Goal: Transaction & Acquisition: Purchase product/service

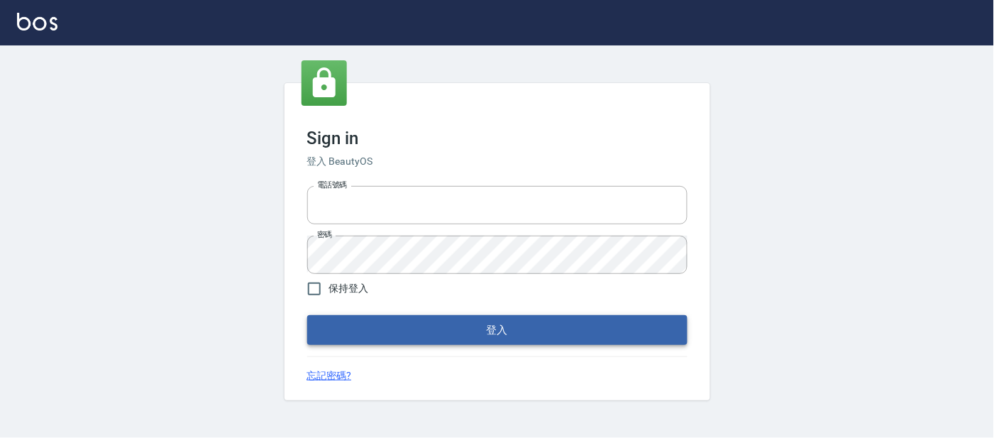
type input "25866822"
click at [389, 326] on button "登入" at bounding box center [497, 330] width 380 height 30
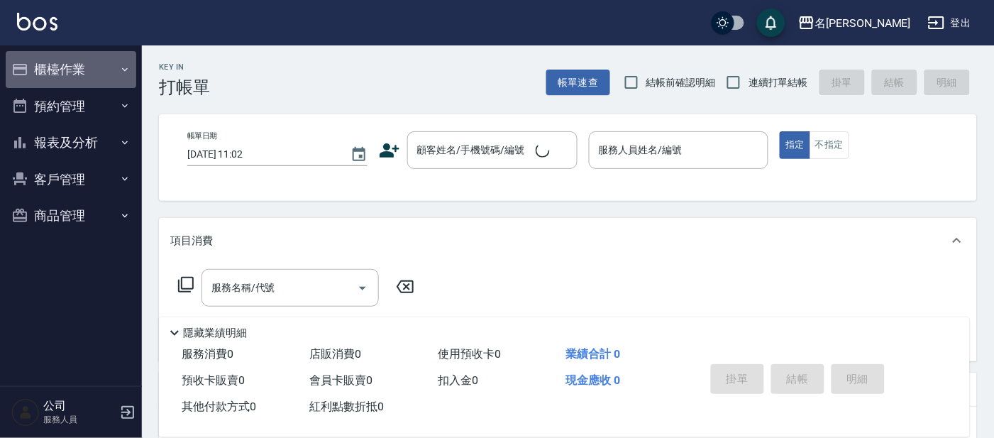
click at [75, 77] on button "櫃檯作業" at bounding box center [71, 69] width 131 height 37
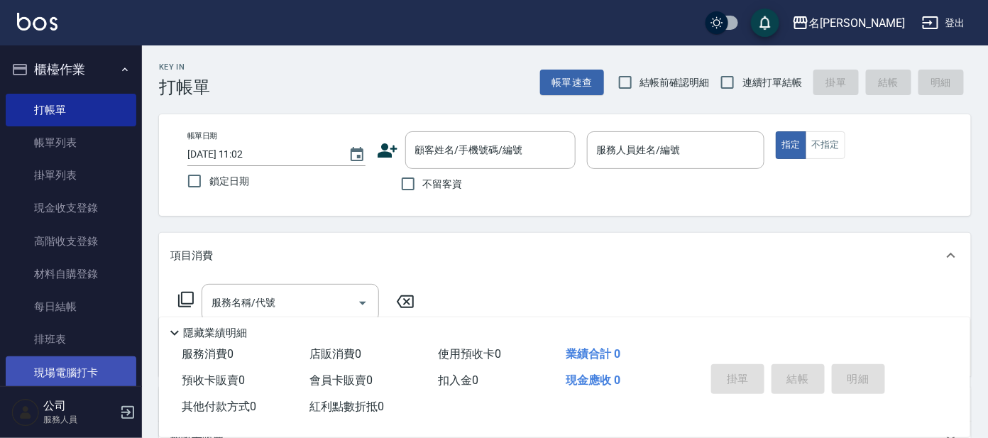
click at [71, 368] on link "現場電腦打卡" at bounding box center [71, 372] width 131 height 33
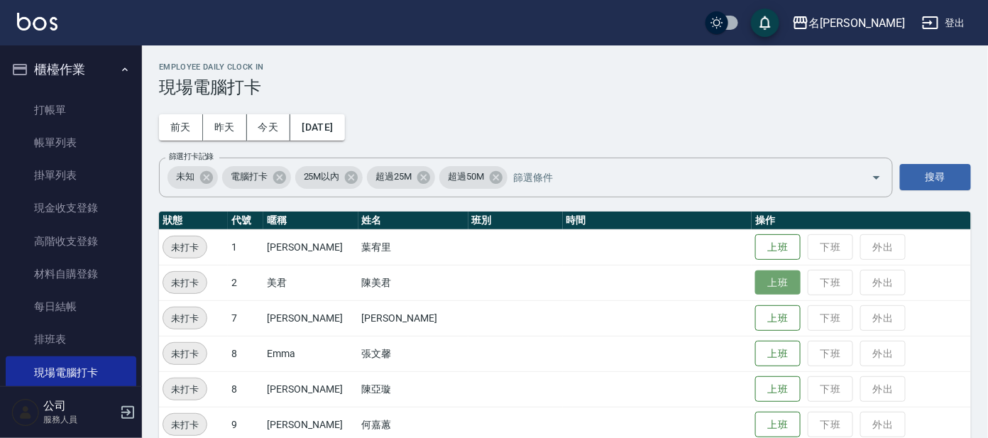
click at [771, 289] on button "上班" at bounding box center [777, 282] width 45 height 25
click at [771, 289] on td "上班 下班 外出" at bounding box center [861, 282] width 219 height 35
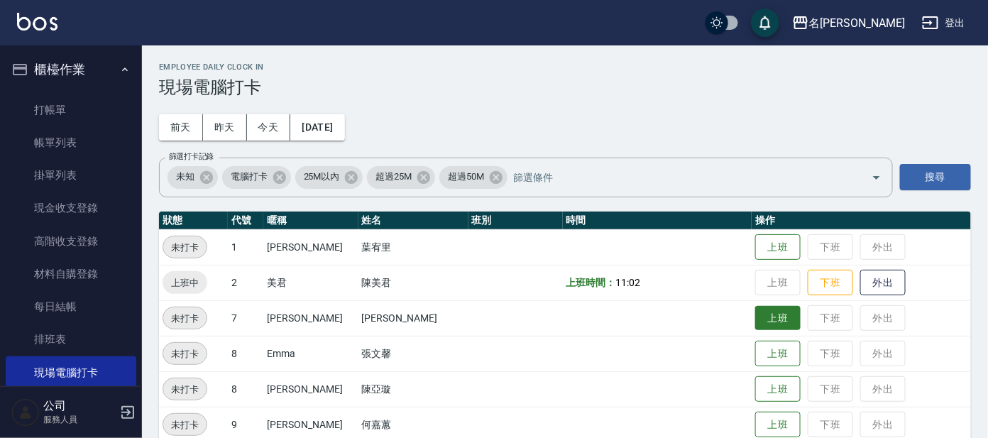
drag, startPoint x: 742, startPoint y: 314, endPoint x: 754, endPoint y: 311, distance: 11.7
click at [755, 314] on button "上班" at bounding box center [777, 318] width 45 height 25
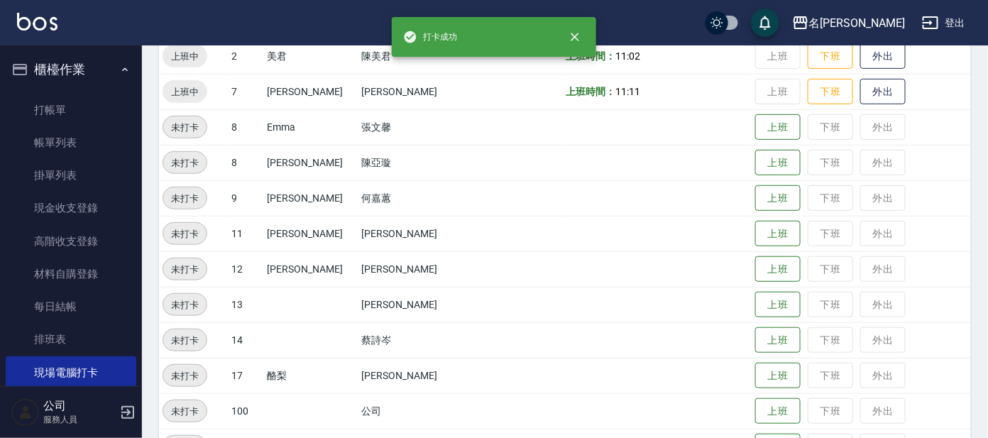
scroll to position [265, 0]
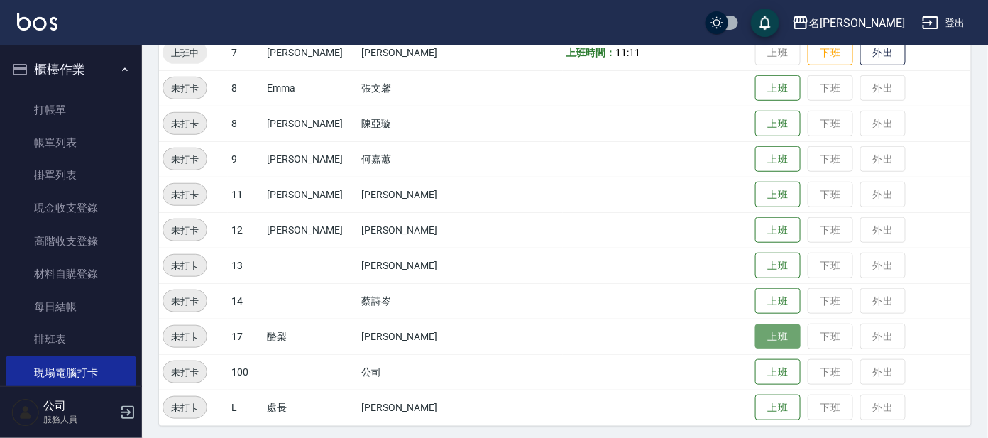
click at [764, 334] on button "上班" at bounding box center [777, 336] width 45 height 25
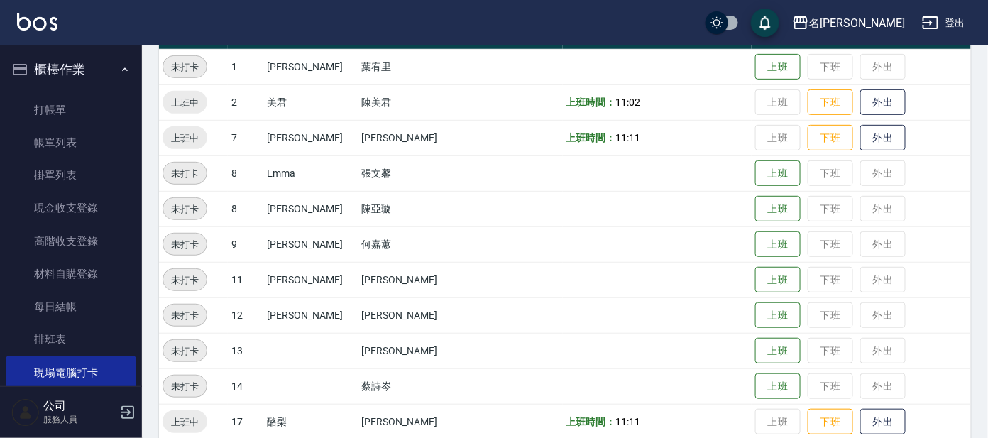
scroll to position [182, 0]
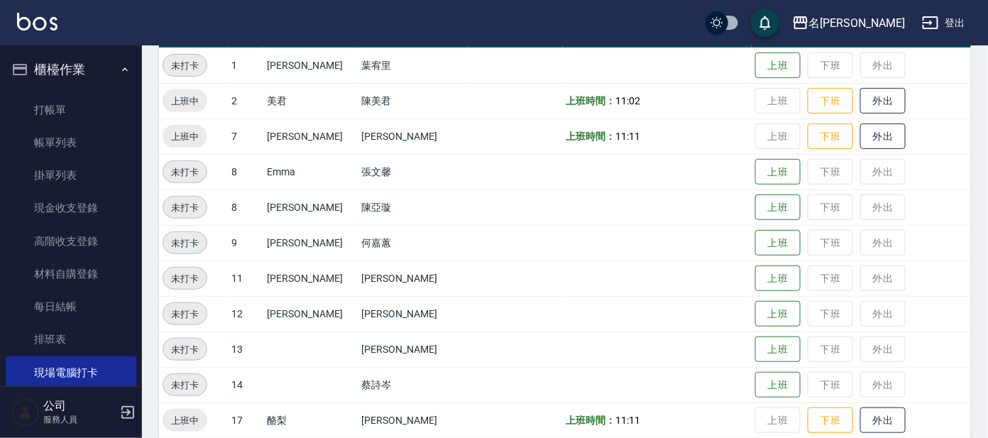
click at [983, 71] on div "Employee Daily Clock In 現場電腦打卡 前天 昨天 今天 2025/09/26 篩選打卡記錄 未知 電腦打卡 25M以內 超過25M 超…" at bounding box center [565, 195] width 846 height 663
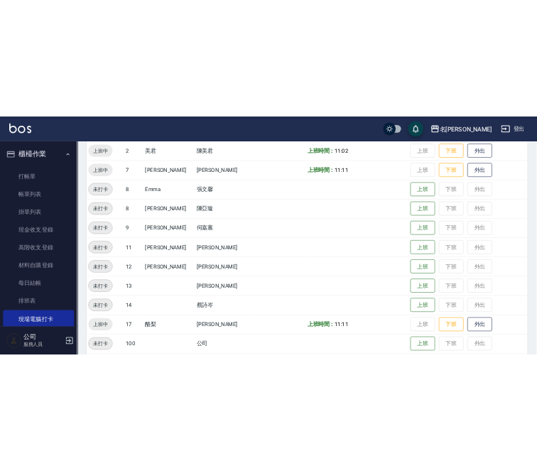
scroll to position [180, 0]
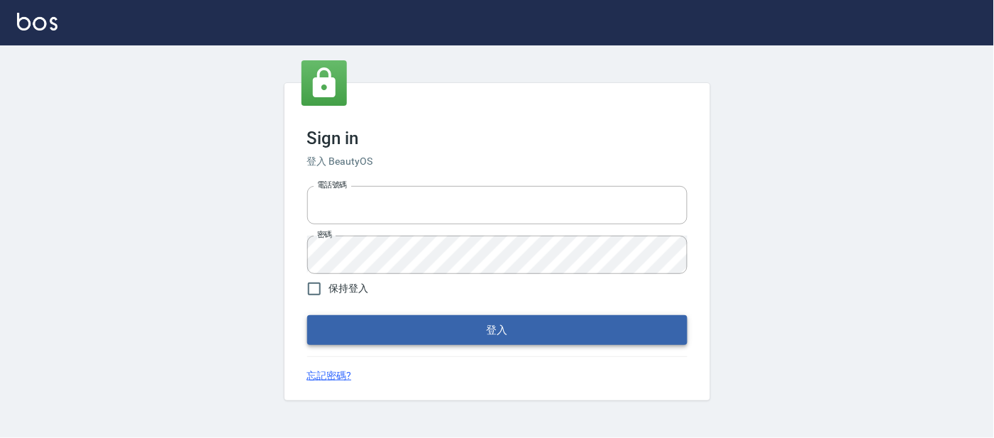
type input "25866822"
click at [458, 336] on button "登入" at bounding box center [497, 330] width 380 height 30
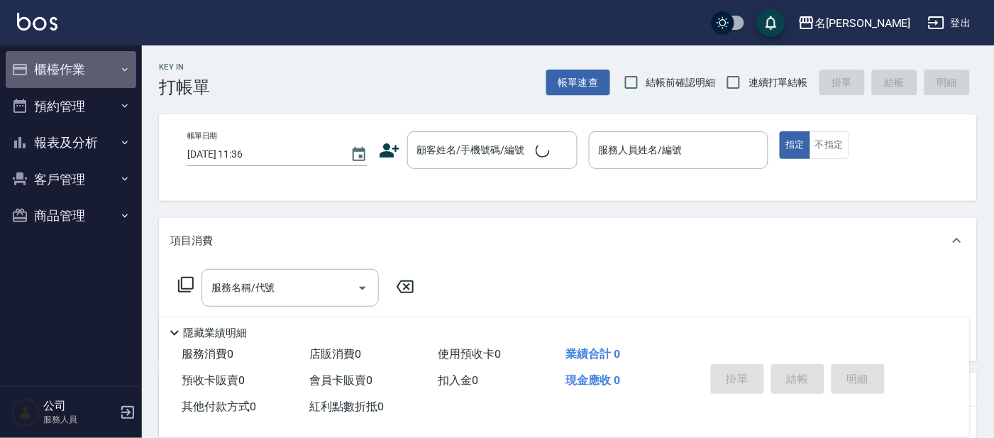
click at [75, 77] on button "櫃檯作業" at bounding box center [71, 69] width 131 height 37
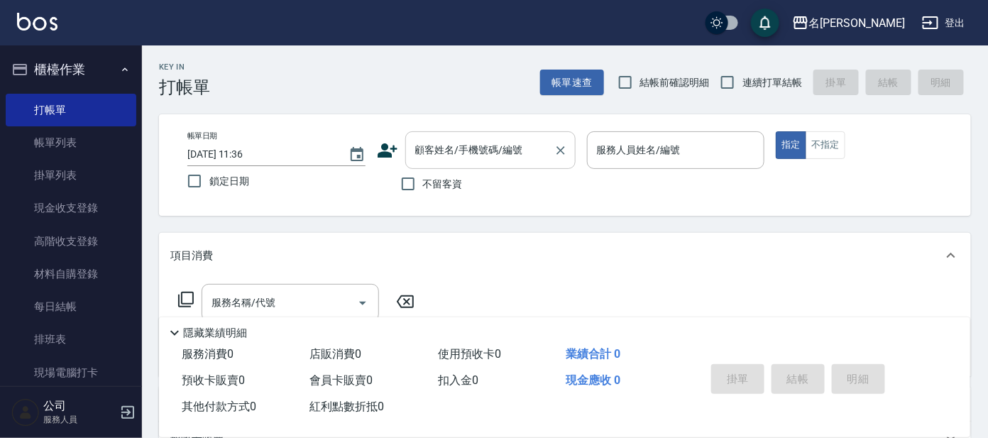
click at [516, 162] on input "顧客姓名/手機號碼/編號" at bounding box center [480, 150] width 136 height 25
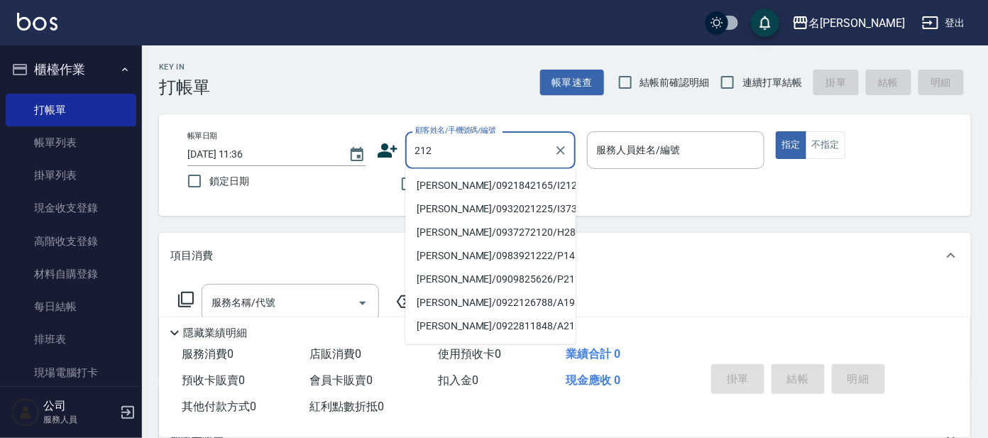
click at [412, 154] on input "212" at bounding box center [480, 150] width 136 height 25
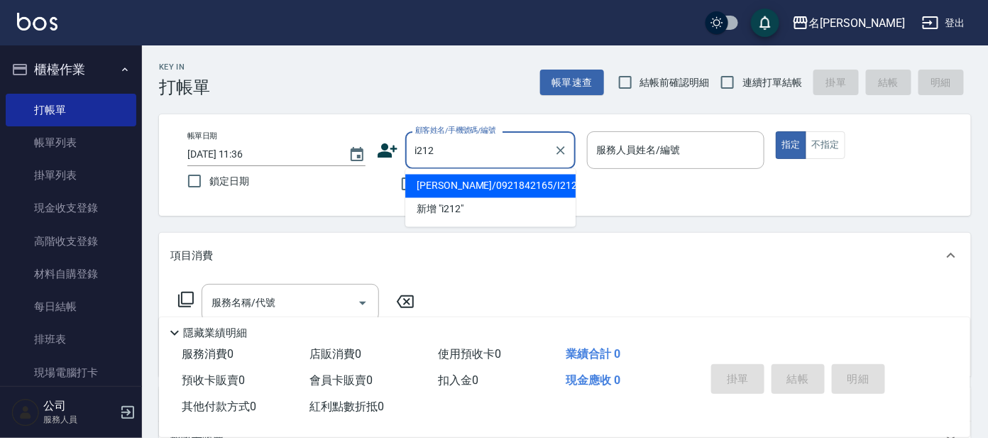
click at [450, 192] on li "[PERSON_NAME]/0921842165/I212" at bounding box center [490, 186] width 170 height 23
type input "[PERSON_NAME]/0921842165/I212"
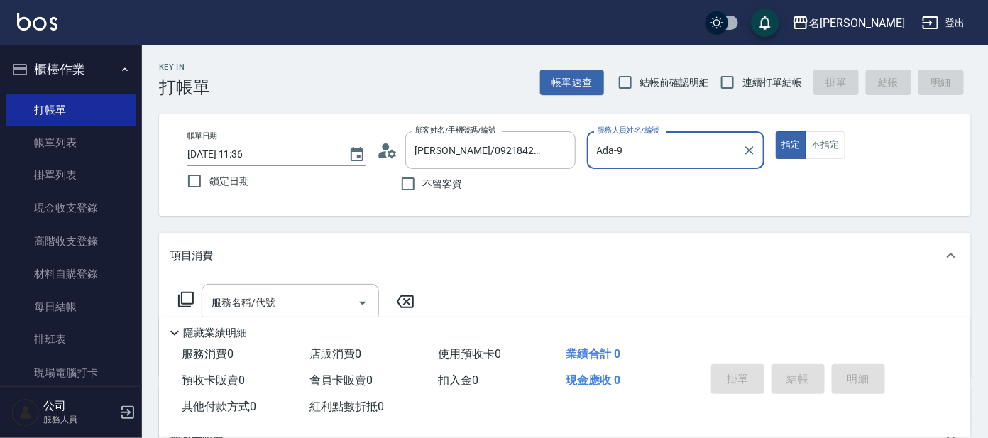
type input "Ada-9"
click at [389, 148] on icon at bounding box center [387, 150] width 21 height 21
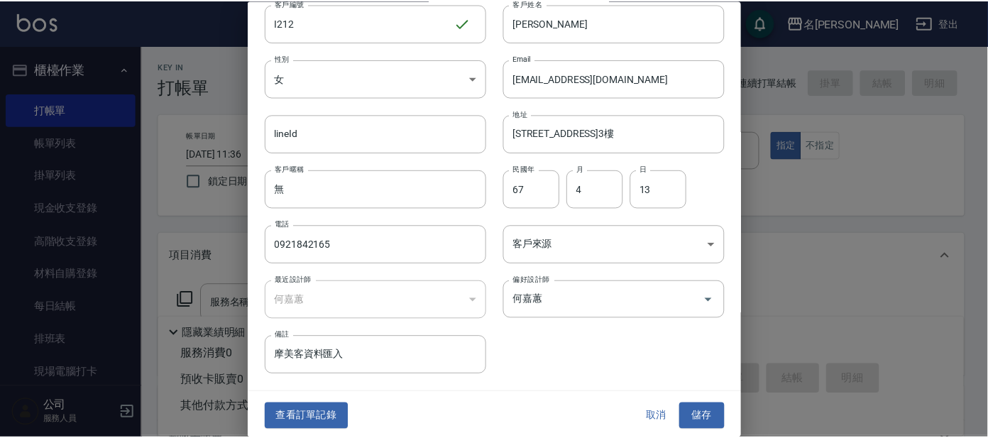
scroll to position [53, 0]
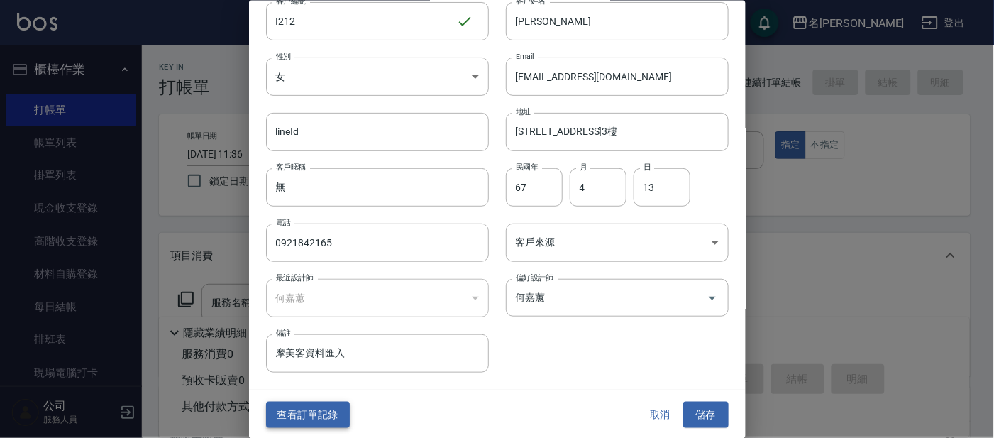
click at [319, 420] on button "查看訂單記錄" at bounding box center [308, 415] width 84 height 26
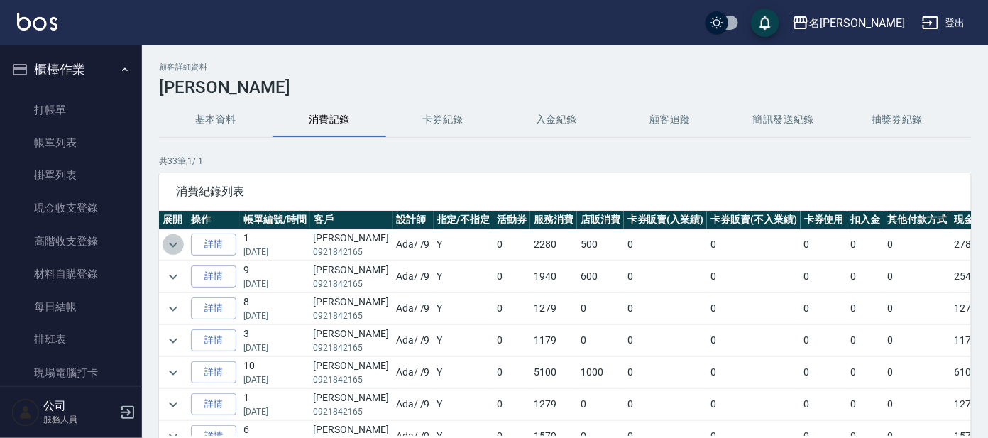
click at [172, 242] on icon "expand row" at bounding box center [173, 244] width 17 height 17
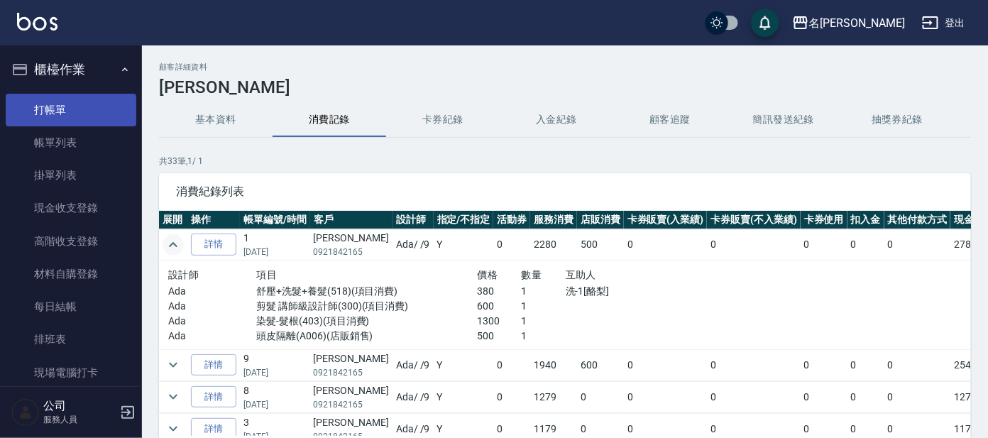
click at [76, 108] on link "打帳單" at bounding box center [71, 110] width 131 height 33
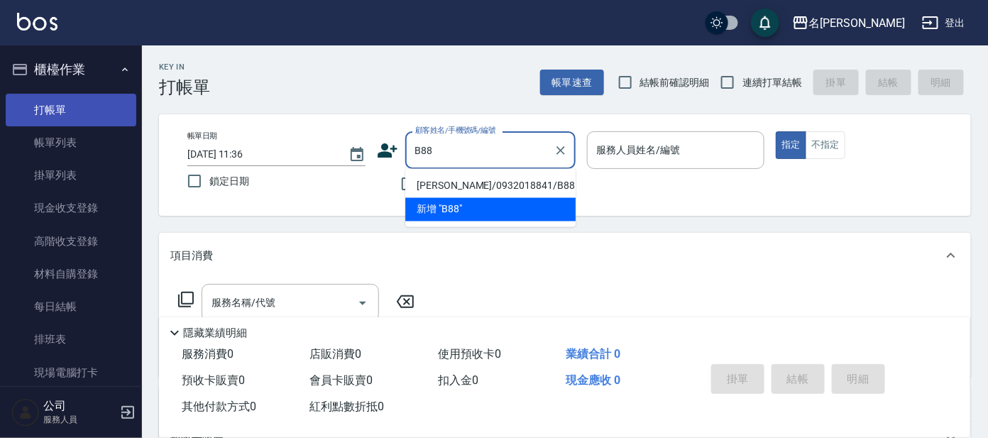
type input "[PERSON_NAME]/0932018841/B88"
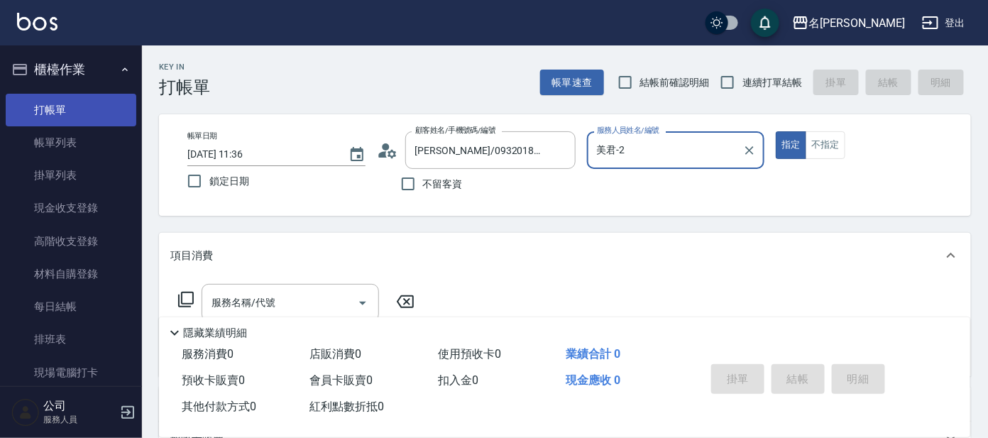
type input "美君-2"
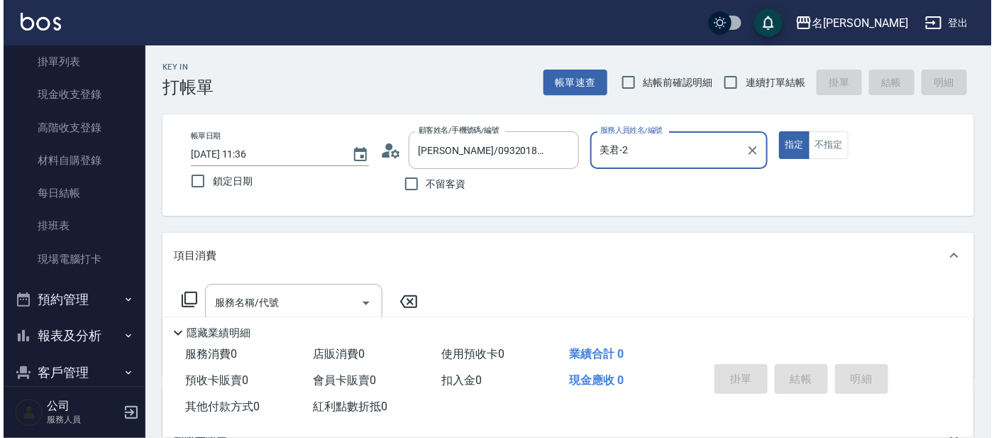
scroll to position [170, 0]
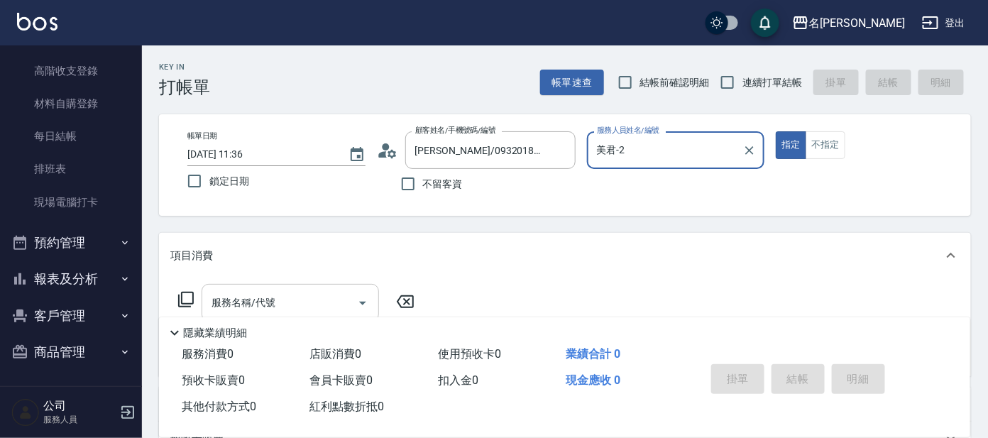
drag, startPoint x: 300, startPoint y: 301, endPoint x: 334, endPoint y: 294, distance: 35.5
click at [302, 300] on input "服務名稱/代號" at bounding box center [279, 302] width 143 height 25
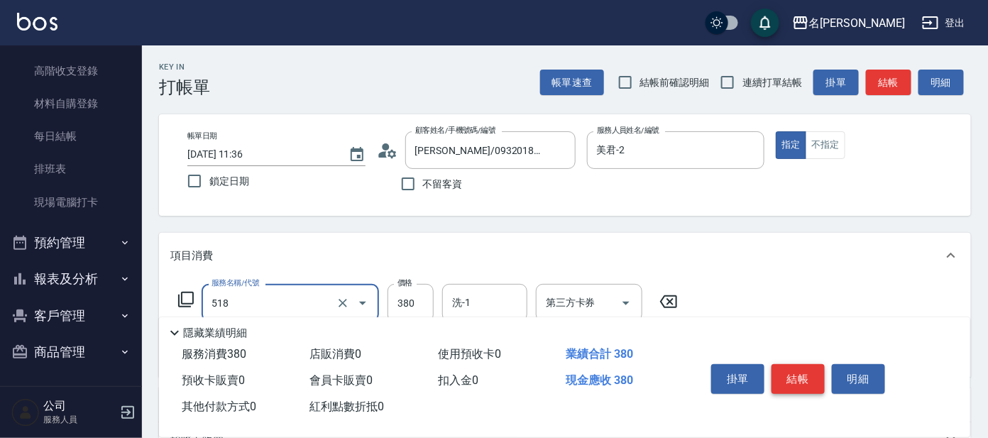
type input "舒壓+洗髮+養髮(518)"
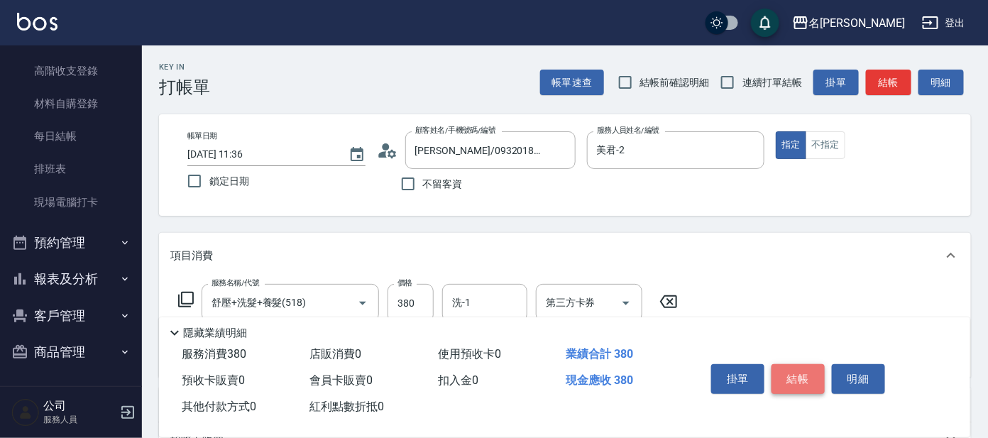
click at [800, 372] on button "結帳" at bounding box center [797, 379] width 53 height 30
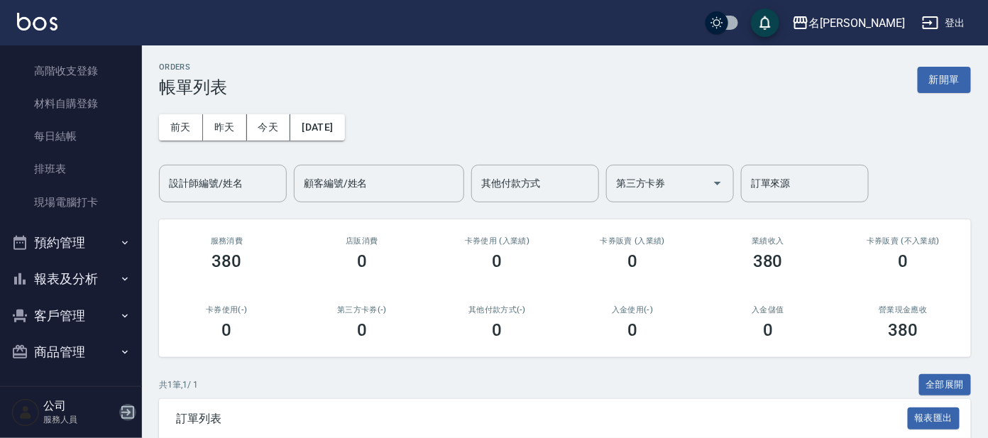
click at [131, 412] on icon "button" at bounding box center [127, 412] width 17 height 17
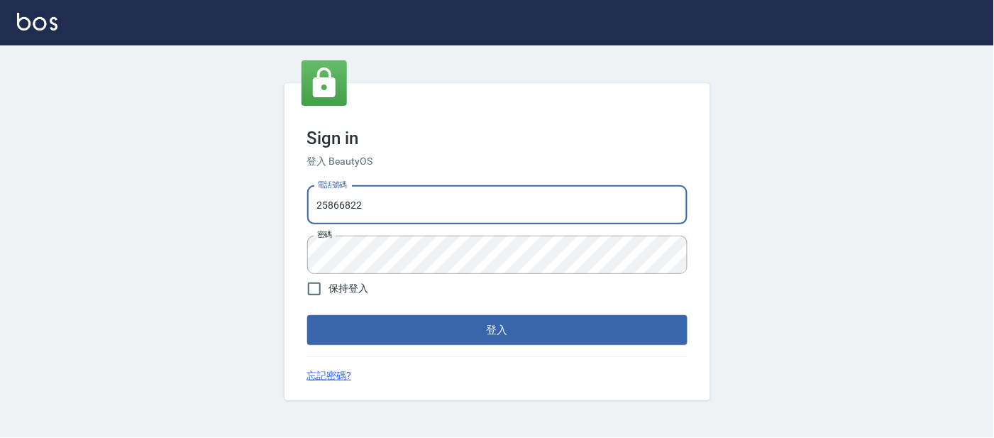
click at [552, 208] on input "25866822" at bounding box center [497, 205] width 380 height 38
type input "2"
type input "0920488162"
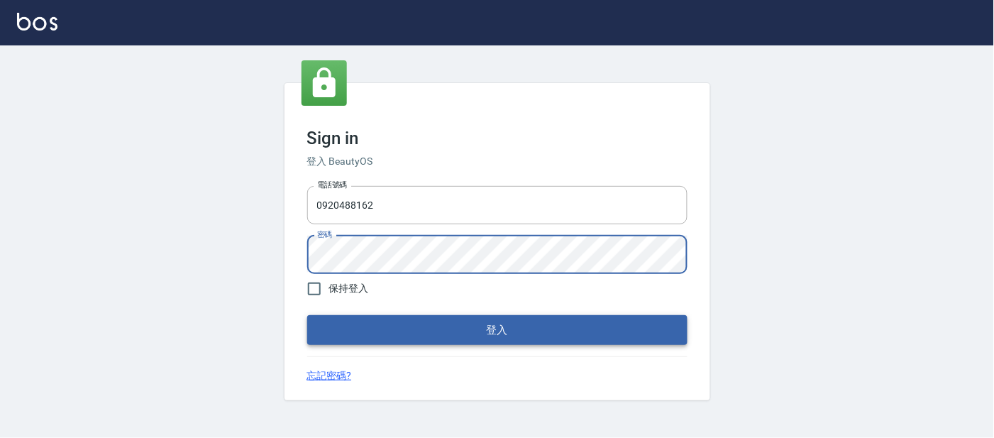
click at [439, 338] on button "登入" at bounding box center [497, 330] width 380 height 30
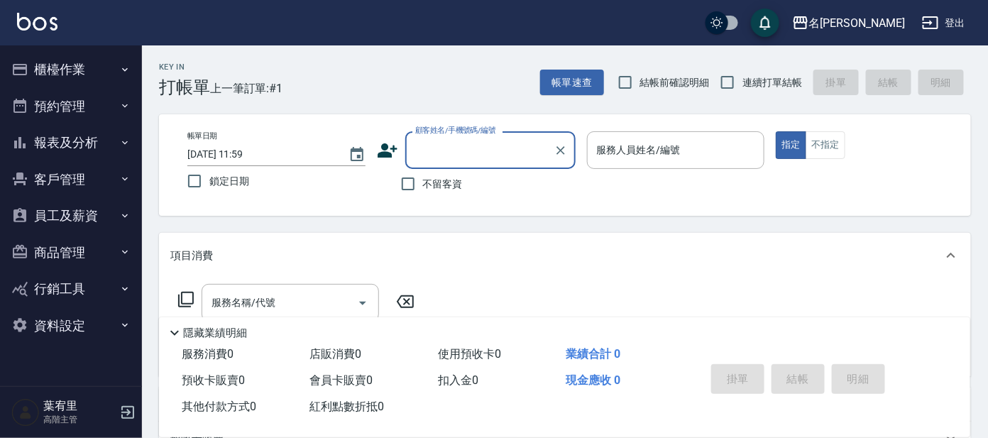
click at [87, 256] on button "商品管理" at bounding box center [71, 252] width 131 height 37
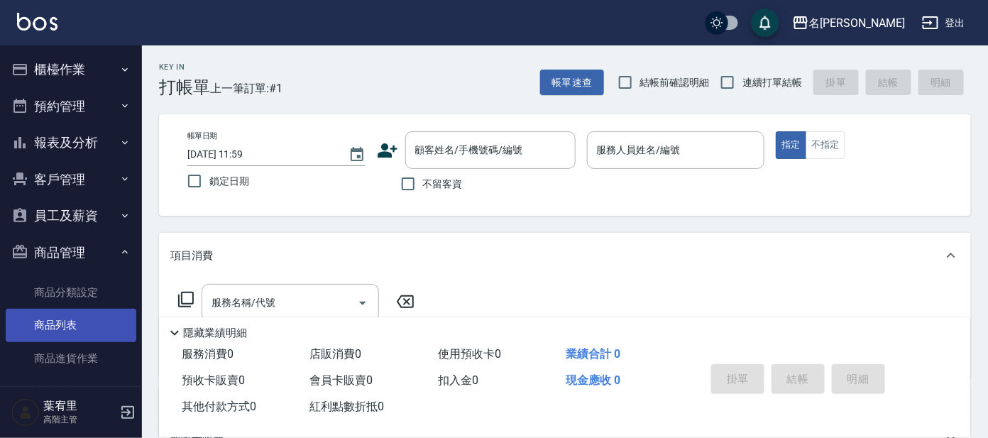
click at [79, 319] on link "商品列表" at bounding box center [71, 325] width 131 height 33
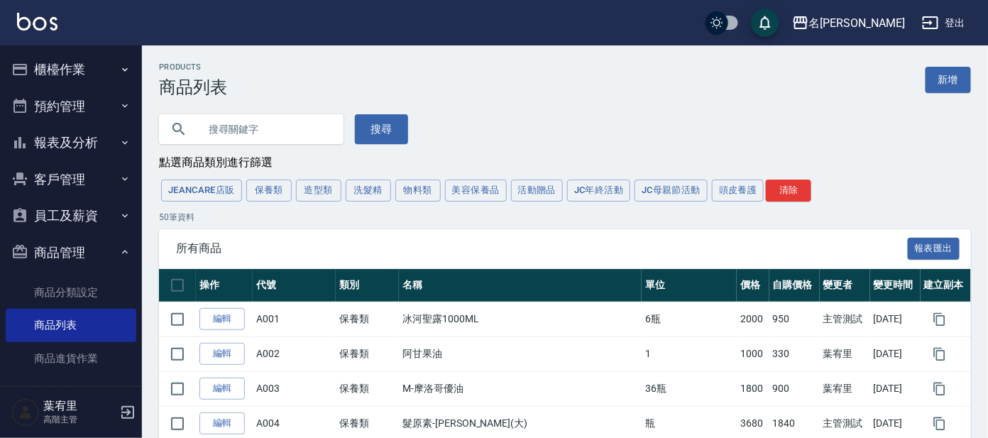
click at [321, 189] on button "造型類" at bounding box center [318, 191] width 45 height 22
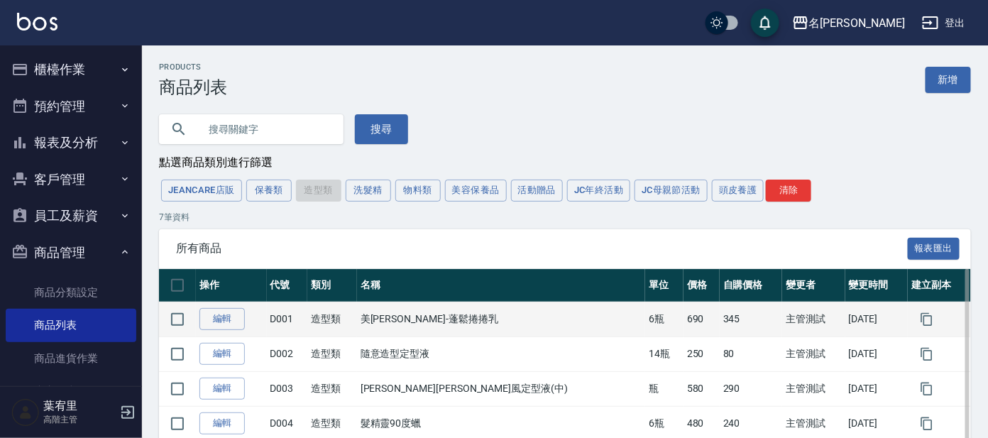
scroll to position [88, 0]
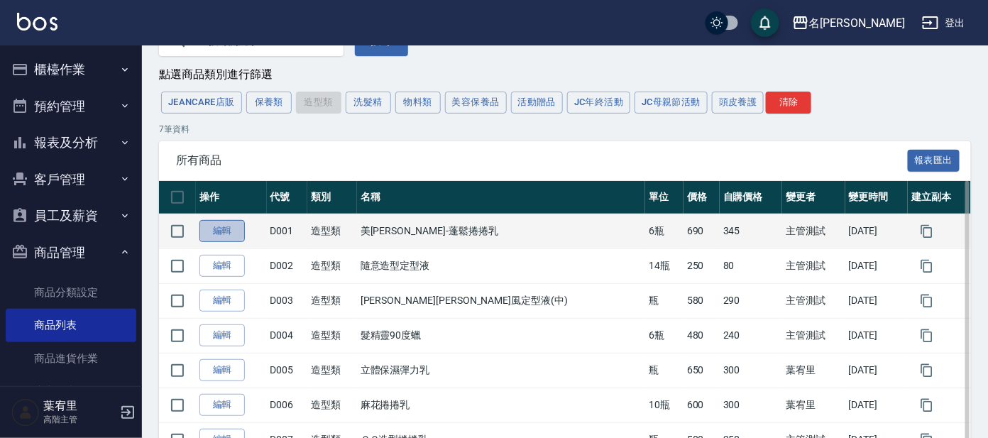
click at [228, 228] on link "編輯" at bounding box center [221, 231] width 45 height 22
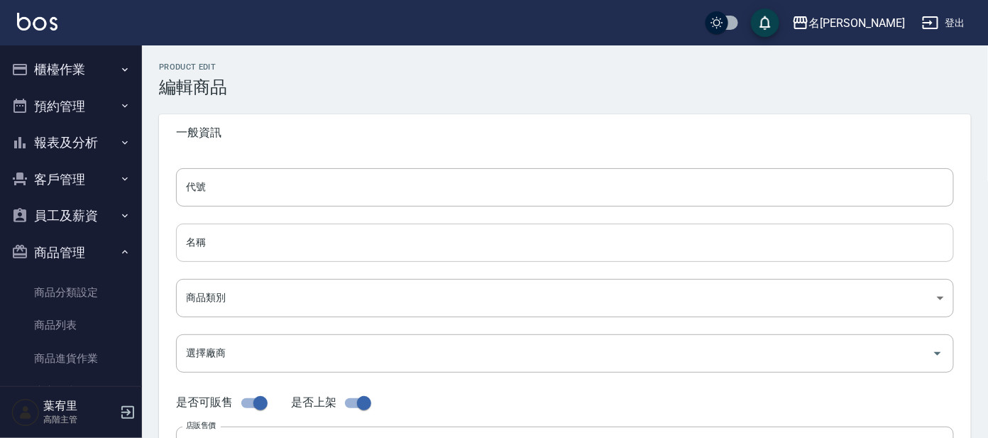
type input "D001"
type input "美[PERSON_NAME]-蓬鬆捲捲乳"
type input "4a99b147-5f70-4a8f-a30d-85d985cfcd38"
type input "690"
type input "345"
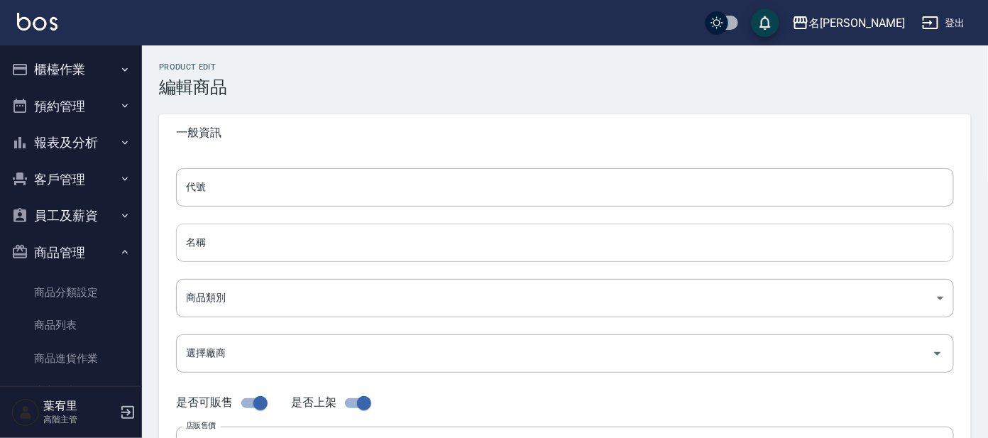
type input "345"
type input "6瓶"
type input "UNSET"
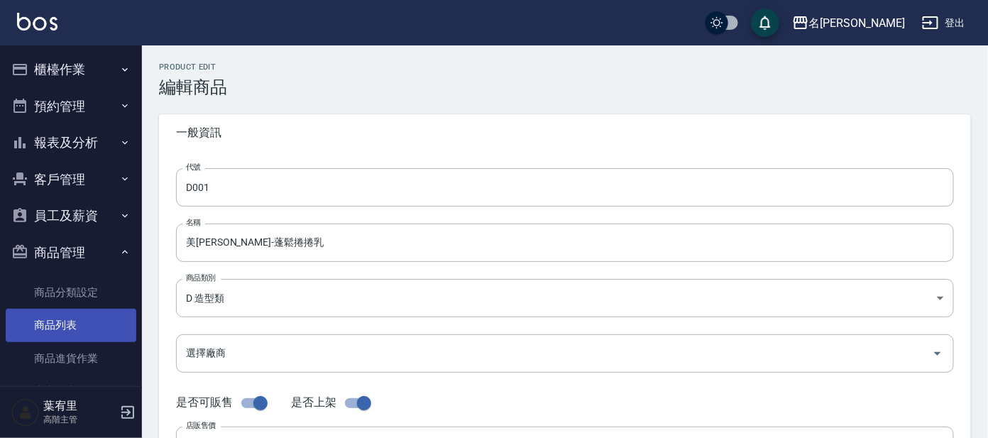
click at [65, 330] on link "商品列表" at bounding box center [71, 325] width 131 height 33
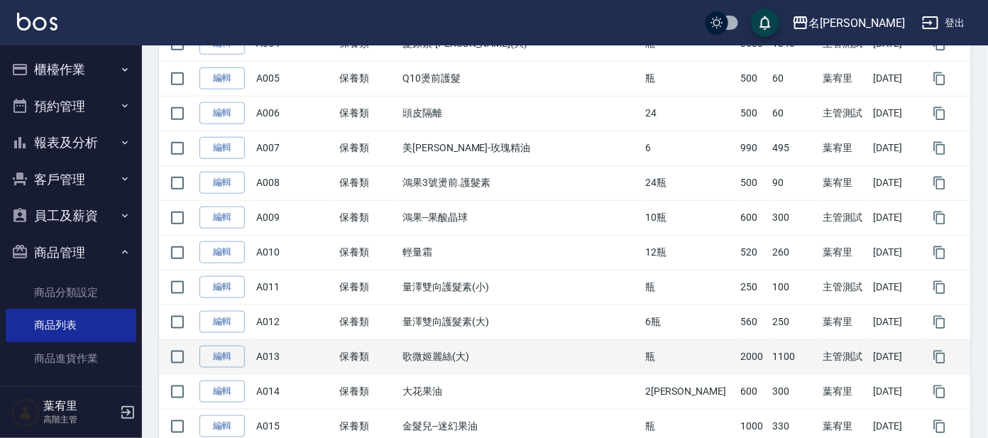
scroll to position [354, 0]
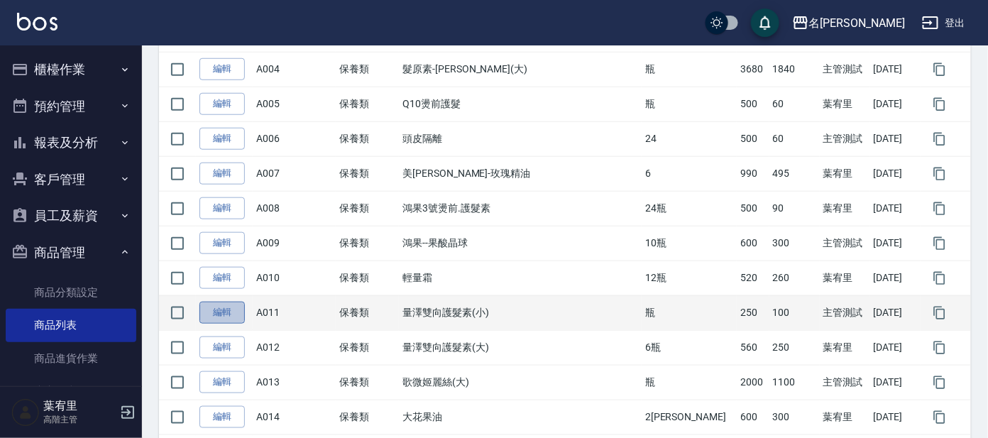
click at [205, 314] on link "編輯" at bounding box center [221, 313] width 45 height 22
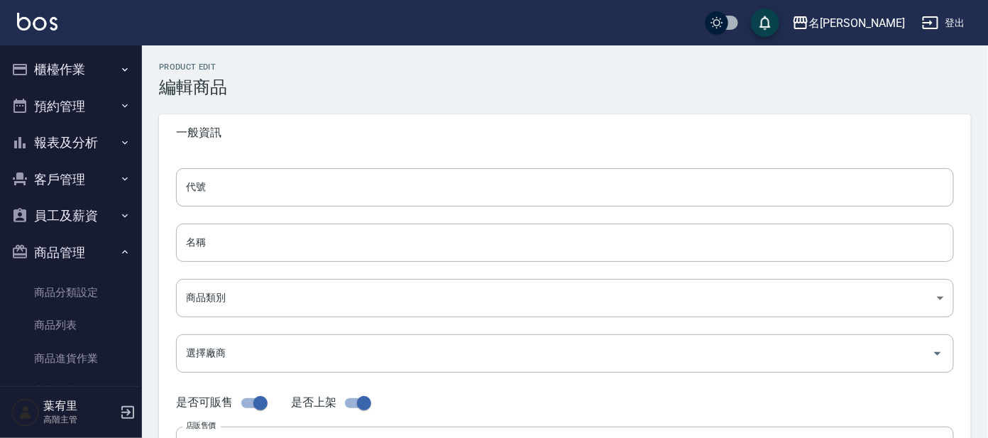
type input "A011"
type input "量澤雙向護髮素(小)"
type input "dfb98138-0500-484a-adc2-055992bb0223"
type input "250"
type input "100"
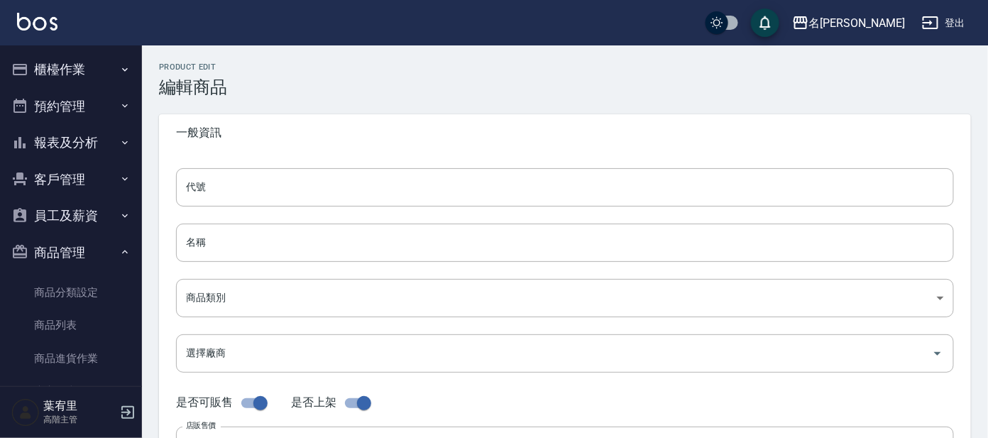
type input "100"
type input "瓶"
type input "UNSET"
click at [87, 60] on button "櫃檯作業" at bounding box center [71, 69] width 131 height 37
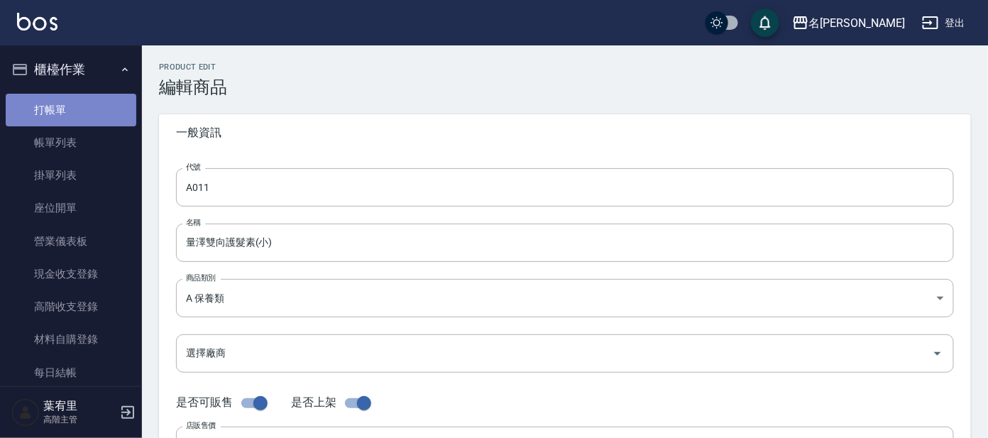
click at [76, 101] on link "打帳單" at bounding box center [71, 110] width 131 height 33
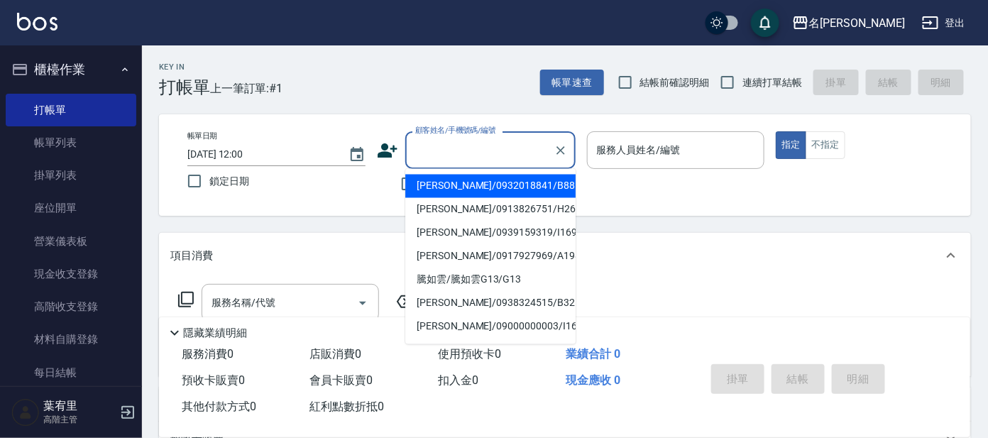
click at [472, 153] on input "顧客姓名/手機號碼/編號" at bounding box center [480, 150] width 136 height 25
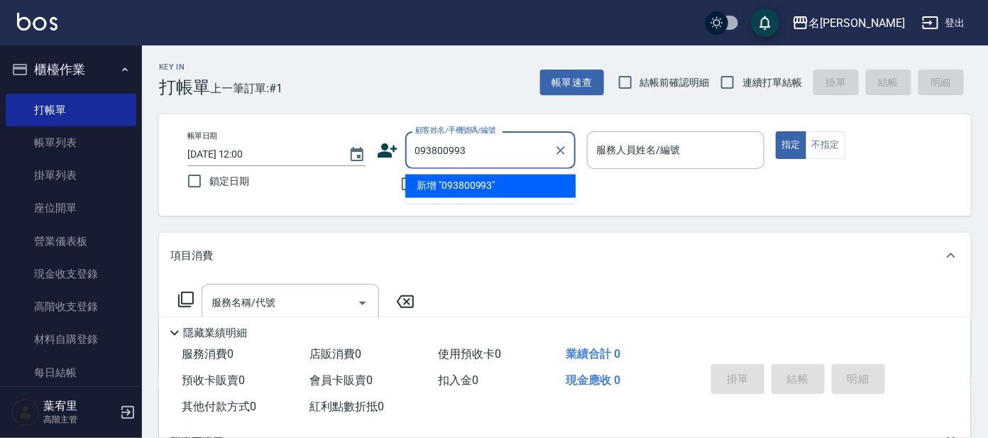
type input "0938009938"
click at [563, 145] on icon "Clear" at bounding box center [561, 150] width 14 height 14
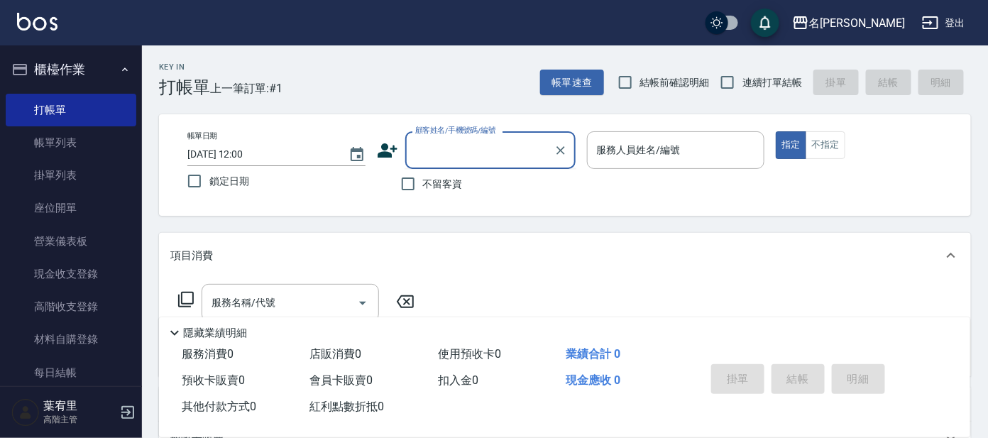
click at [391, 153] on icon at bounding box center [387, 150] width 21 height 21
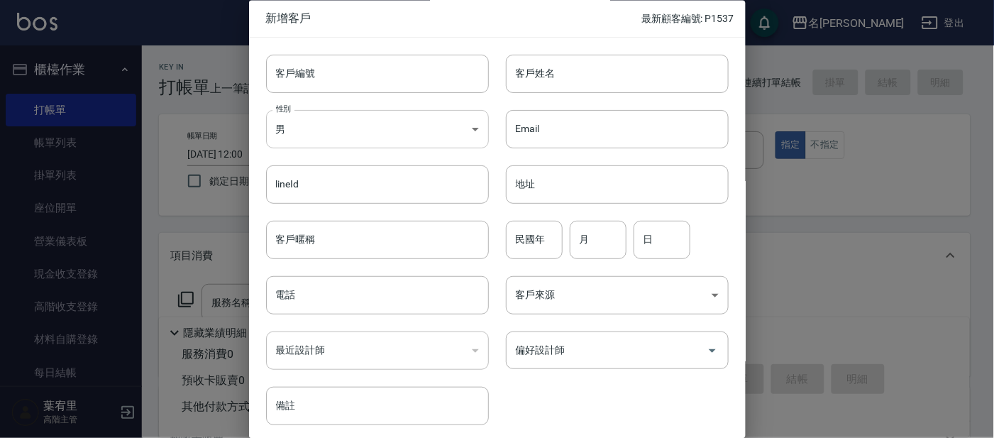
click at [391, 123] on body "名留大龍 登出 櫃檯作業 打帳單 帳單列表 掛單列表 座位開單 營業儀表板 現金收支登錄 高階收支登錄 材料自購登錄 每日結帳 排班表 現場電腦打卡 掃碼打卡…" at bounding box center [497, 345] width 994 height 691
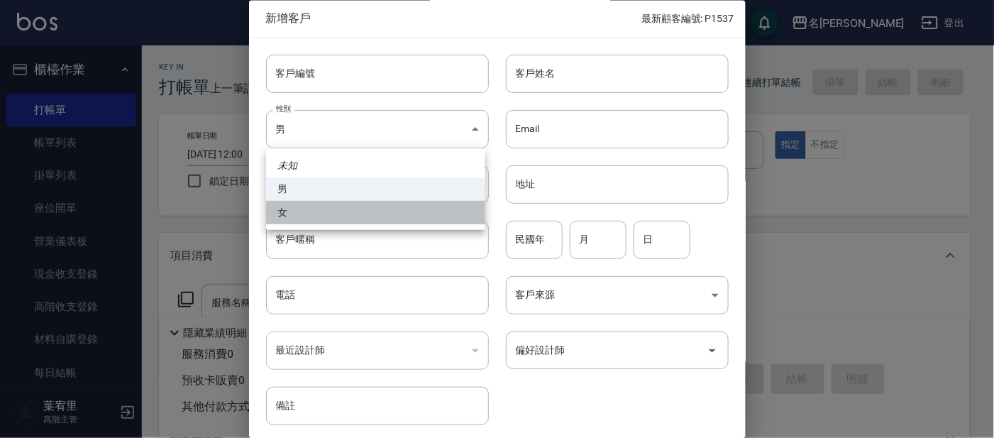
click at [402, 202] on li "女" at bounding box center [375, 212] width 219 height 23
type input "[DEMOGRAPHIC_DATA]"
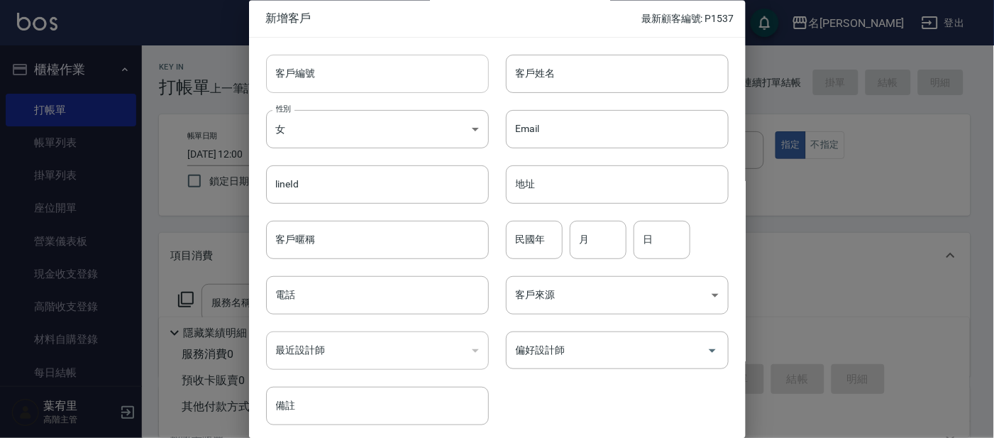
click at [411, 67] on input "客戶編號" at bounding box center [377, 74] width 223 height 38
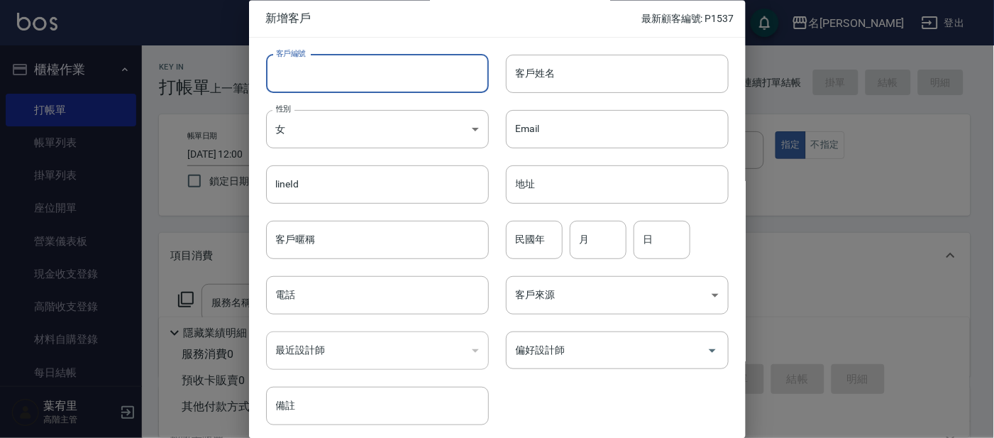
type input "i"
type input "I379"
click at [576, 64] on input "客戶姓名" at bounding box center [617, 74] width 223 height 38
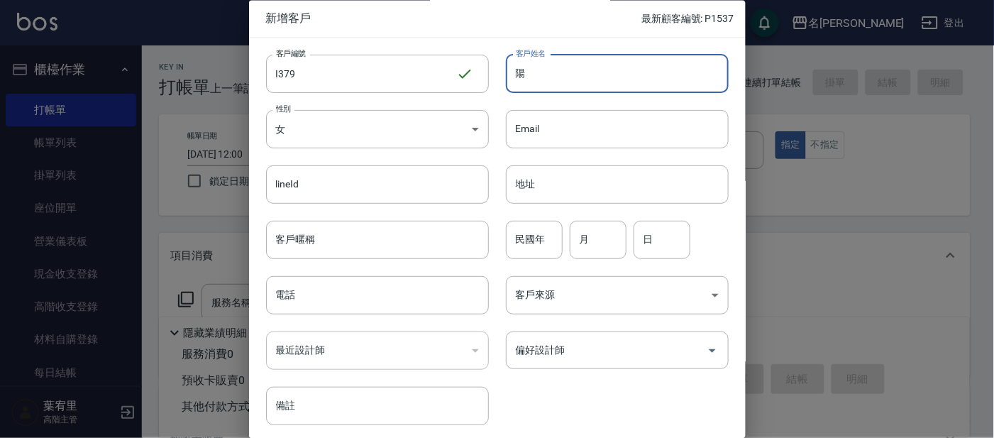
click at [594, 72] on input "陽" at bounding box center [617, 74] width 223 height 38
click at [577, 75] on input "陽麗" at bounding box center [617, 74] width 223 height 38
type input "[PERSON_NAME]"
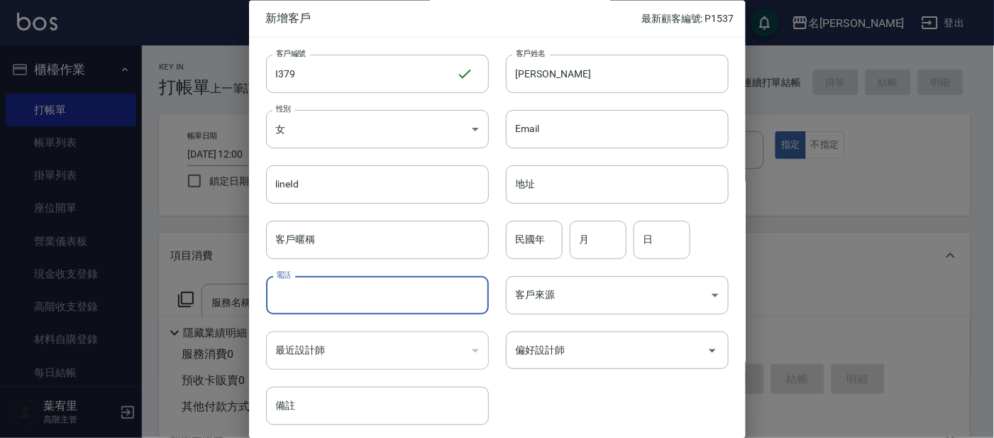
click at [400, 294] on input "電話" at bounding box center [377, 296] width 223 height 38
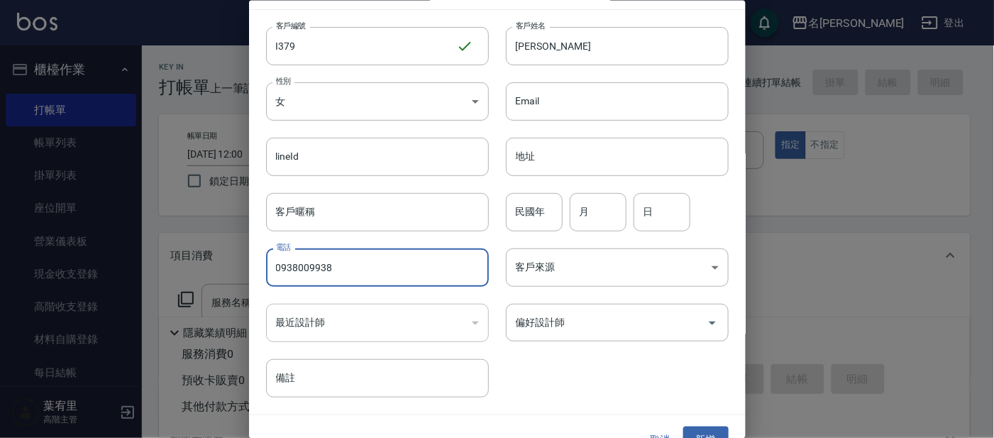
scroll to position [53, 0]
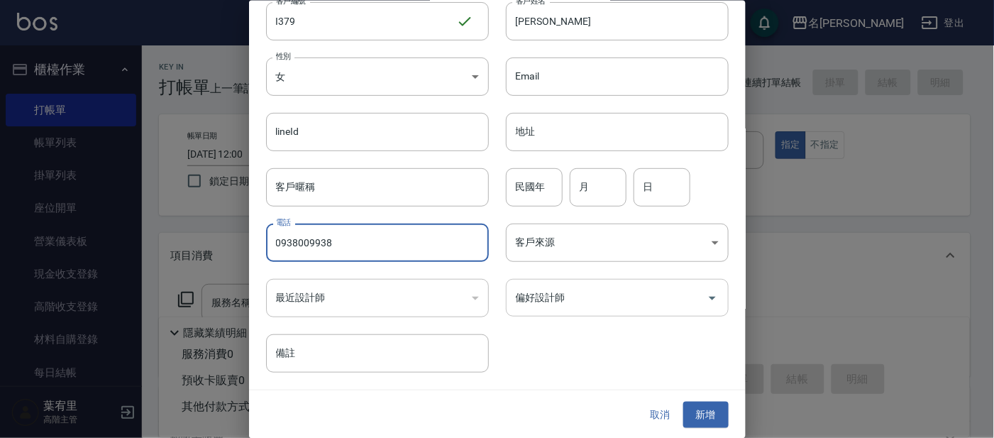
type input "0938009938"
click at [638, 290] on input "偏好設計師" at bounding box center [606, 297] width 189 height 25
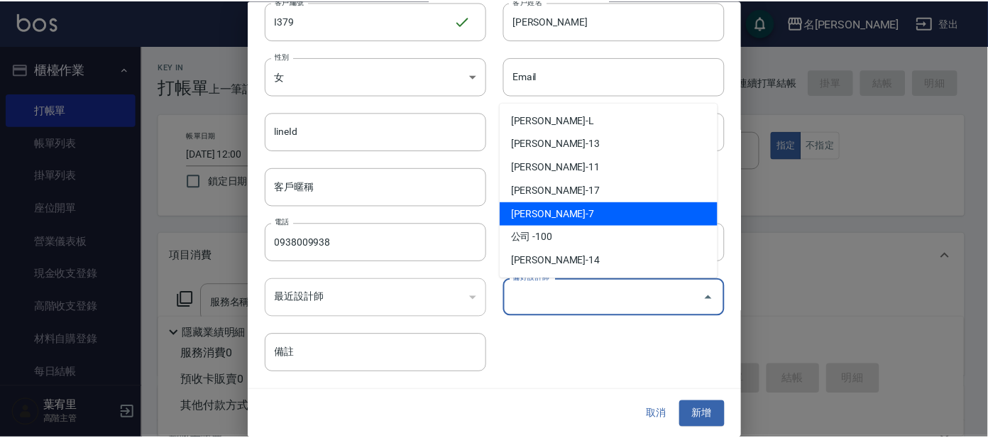
scroll to position [88, 0]
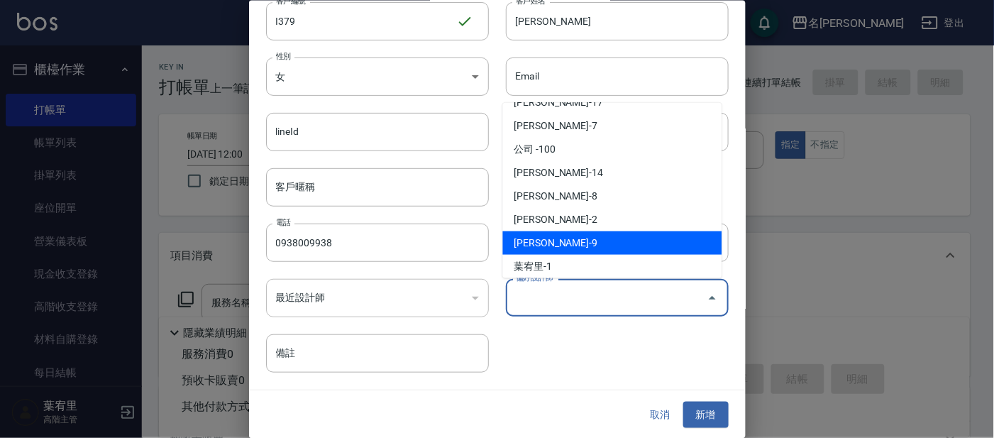
click at [628, 248] on li "[PERSON_NAME]-9" at bounding box center [612, 242] width 219 height 23
type input "何嘉蕙"
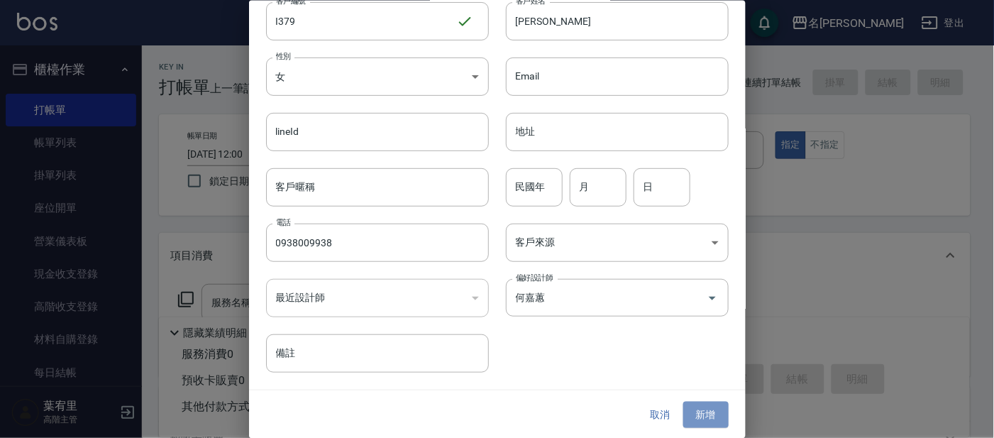
click at [691, 418] on button "新增" at bounding box center [705, 415] width 45 height 26
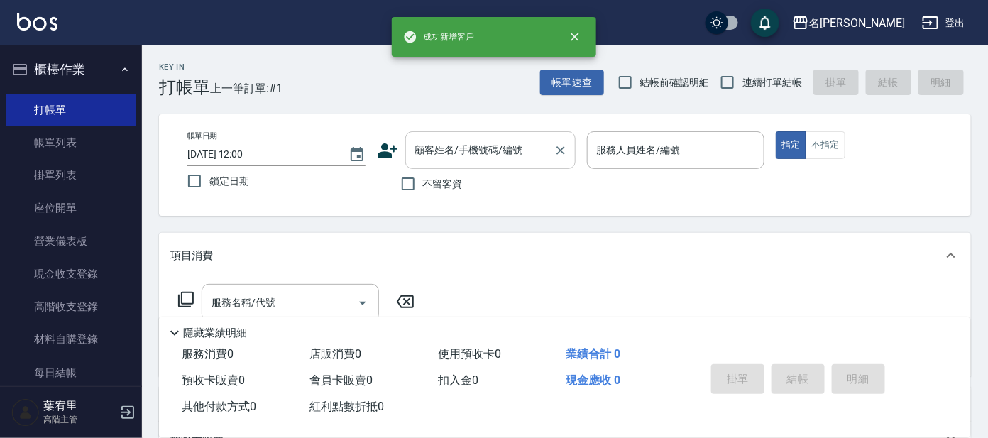
click at [515, 148] on input "顧客姓名/手機號碼/編號" at bounding box center [480, 150] width 136 height 25
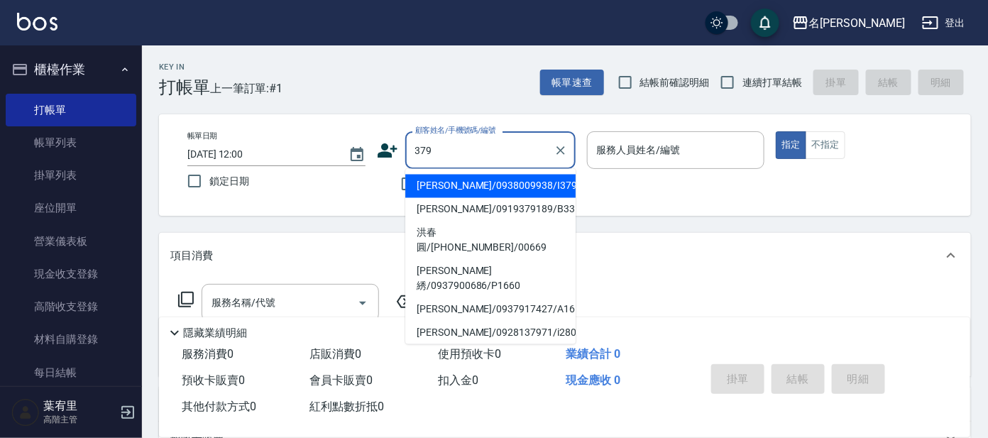
drag, startPoint x: 492, startPoint y: 191, endPoint x: 492, endPoint y: 183, distance: 7.8
click at [492, 183] on li "[PERSON_NAME]/0938009938/I379" at bounding box center [490, 186] width 170 height 23
type input "[PERSON_NAME]/0938009938/I379"
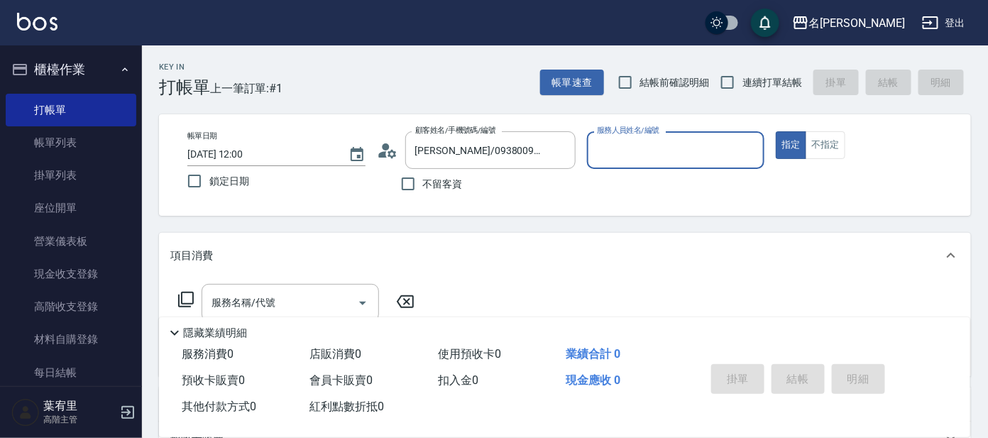
type input "Ada-9"
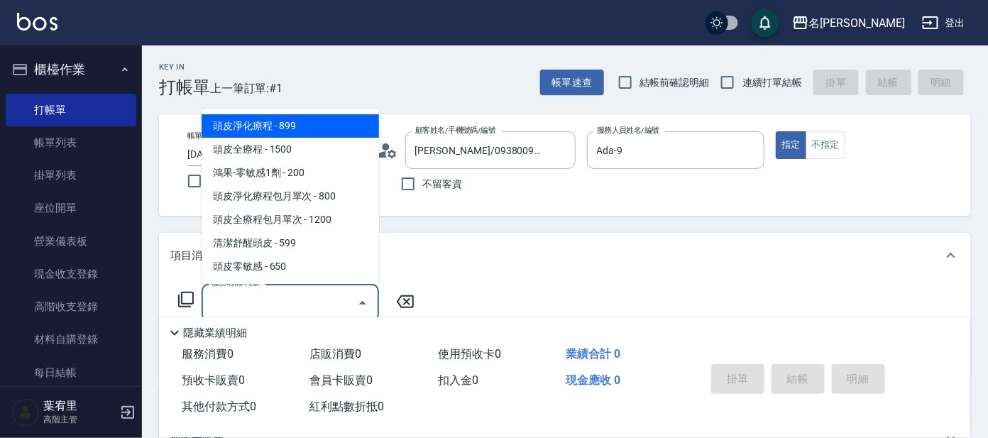
click at [331, 295] on input "服務名稱/代號" at bounding box center [279, 302] width 143 height 25
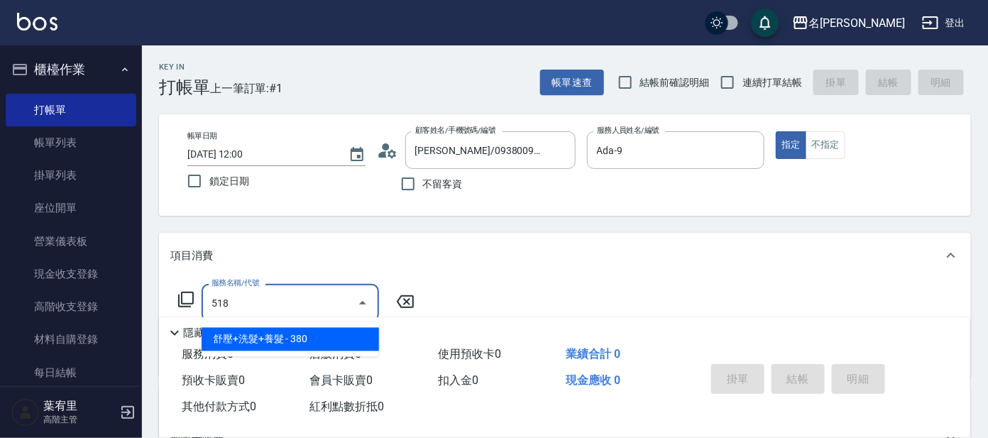
click at [361, 329] on span "舒壓+洗髮+養髮 - 380" at bounding box center [290, 339] width 177 height 23
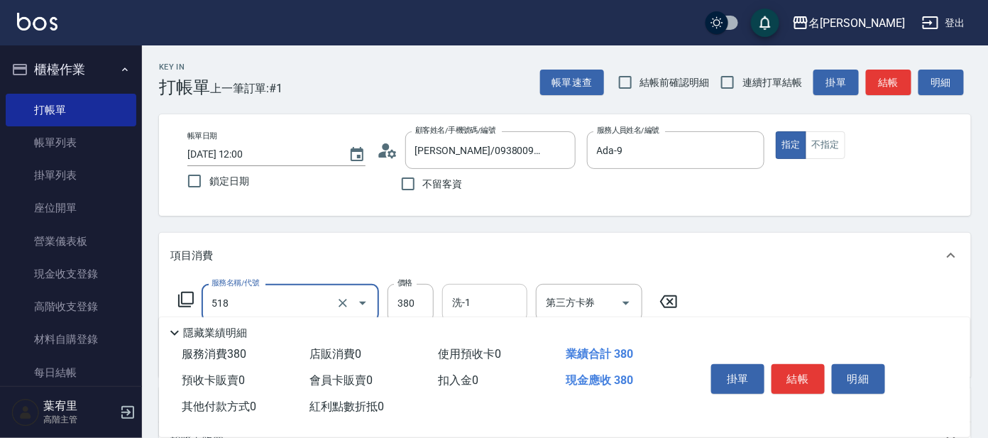
type input "舒壓+洗髮+養髮(518)"
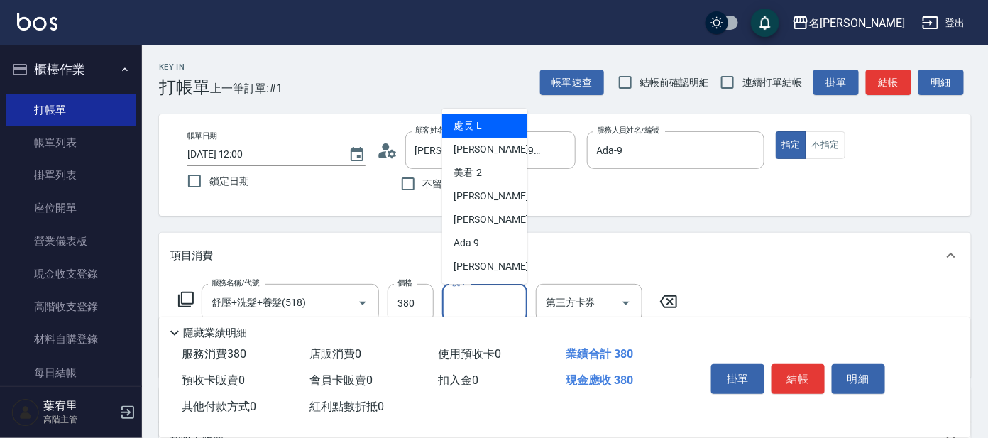
drag, startPoint x: 458, startPoint y: 300, endPoint x: 498, endPoint y: 199, distance: 109.3
click at [458, 278] on body "名留大龍 登出 櫃檯作業 打帳單 帳單列表 掛單列表 座位開單 營業儀表板 現金收支登錄 高階收支登錄 材料自購登錄 每日結帳 排班表 現場電腦打卡 掃碼打卡…" at bounding box center [494, 346] width 988 height 692
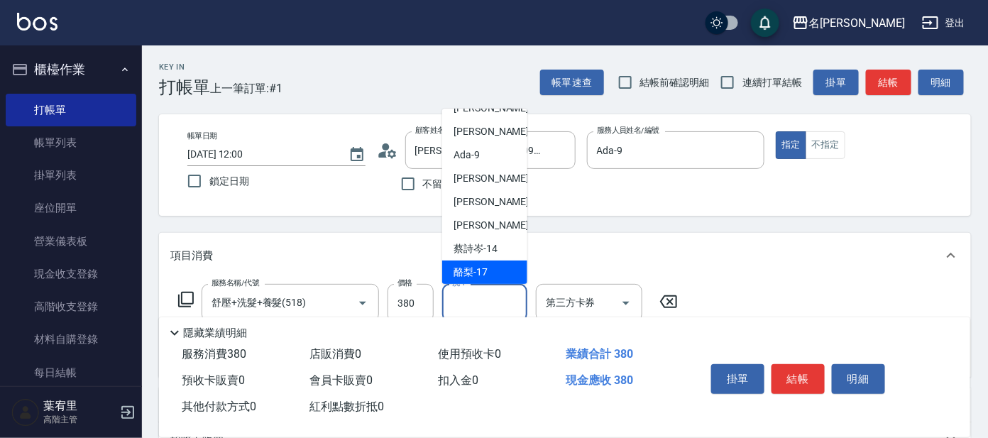
drag, startPoint x: 483, startPoint y: 257, endPoint x: 485, endPoint y: 265, distance: 8.8
click at [485, 265] on ul "處長 -[PERSON_NAME] -1 美君 -2 [PERSON_NAME] -7 [PERSON_NAME] -8 Ada -9 [PERSON_NAM…" at bounding box center [484, 196] width 85 height 175
click at [485, 266] on span "酪梨 -17" at bounding box center [471, 272] width 34 height 15
type input "酪梨-17"
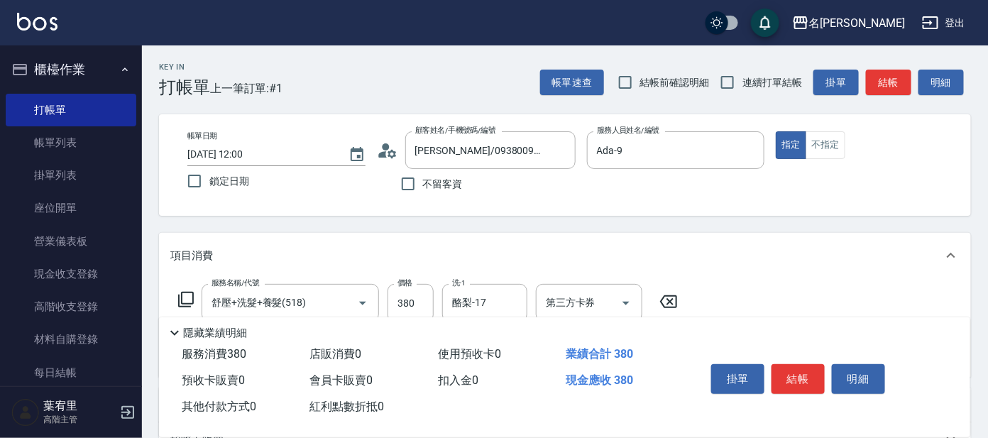
drag, startPoint x: 172, startPoint y: 302, endPoint x: 186, endPoint y: 300, distance: 13.6
click at [181, 301] on div "服務名稱/代號 舒壓+洗髮+養髮(518) 服務名稱/代號 價格 380 價格 洗-1 酪梨-17 洗-1 第三方卡券 第三方卡券" at bounding box center [428, 303] width 516 height 38
click at [186, 300] on icon at bounding box center [185, 299] width 17 height 17
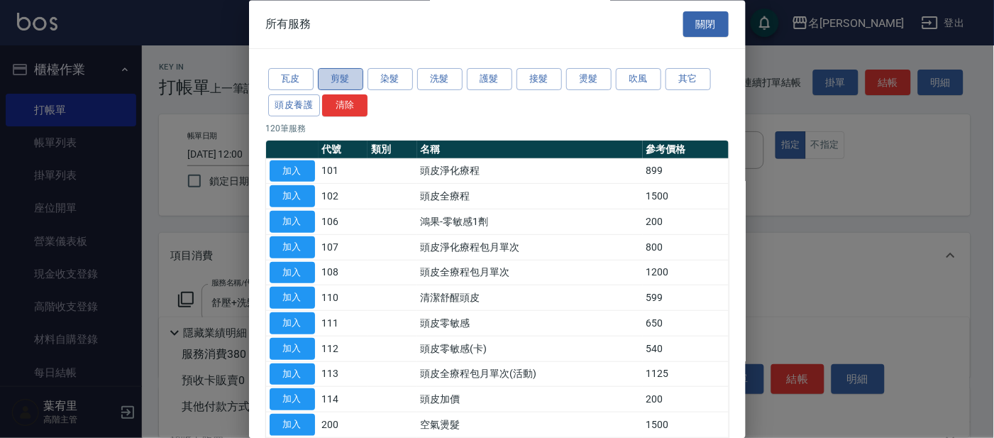
drag, startPoint x: 347, startPoint y: 72, endPoint x: 346, endPoint y: 102, distance: 29.8
click at [346, 72] on button "剪髮" at bounding box center [340, 80] width 45 height 22
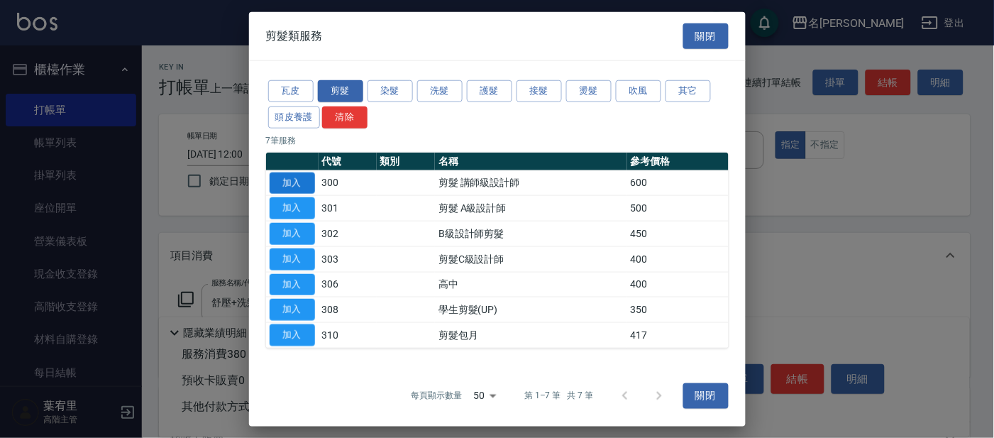
click at [290, 178] on button "加入" at bounding box center [292, 183] width 45 height 22
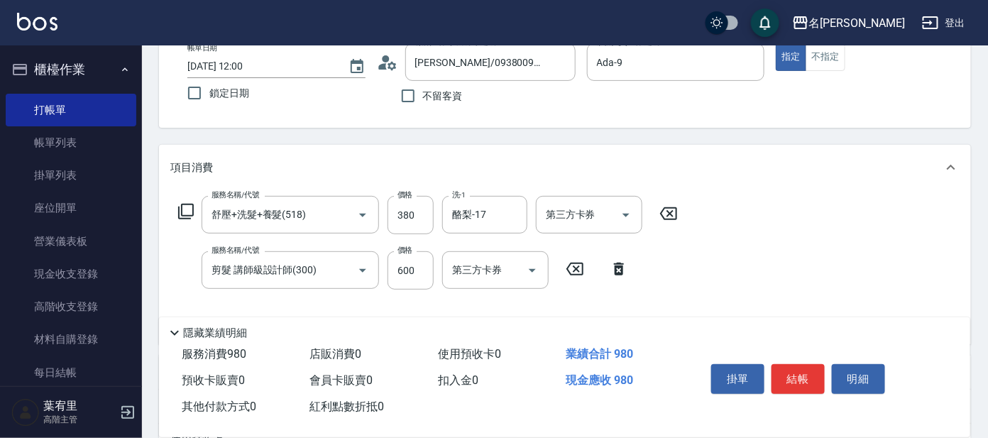
drag, startPoint x: 786, startPoint y: 372, endPoint x: 683, endPoint y: 307, distance: 121.5
click at [782, 368] on button "結帳" at bounding box center [797, 379] width 53 height 30
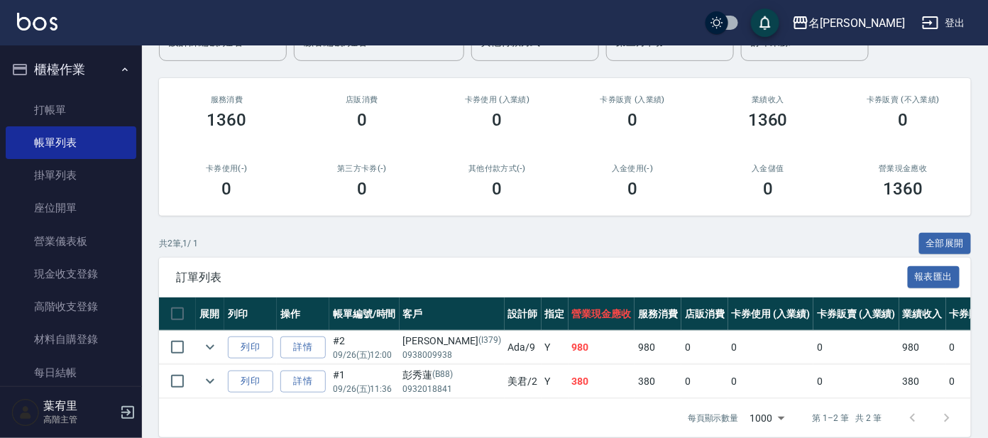
scroll to position [170, 0]
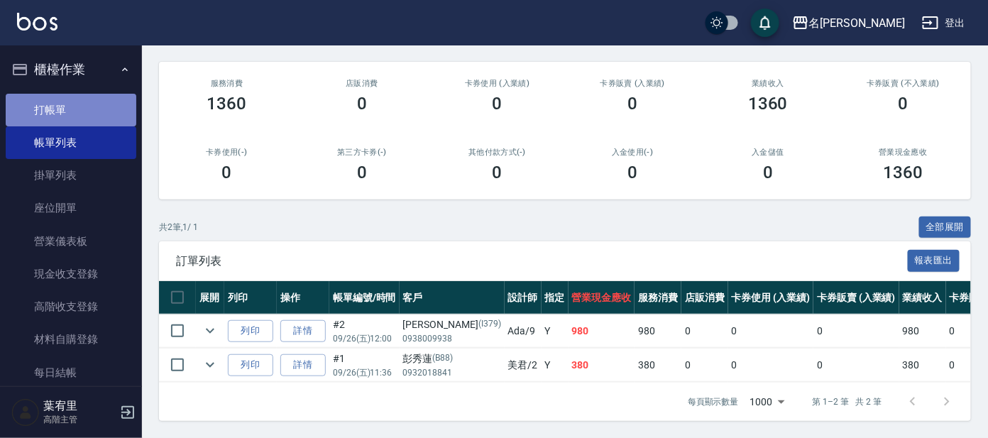
click at [98, 99] on link "打帳單" at bounding box center [71, 110] width 131 height 33
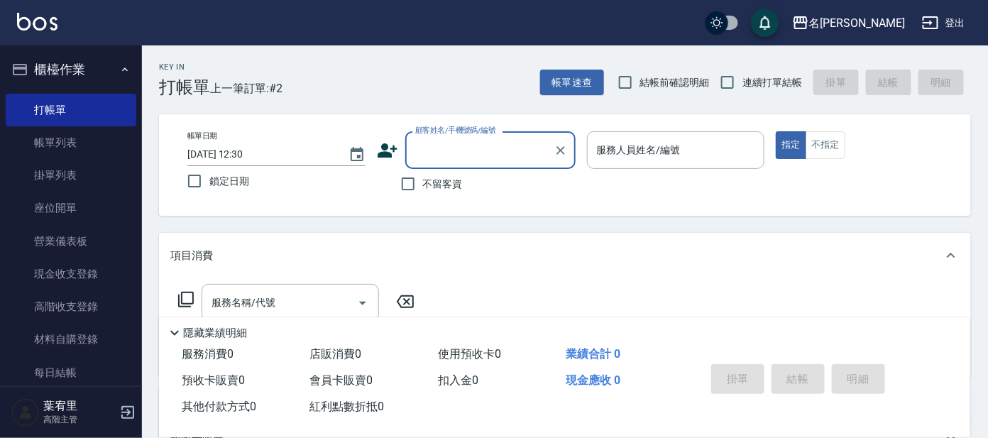
click at [446, 143] on input "顧客姓名/手機號碼/編號" at bounding box center [480, 150] width 136 height 25
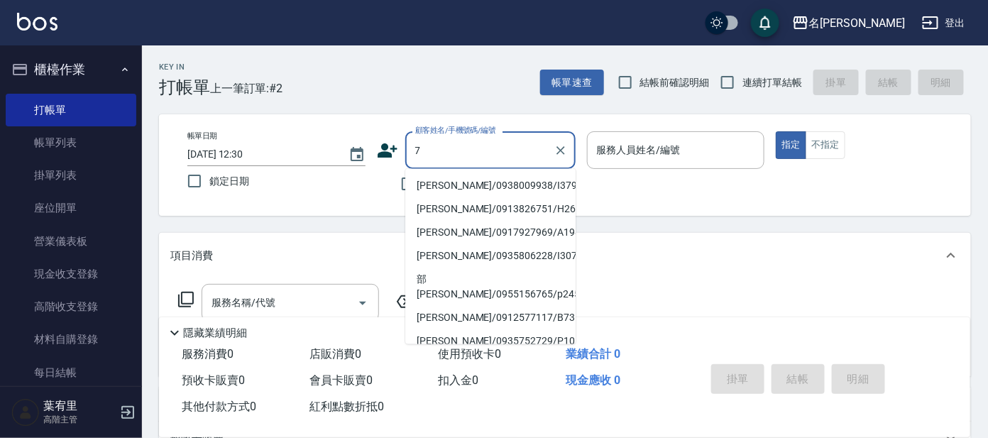
click at [410, 153] on div "7 顧客姓名/手機號碼/編號" at bounding box center [490, 150] width 170 height 38
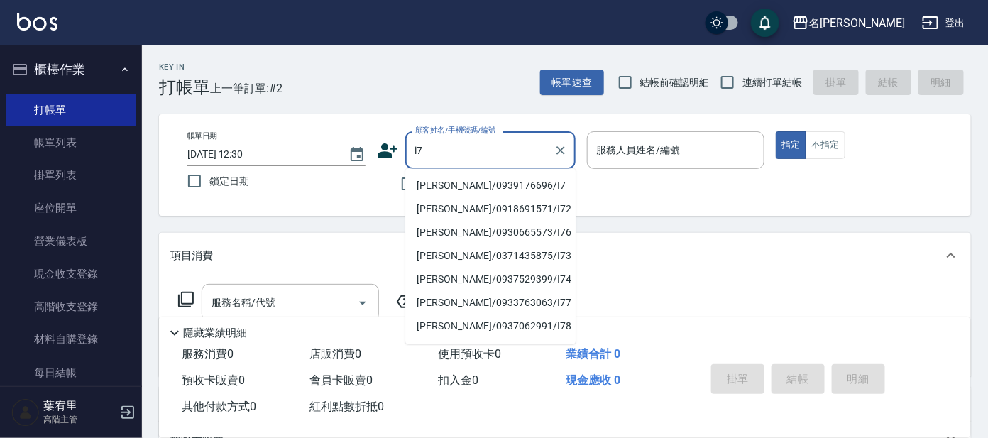
click at [483, 182] on li "[PERSON_NAME]/0939176696/I7" at bounding box center [490, 186] width 170 height 23
type input "[PERSON_NAME]/0939176696/I7"
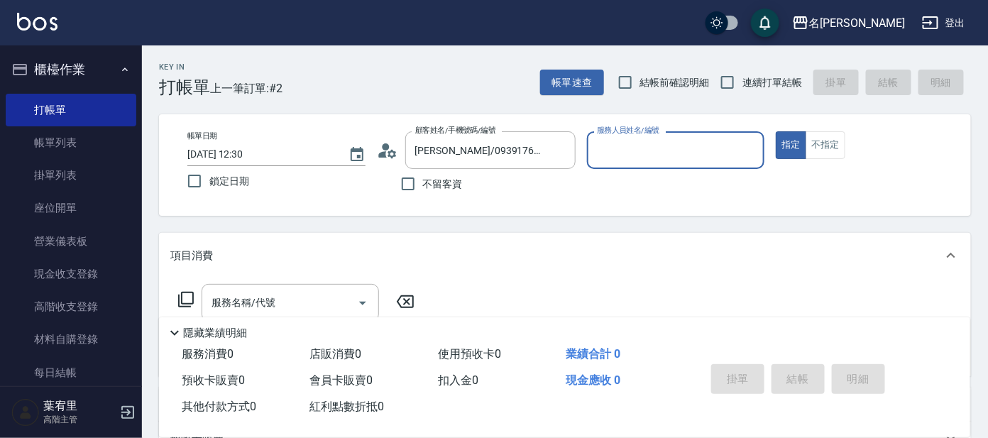
type input "Ada-9"
click at [326, 291] on input "服務名稱/代號" at bounding box center [279, 302] width 143 height 25
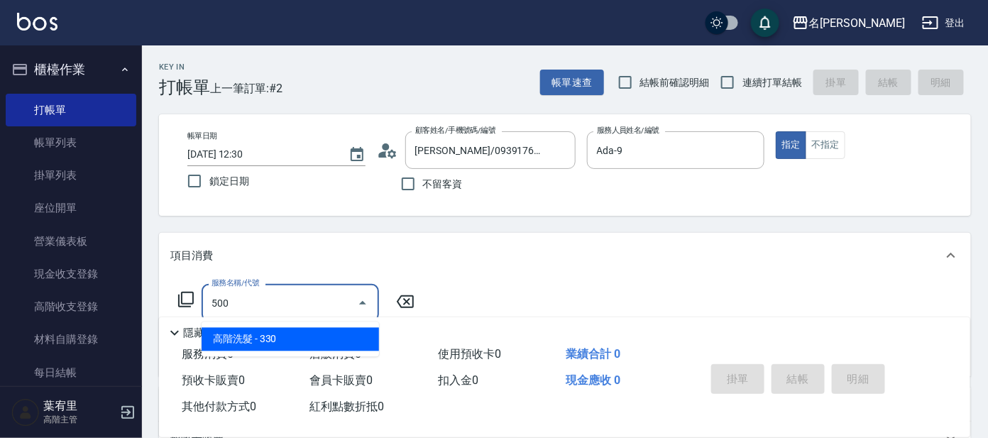
click at [356, 332] on span "高階洗髮 - 330" at bounding box center [290, 339] width 177 height 23
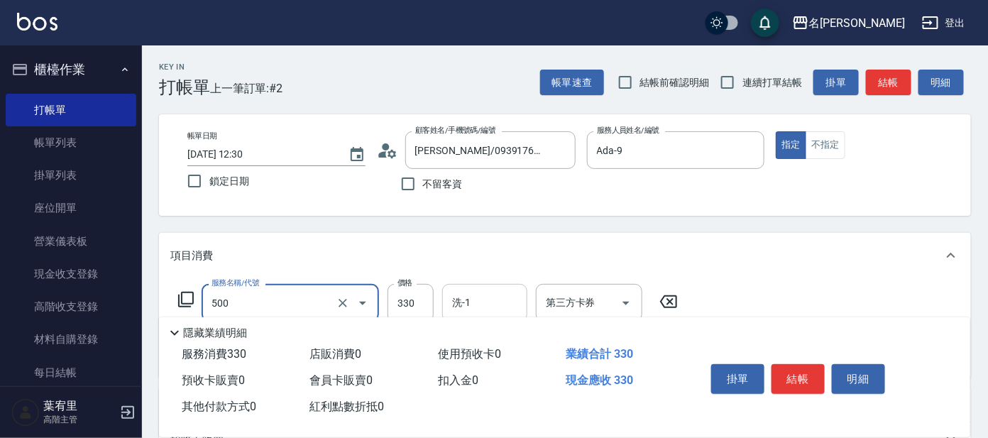
type input "高階洗髮(500)"
click at [483, 309] on input "洗-1" at bounding box center [485, 302] width 72 height 25
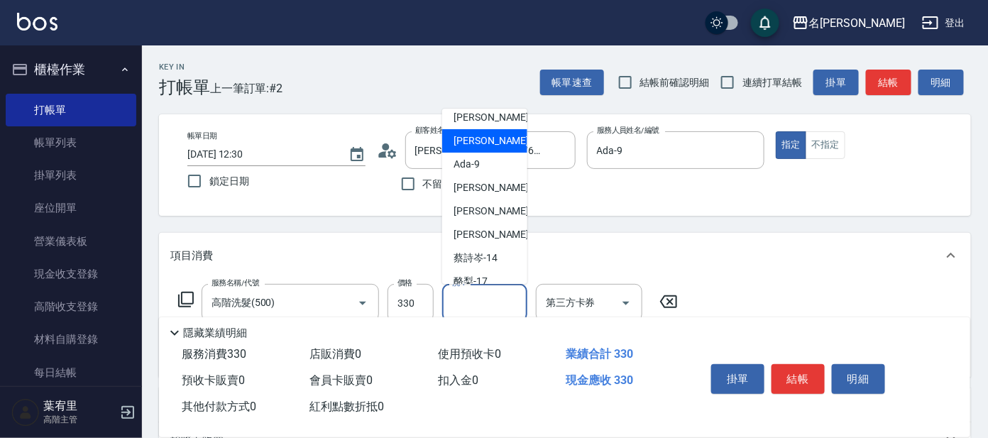
scroll to position [116, 0]
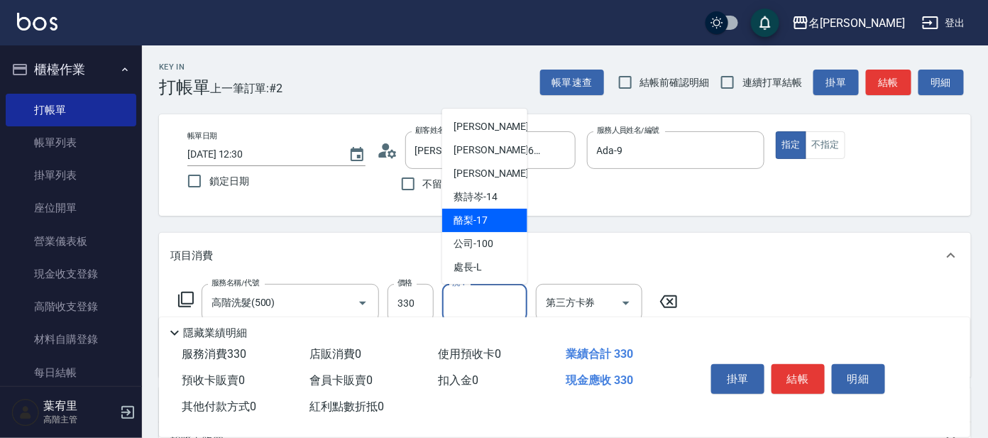
click at [490, 224] on div "酪梨 -17" at bounding box center [484, 220] width 85 height 23
type input "酪梨-17"
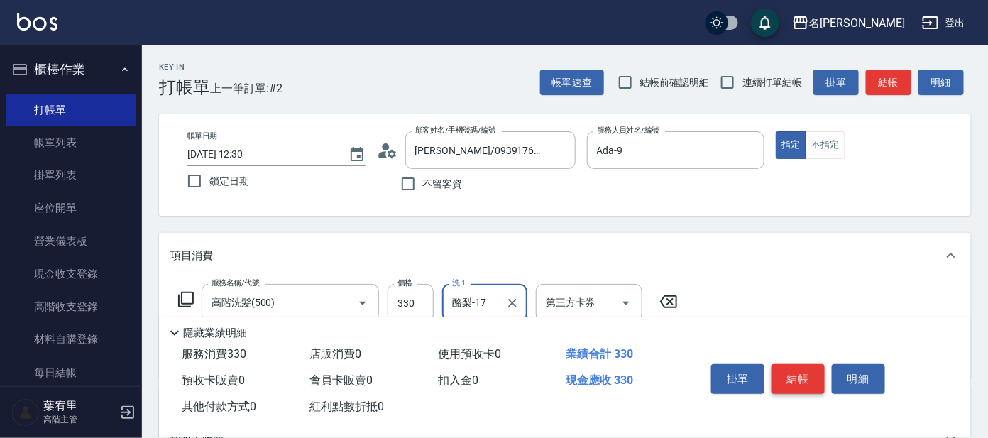
click at [788, 379] on button "結帳" at bounding box center [797, 379] width 53 height 30
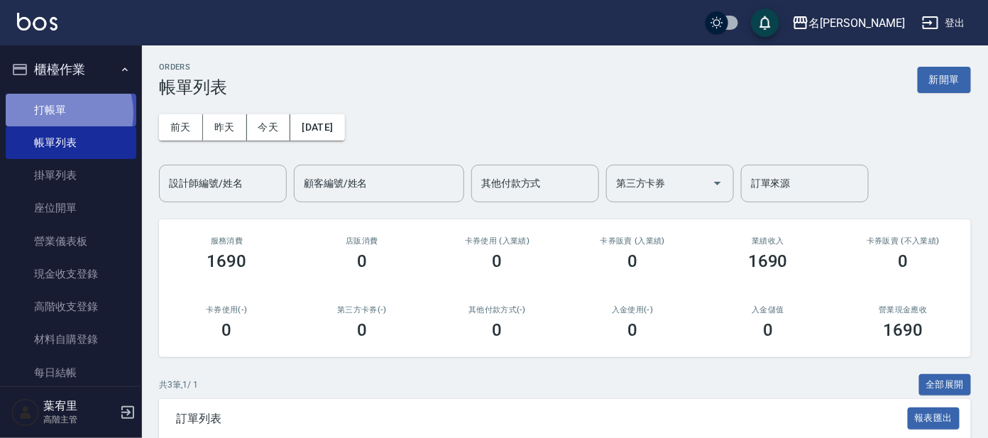
click at [58, 113] on link "打帳單" at bounding box center [71, 110] width 131 height 33
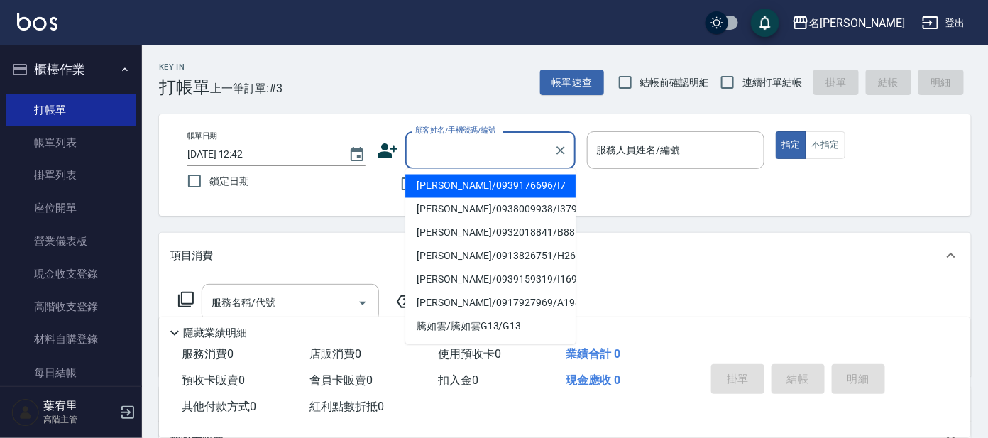
drag, startPoint x: 461, startPoint y: 155, endPoint x: 449, endPoint y: 143, distance: 17.1
click at [454, 145] on input "顧客姓名/手機號碼/編號" at bounding box center [480, 150] width 136 height 25
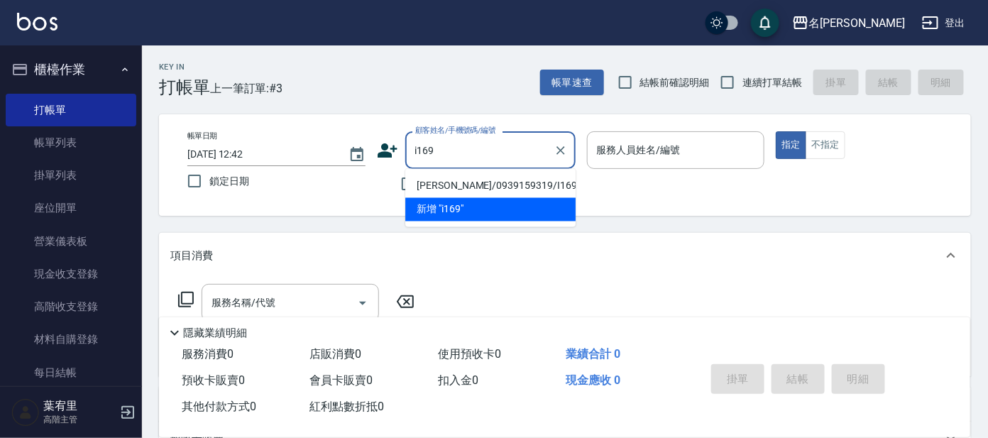
click at [468, 180] on li "[PERSON_NAME]/0939159319/I169" at bounding box center [490, 186] width 170 height 23
type input "[PERSON_NAME]/0939159319/I169"
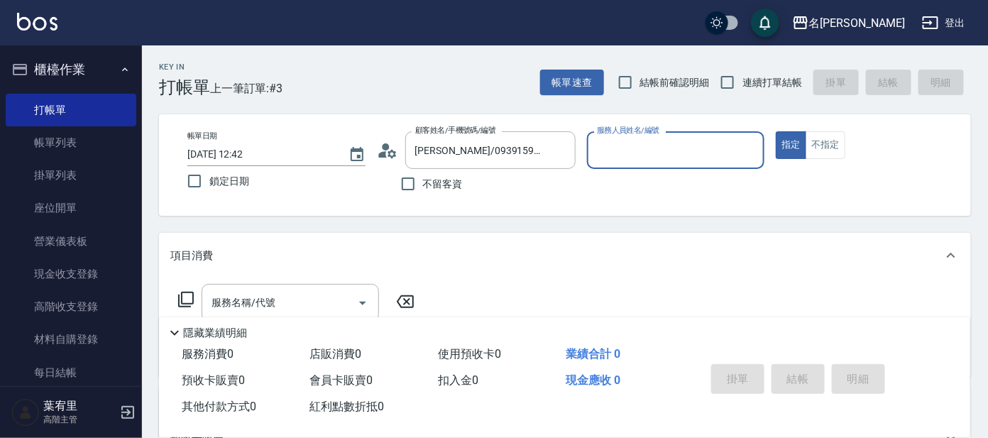
type input "Ada-9"
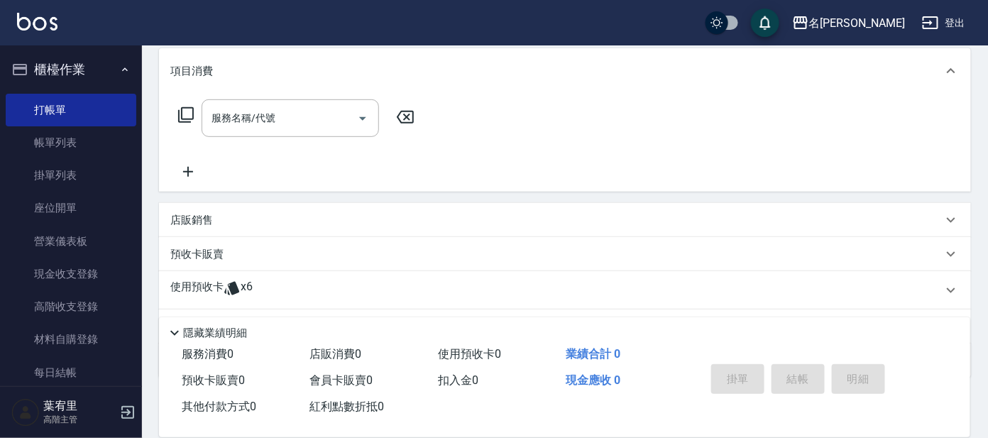
scroll to position [256, 0]
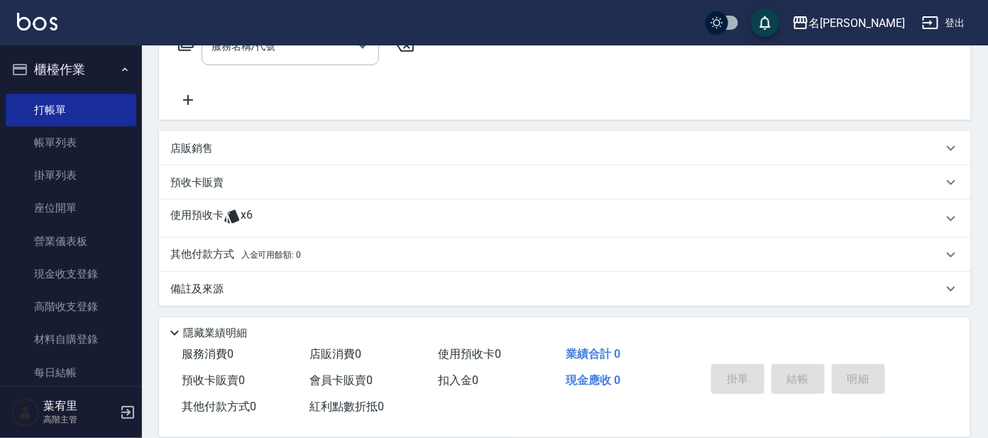
click at [286, 150] on div "店販銷售" at bounding box center [556, 148] width 772 height 15
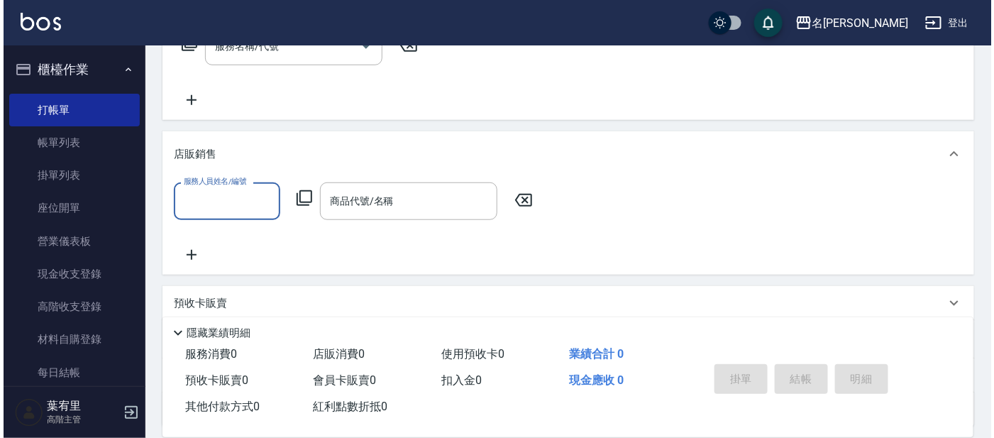
scroll to position [0, 0]
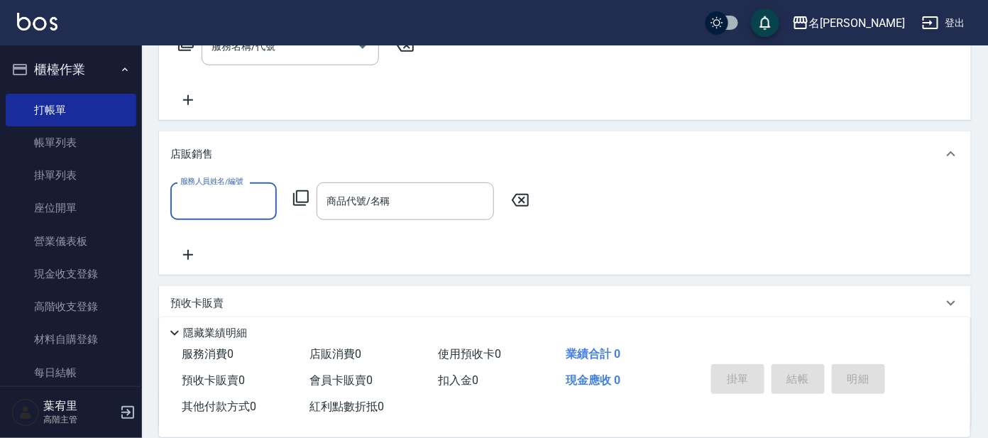
click at [242, 202] on input "服務人員姓名/編號" at bounding box center [224, 201] width 94 height 25
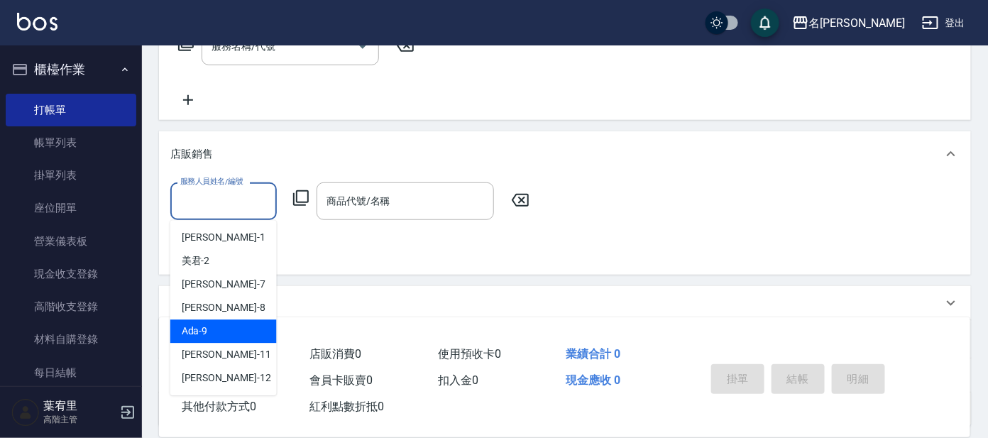
click at [229, 325] on div "Ada -9" at bounding box center [223, 330] width 106 height 23
type input "Ada-9"
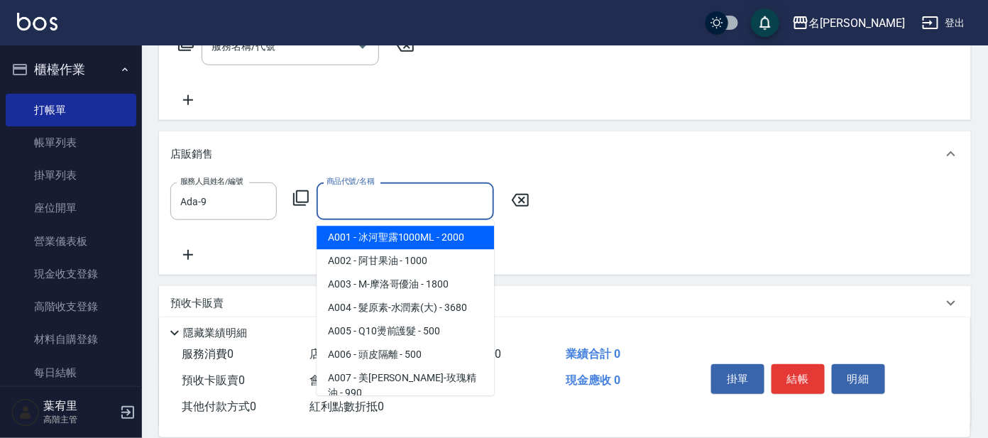
click at [415, 194] on input "商品代號/名稱" at bounding box center [405, 201] width 165 height 25
click at [302, 193] on icon at bounding box center [300, 197] width 17 height 17
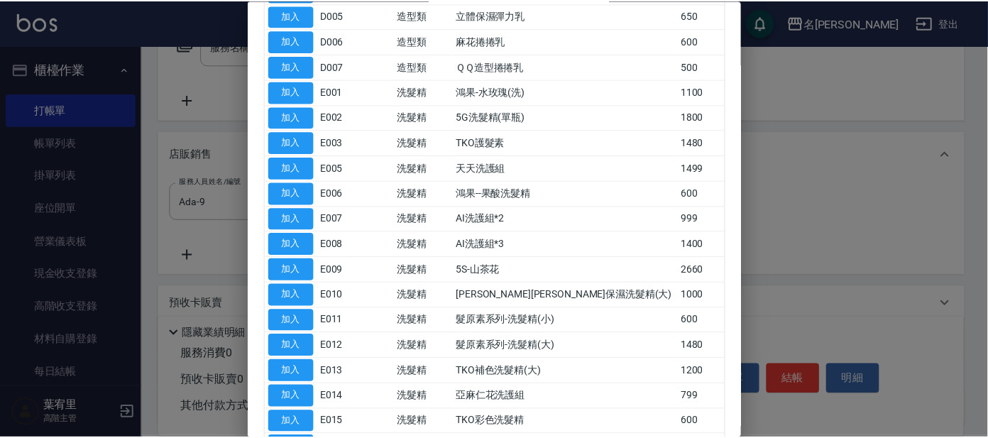
scroll to position [709, 0]
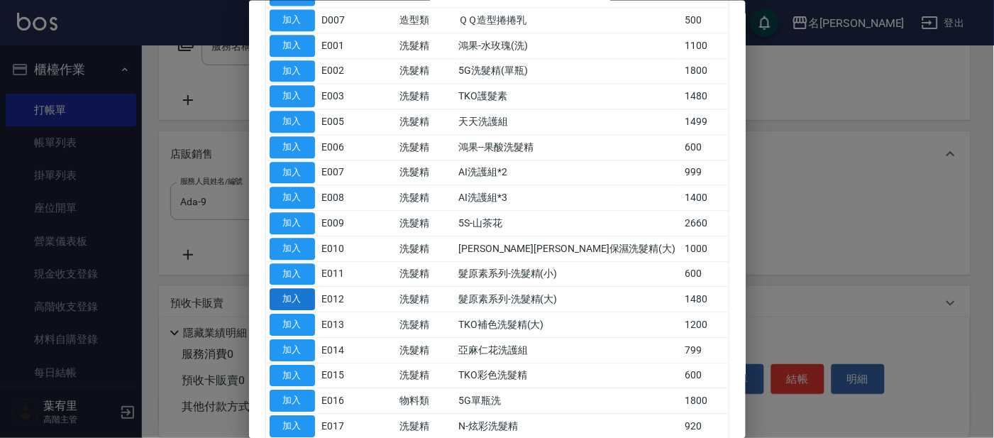
click at [301, 291] on button "加入" at bounding box center [292, 300] width 45 height 22
type input "髮原素系列-洗髮精(大)"
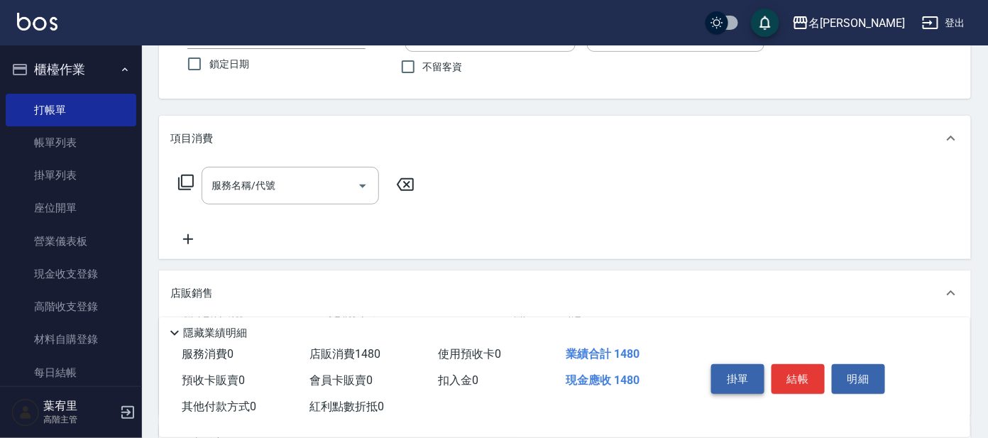
scroll to position [79, 0]
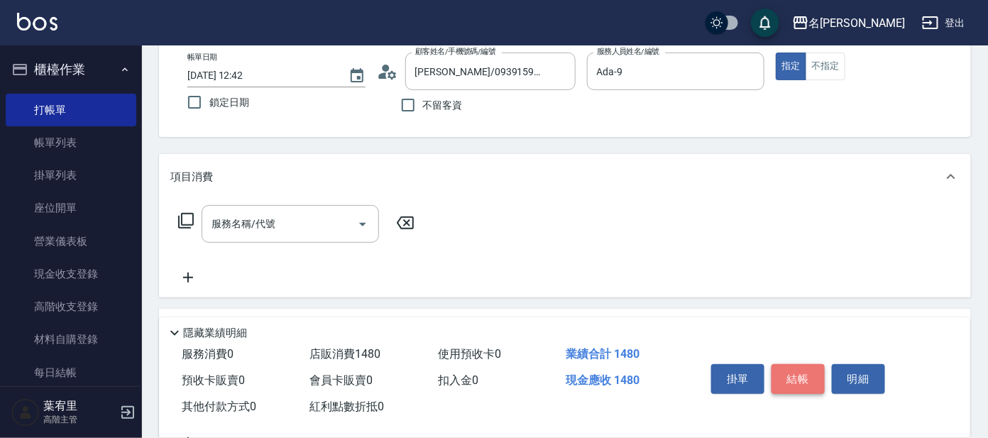
click at [798, 373] on button "結帳" at bounding box center [797, 379] width 53 height 30
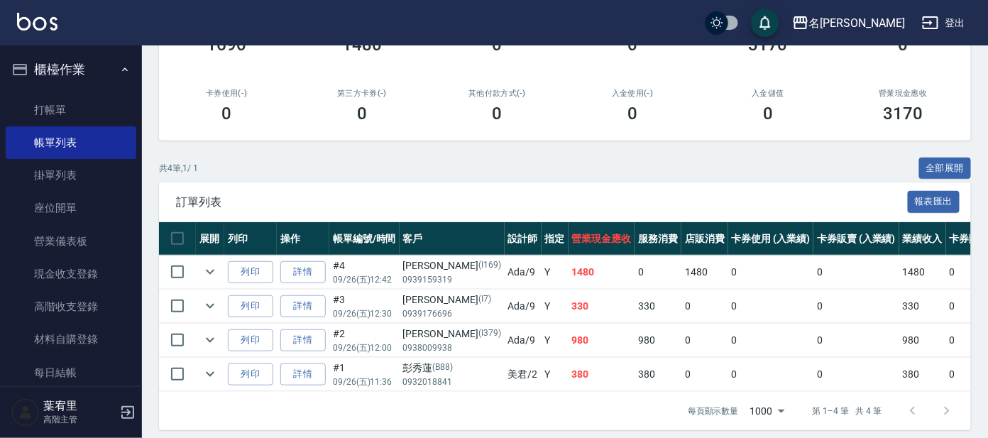
scroll to position [238, 0]
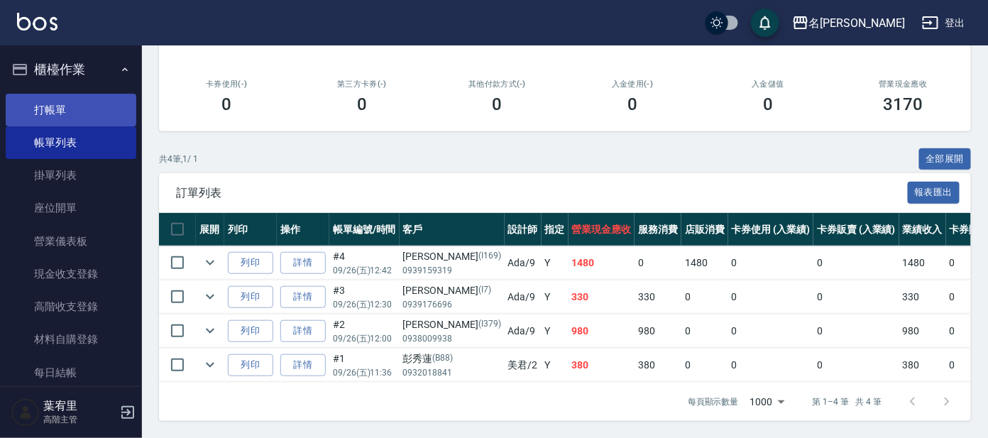
click at [39, 108] on link "打帳單" at bounding box center [71, 110] width 131 height 33
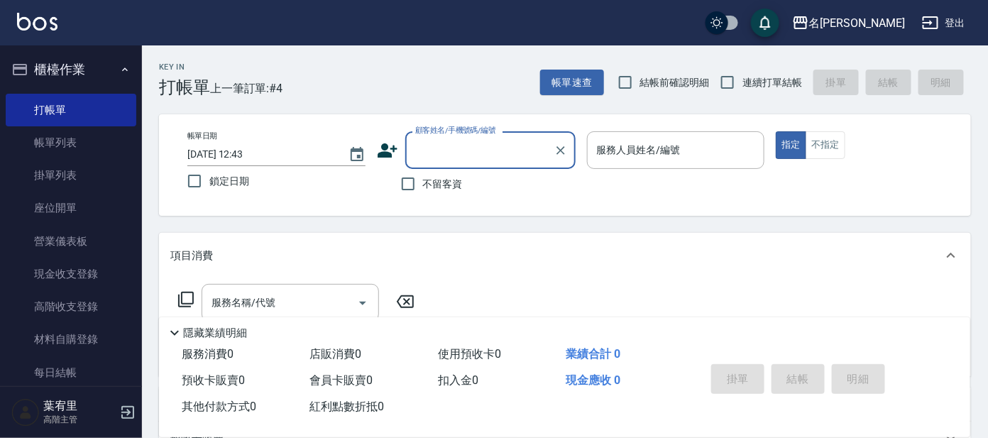
drag, startPoint x: 466, startPoint y: 148, endPoint x: 483, endPoint y: 145, distance: 18.0
click at [466, 148] on input "顧客姓名/手機號碼/編號" at bounding box center [480, 150] width 136 height 25
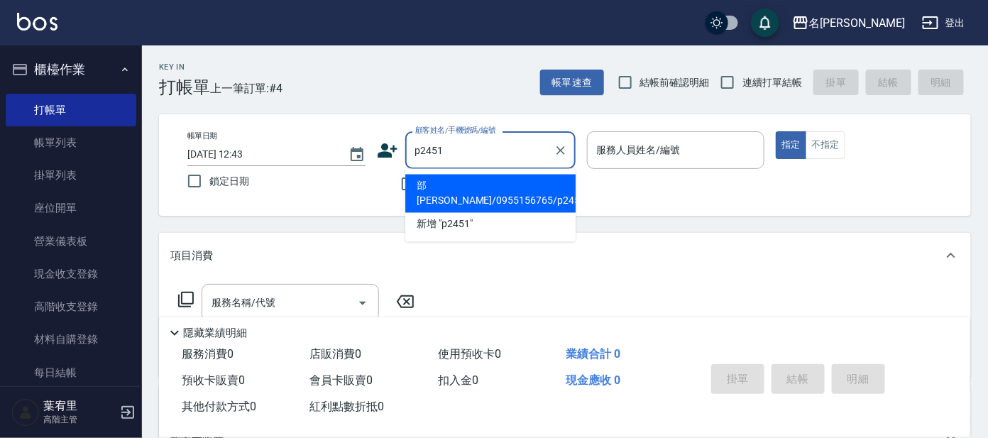
type input "部[PERSON_NAME]/0955156765/p2451"
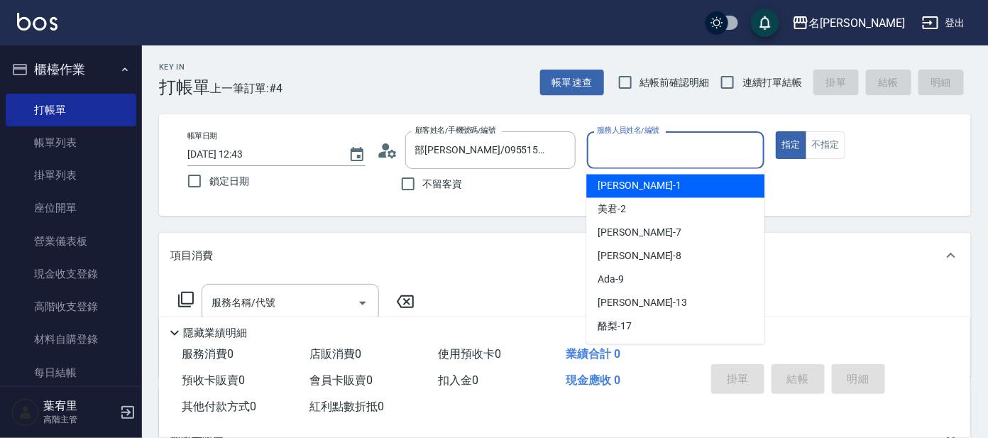
click at [636, 155] on input "服務人員姓名/編號" at bounding box center [675, 150] width 165 height 25
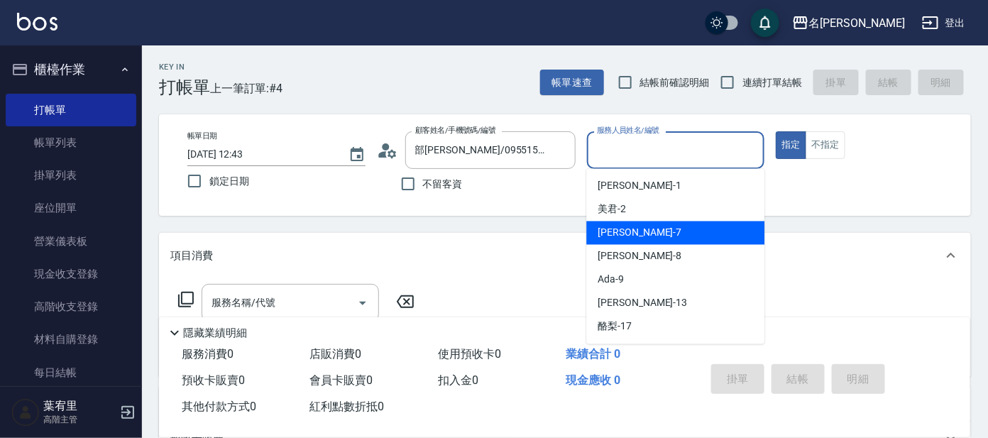
click at [608, 237] on span "[PERSON_NAME] -7" at bounding box center [640, 233] width 84 height 15
type input "[PERSON_NAME]-7"
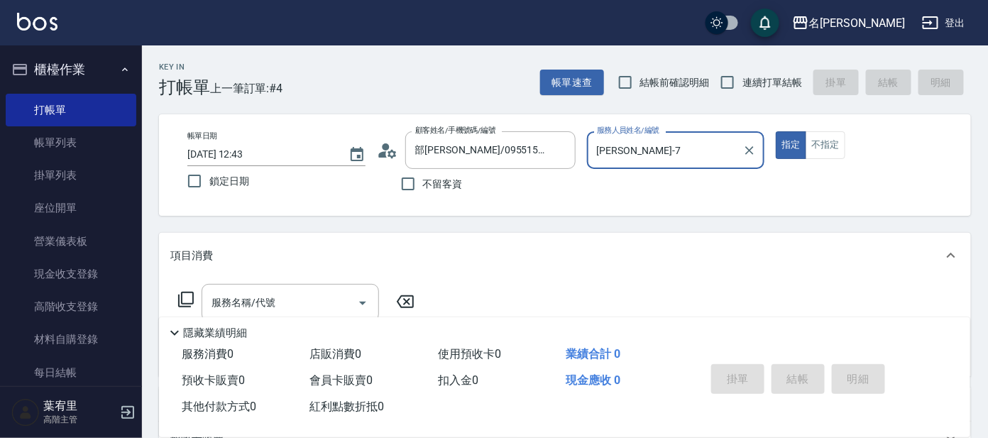
click at [187, 297] on icon at bounding box center [185, 299] width 17 height 17
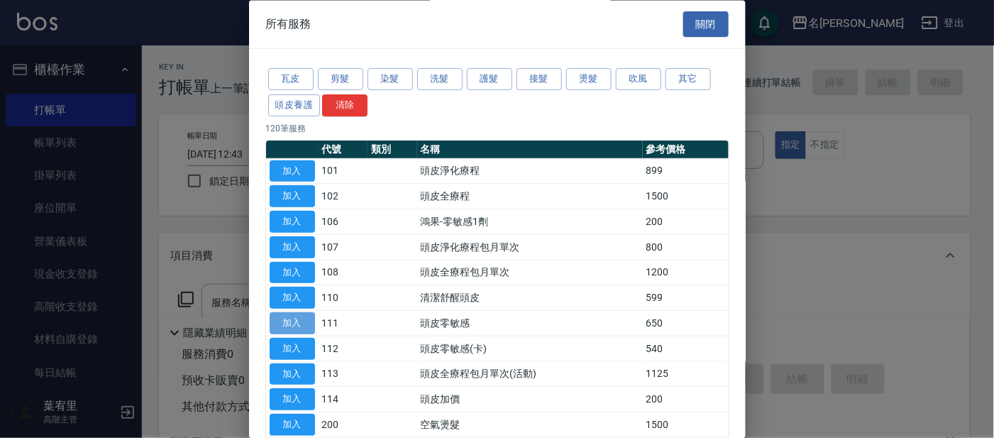
click at [285, 322] on button "加入" at bounding box center [292, 324] width 45 height 22
type input "頭皮零敏感(111)"
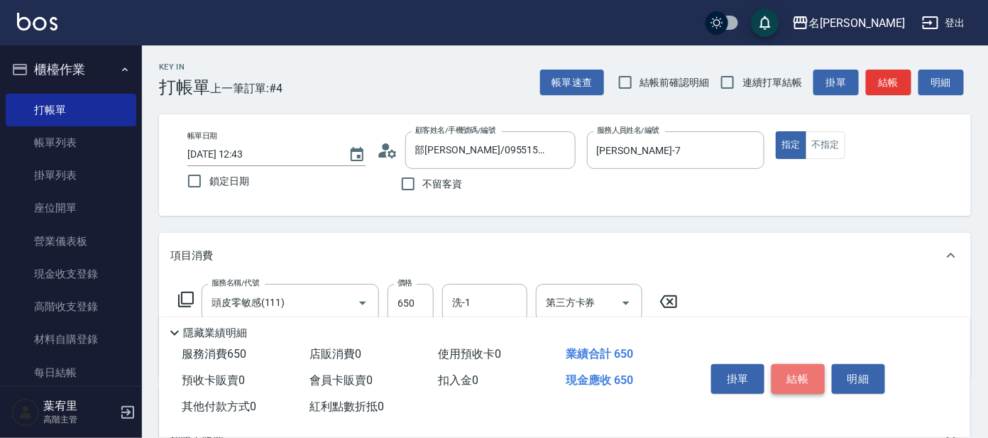
click at [784, 371] on button "結帳" at bounding box center [797, 379] width 53 height 30
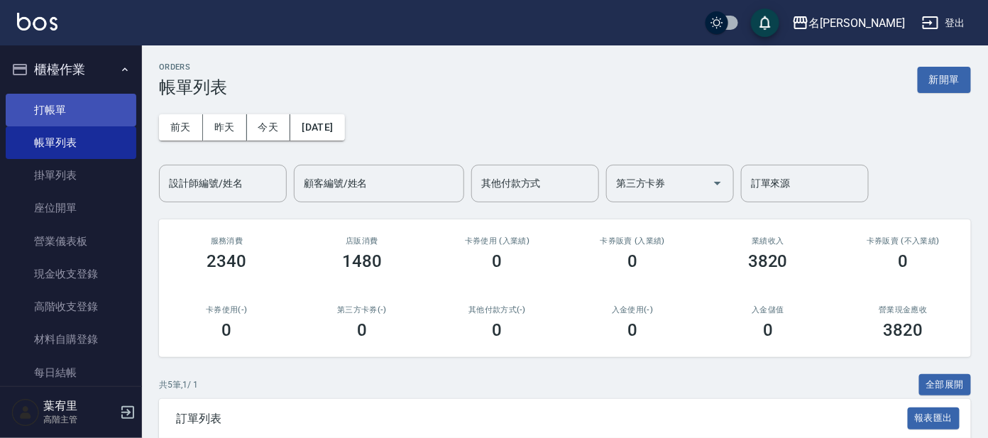
click at [98, 109] on link "打帳單" at bounding box center [71, 110] width 131 height 33
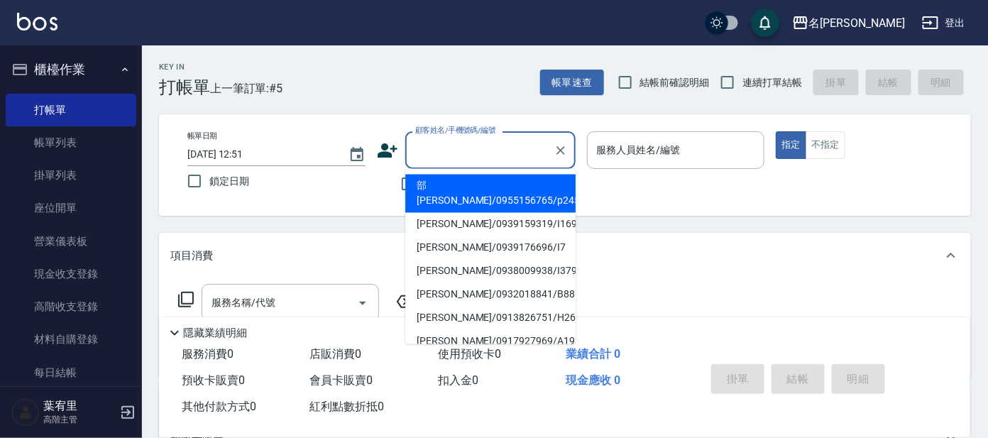
click at [454, 153] on input "顧客姓名/手機號碼/編號" at bounding box center [480, 150] width 136 height 25
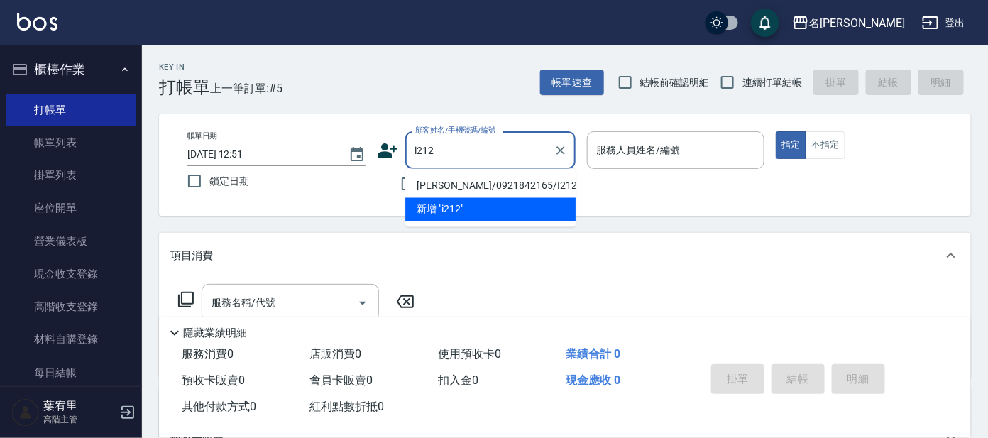
click at [491, 182] on li "[PERSON_NAME]/0921842165/I212" at bounding box center [490, 186] width 170 height 23
type input "[PERSON_NAME]/0921842165/I212"
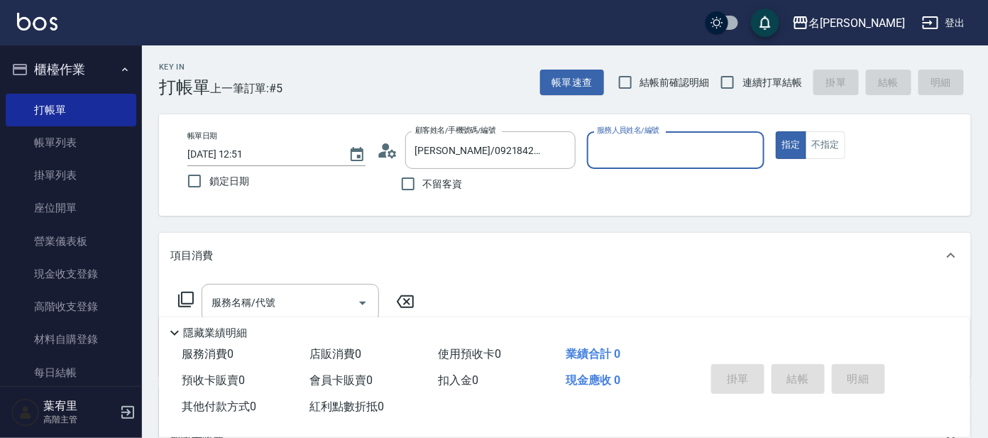
type input "Ada-9"
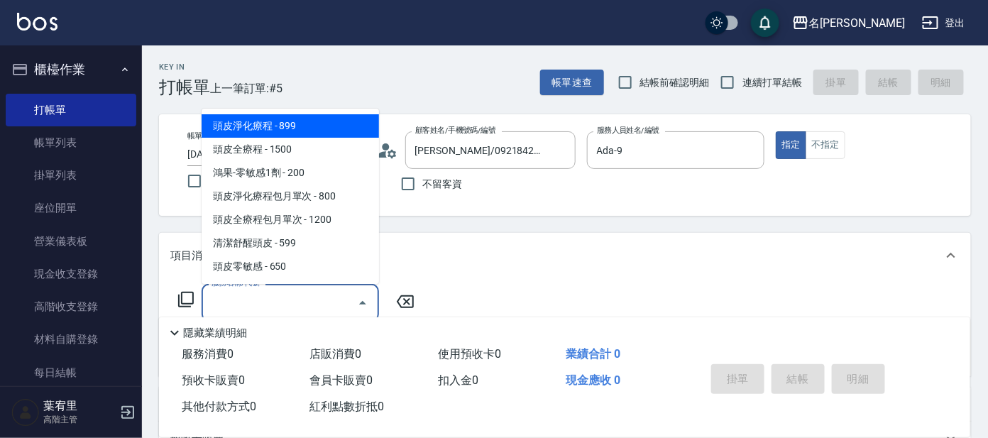
drag, startPoint x: 326, startPoint y: 302, endPoint x: 334, endPoint y: 300, distance: 7.9
click at [331, 301] on input "服務名稱/代號" at bounding box center [279, 302] width 143 height 25
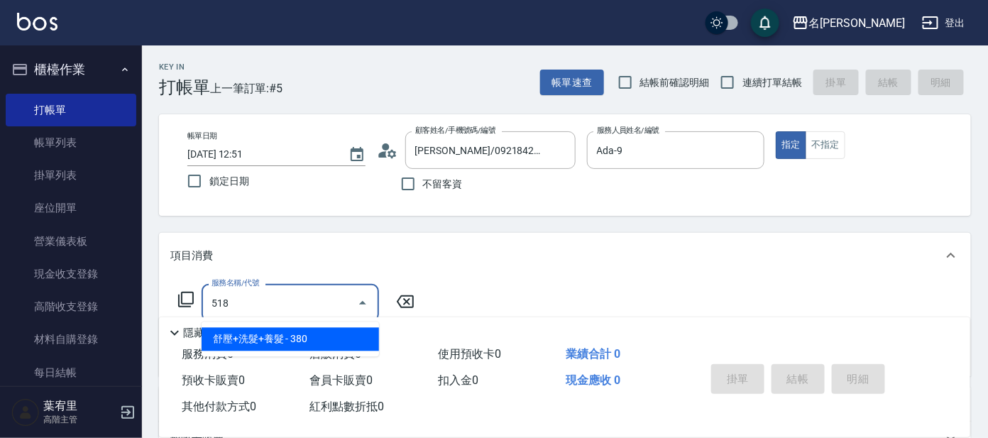
click at [336, 339] on span "舒壓+洗髮+養髮 - 380" at bounding box center [290, 339] width 177 height 23
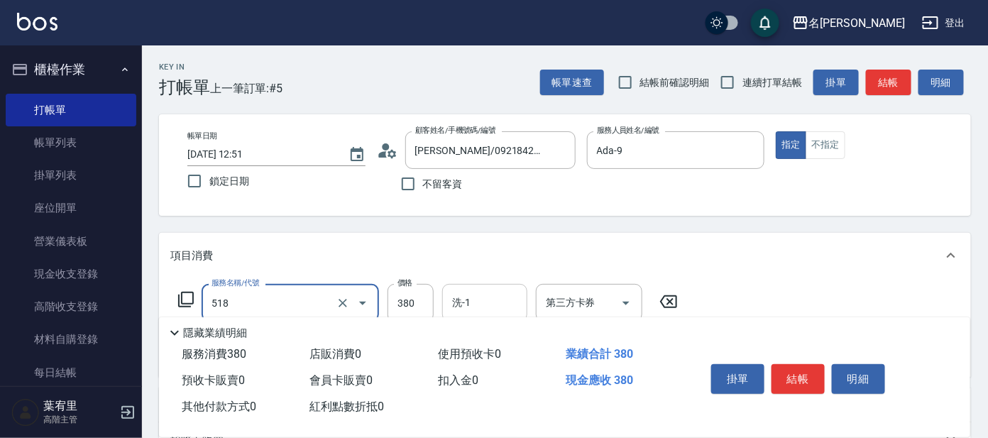
type input "舒壓+洗髮+養髮(518)"
click at [459, 297] on input "洗-1" at bounding box center [485, 302] width 72 height 25
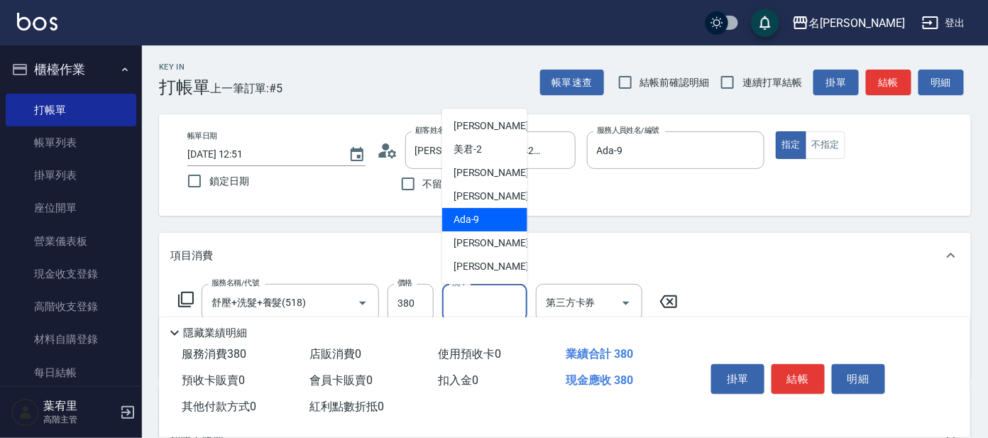
scroll to position [88, 0]
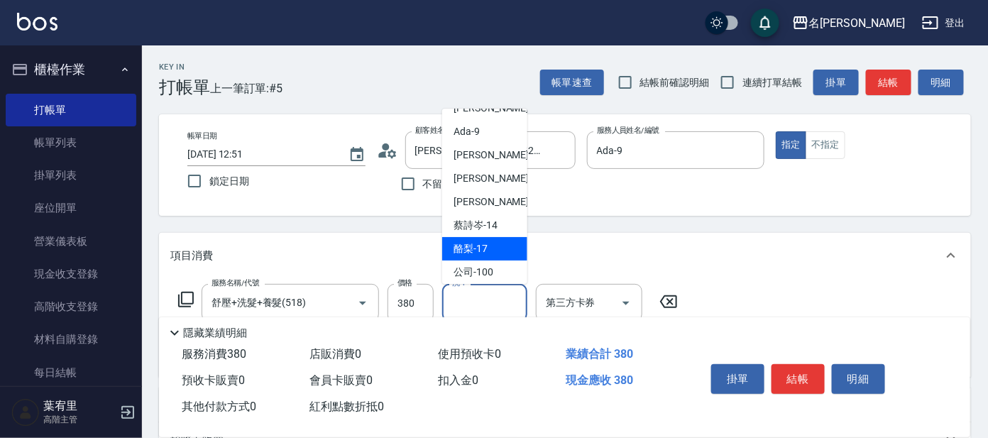
click at [495, 246] on div "酪梨 -17" at bounding box center [484, 248] width 85 height 23
type input "酪梨-17"
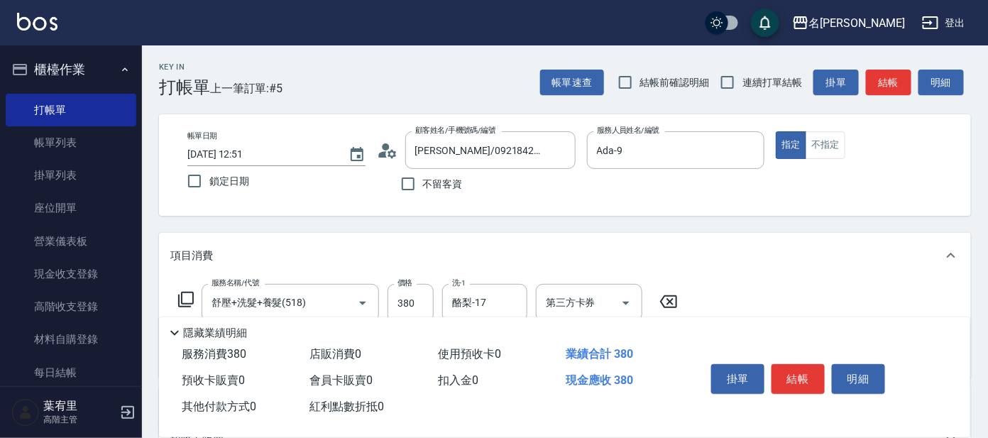
click at [187, 293] on icon at bounding box center [185, 299] width 17 height 17
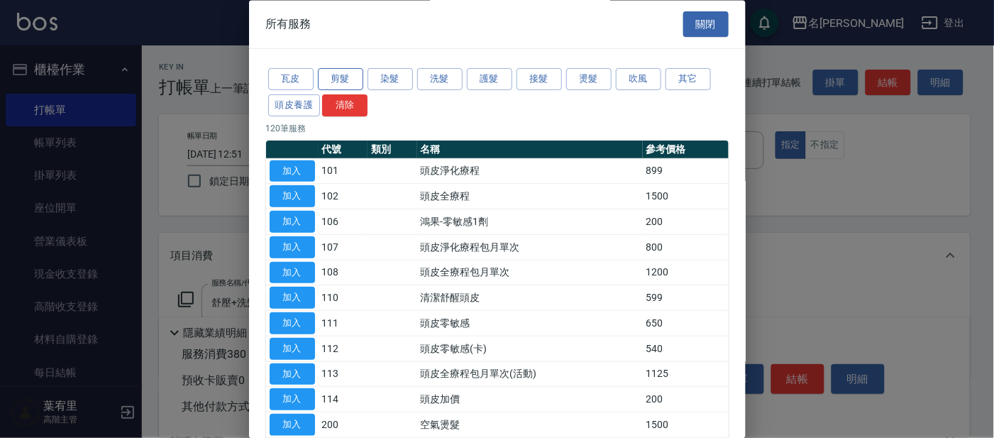
click at [335, 77] on button "剪髮" at bounding box center [340, 80] width 45 height 22
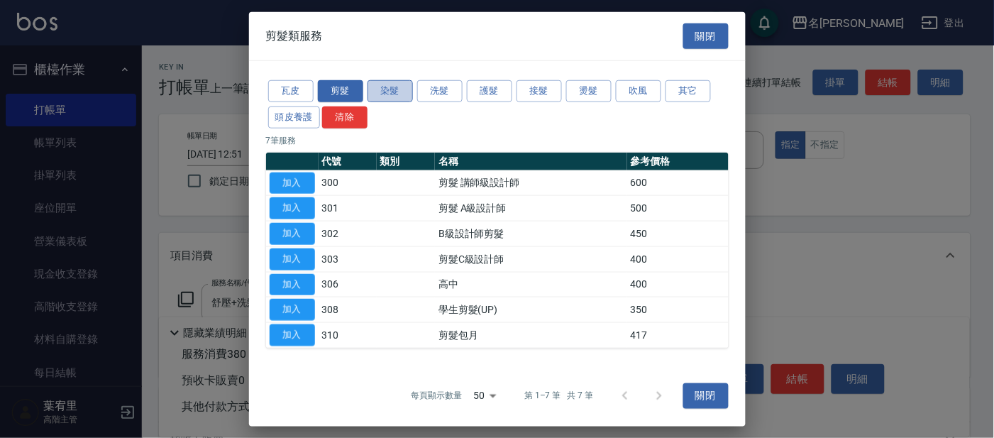
click at [401, 84] on button "染髮" at bounding box center [390, 91] width 45 height 22
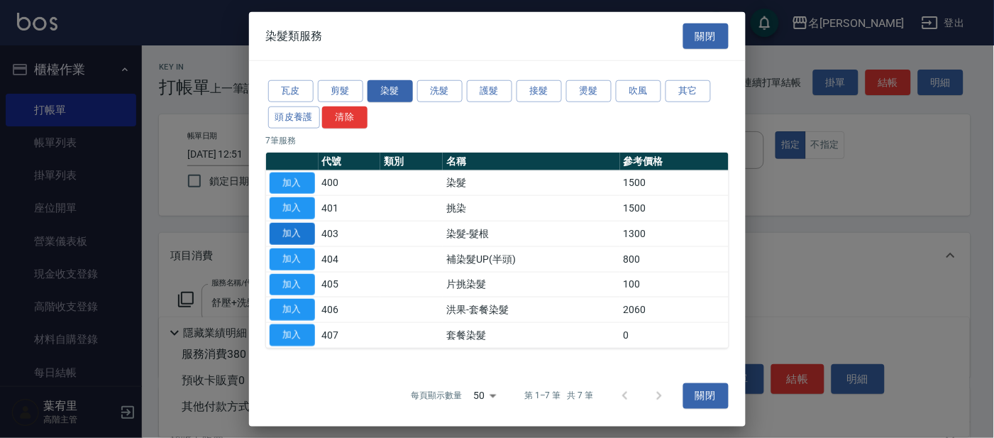
click at [307, 227] on button "加入" at bounding box center [292, 234] width 45 height 22
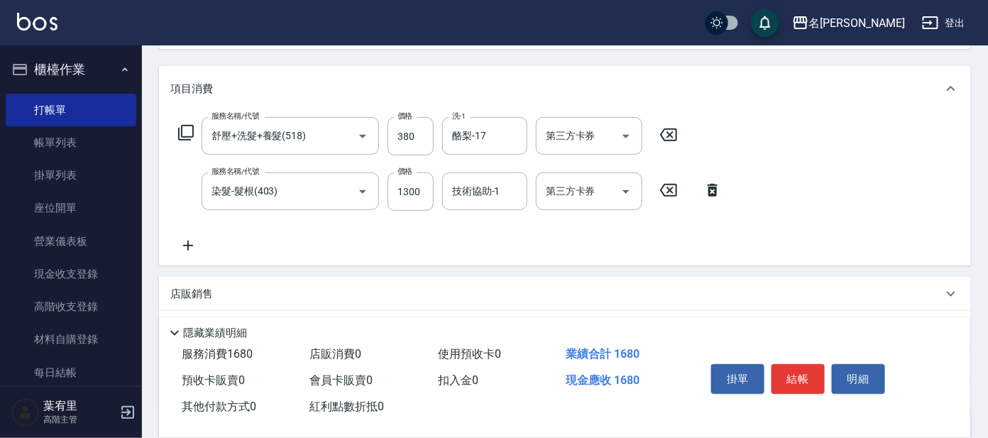
scroll to position [177, 0]
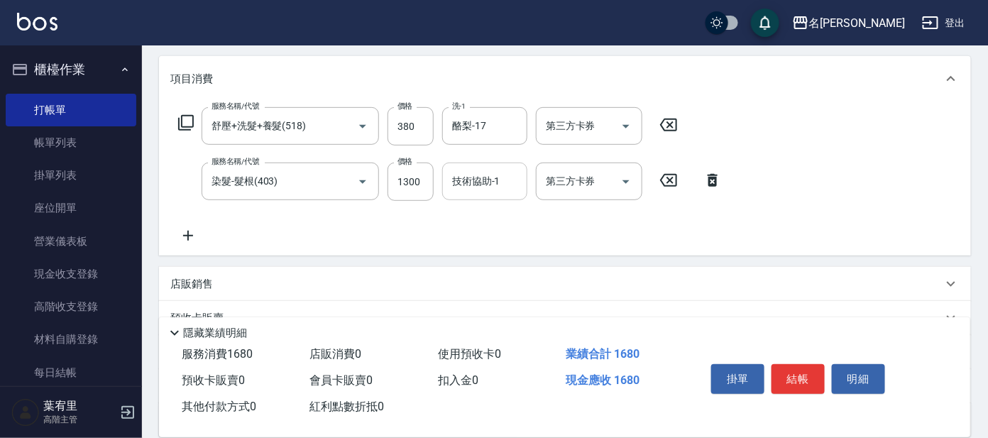
drag, startPoint x: 489, startPoint y: 165, endPoint x: 495, endPoint y: 188, distance: 23.4
click at [490, 170] on div "技術協助-1" at bounding box center [484, 182] width 85 height 38
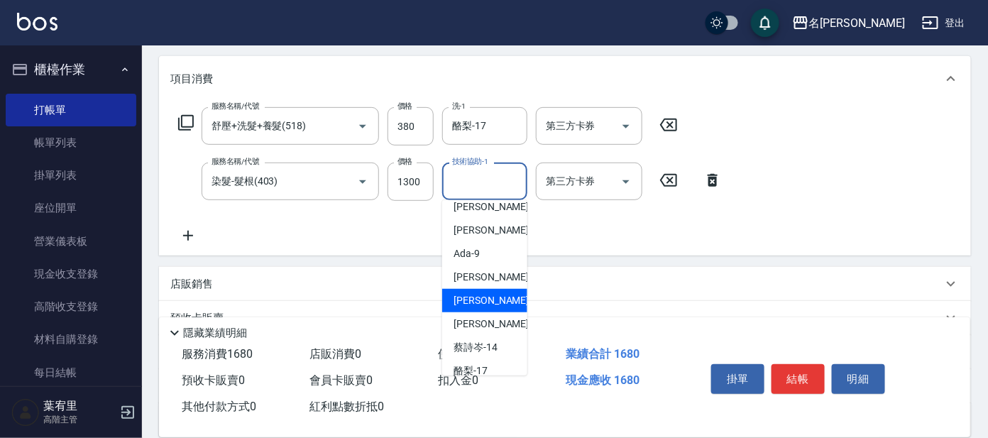
scroll to position [88, 0]
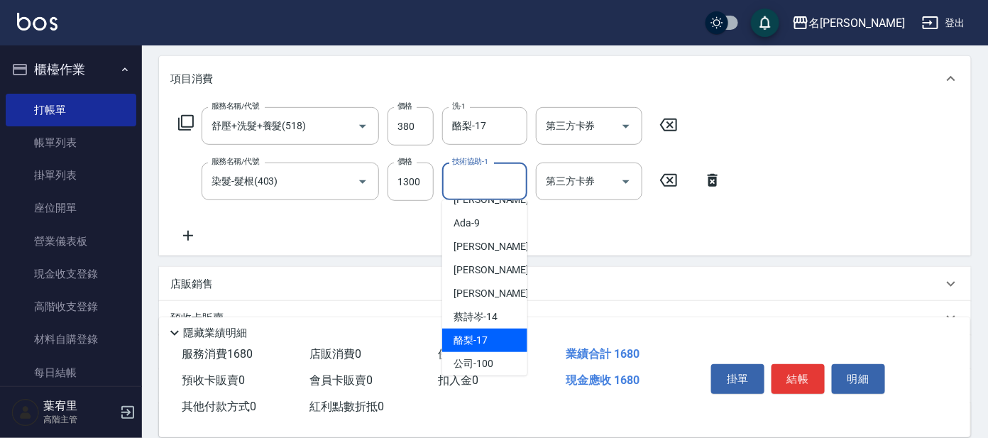
drag, startPoint x: 477, startPoint y: 334, endPoint x: 496, endPoint y: 292, distance: 46.0
click at [477, 334] on span "酪梨 -17" at bounding box center [471, 340] width 34 height 15
type input "酪梨-17"
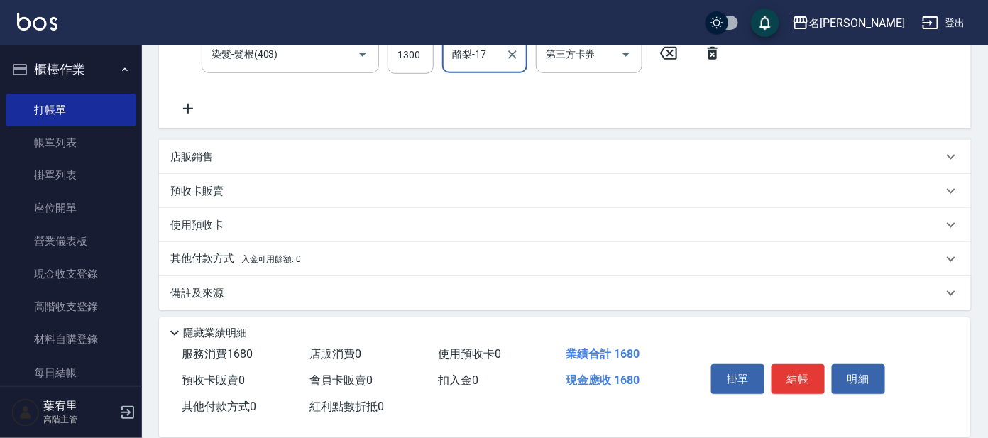
scroll to position [308, 0]
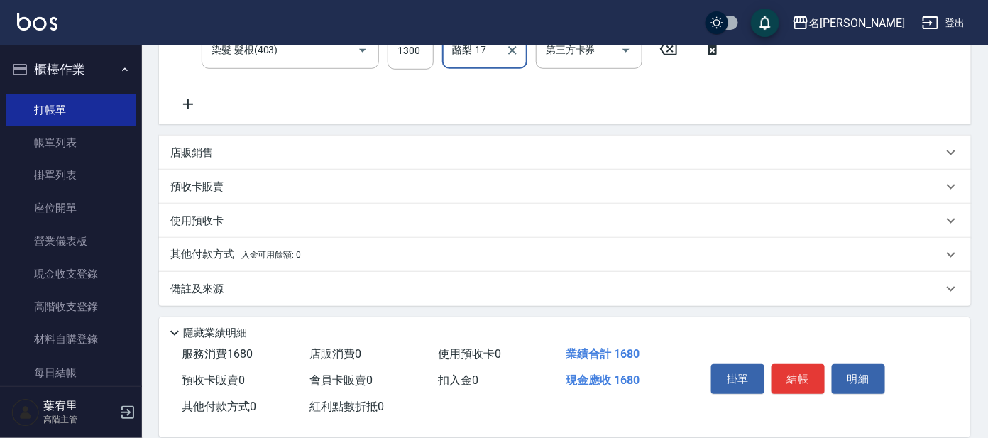
click at [287, 148] on div "店販銷售" at bounding box center [556, 152] width 772 height 15
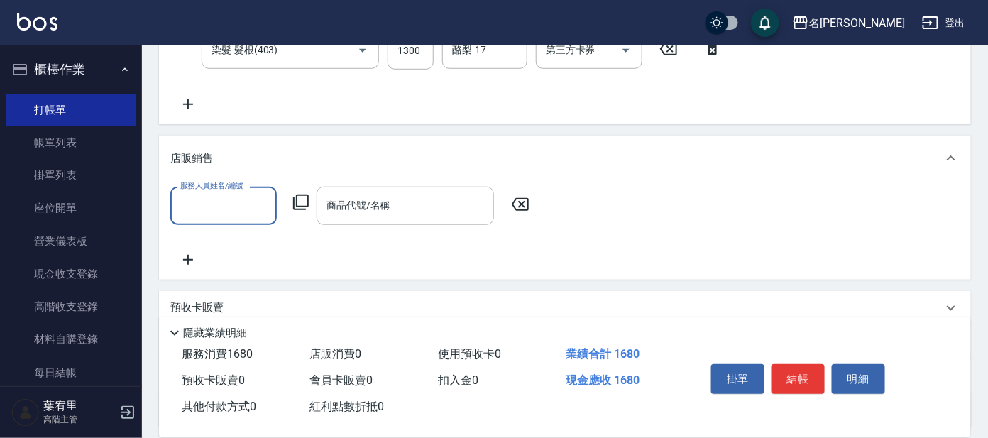
scroll to position [0, 0]
click at [210, 207] on input "服務人員姓名/編號" at bounding box center [224, 205] width 94 height 25
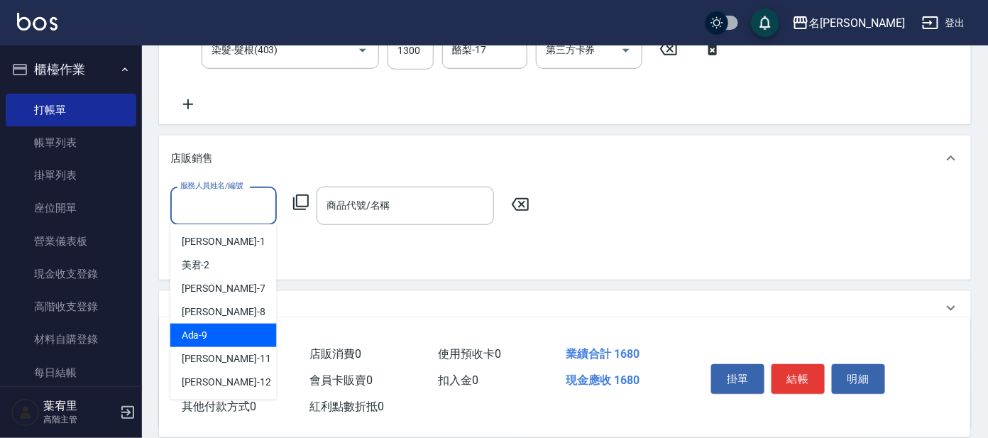
drag, startPoint x: 213, startPoint y: 326, endPoint x: 260, endPoint y: 292, distance: 58.5
click at [216, 326] on div "Ada -9" at bounding box center [223, 335] width 106 height 23
type input "Ada-9"
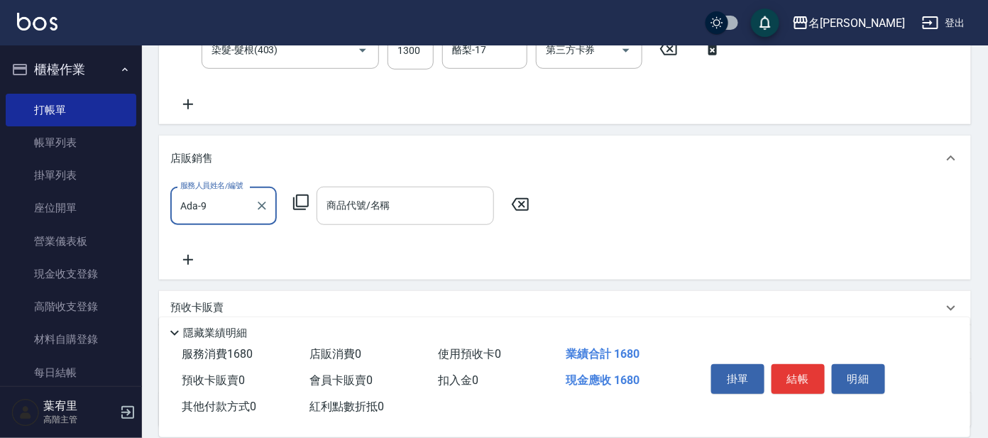
click at [388, 216] on input "商品代號/名稱" at bounding box center [405, 205] width 165 height 25
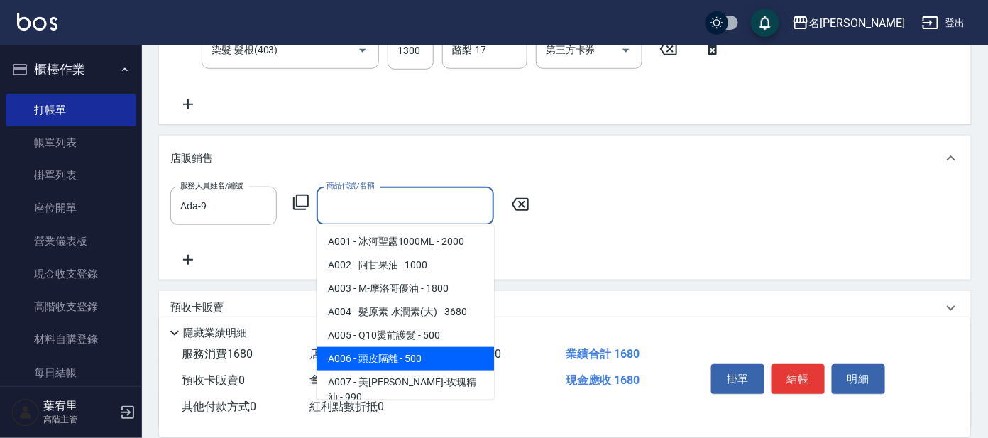
drag, startPoint x: 452, startPoint y: 349, endPoint x: 463, endPoint y: 339, distance: 15.1
click at [454, 349] on span "A006 - 頭皮隔離 - 500" at bounding box center [405, 358] width 177 height 23
type input "頭皮隔離"
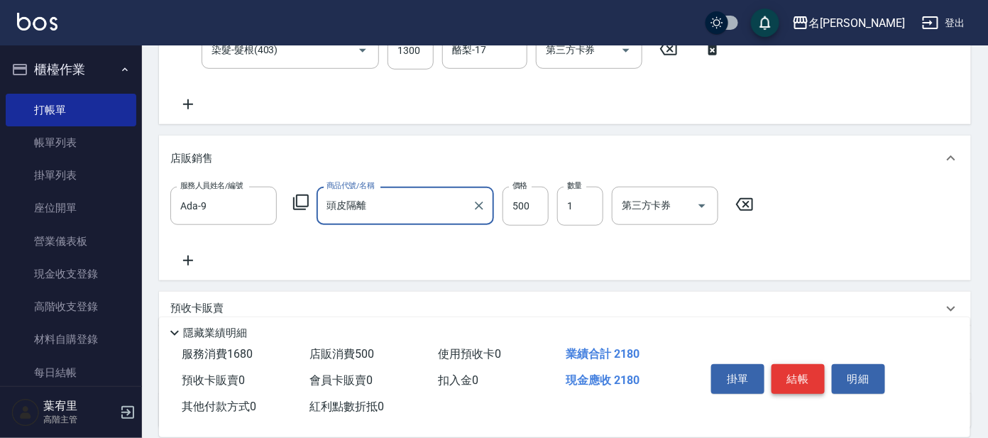
click at [783, 374] on button "結帳" at bounding box center [797, 379] width 53 height 30
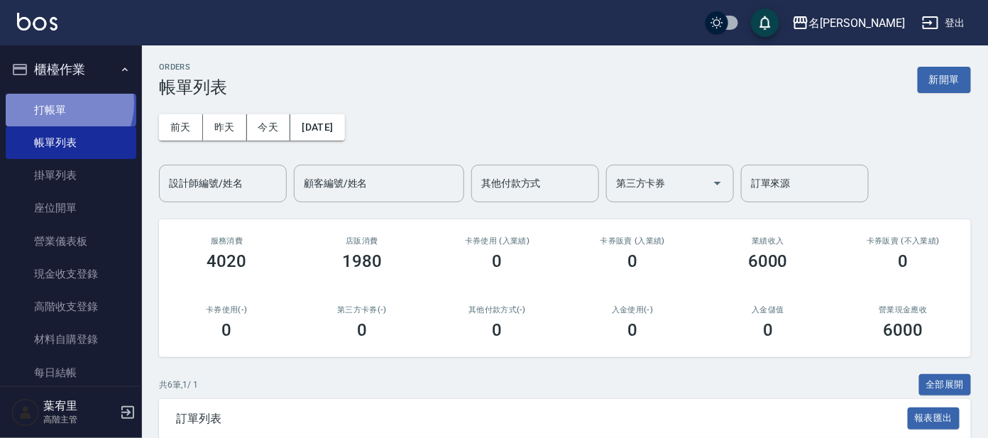
click at [60, 103] on link "打帳單" at bounding box center [71, 110] width 131 height 33
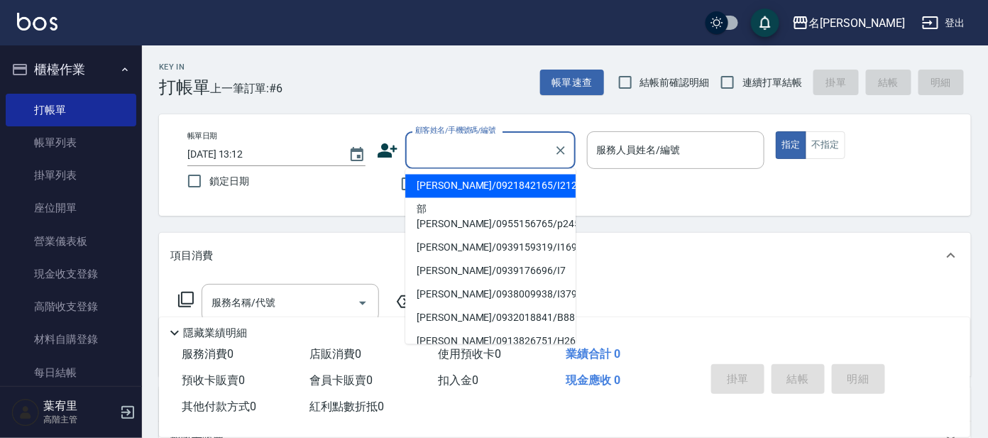
click at [456, 140] on input "顧客姓名/手機號碼/編號" at bounding box center [480, 150] width 136 height 25
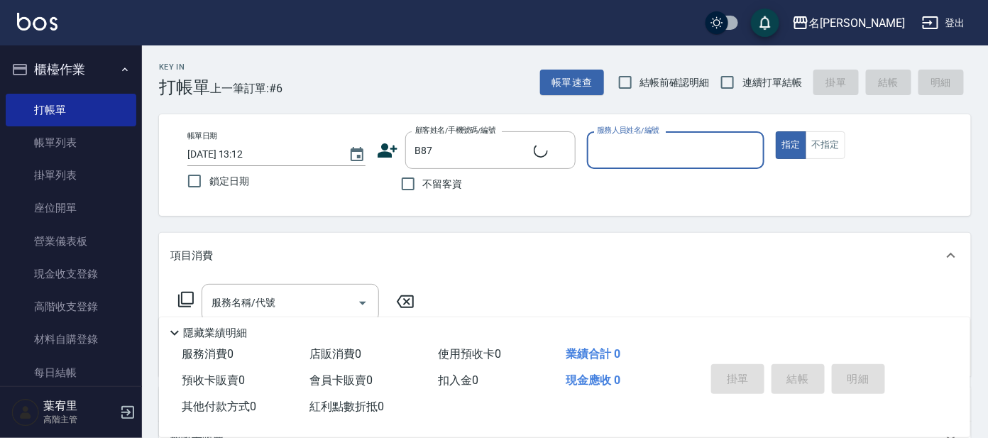
type input "[PERSON_NAME]/[PERSON_NAME]B87/B87"
type input "美君-2"
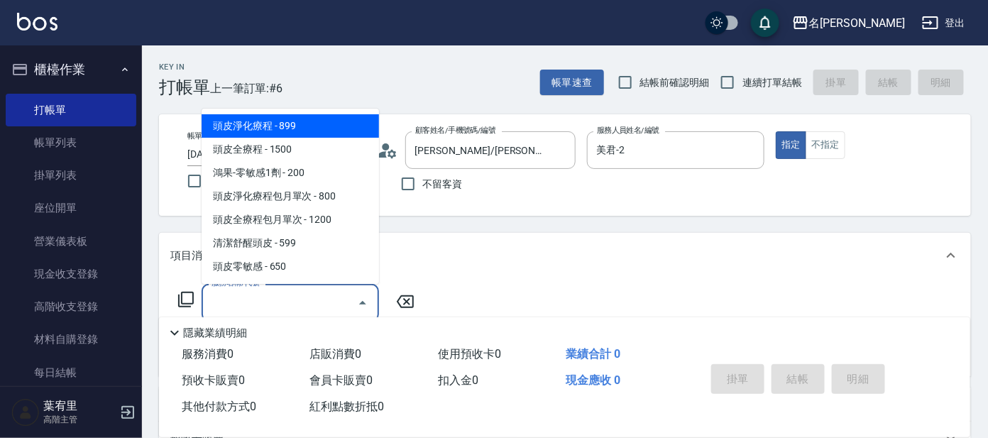
click at [254, 293] on input "服務名稱/代號" at bounding box center [279, 302] width 143 height 25
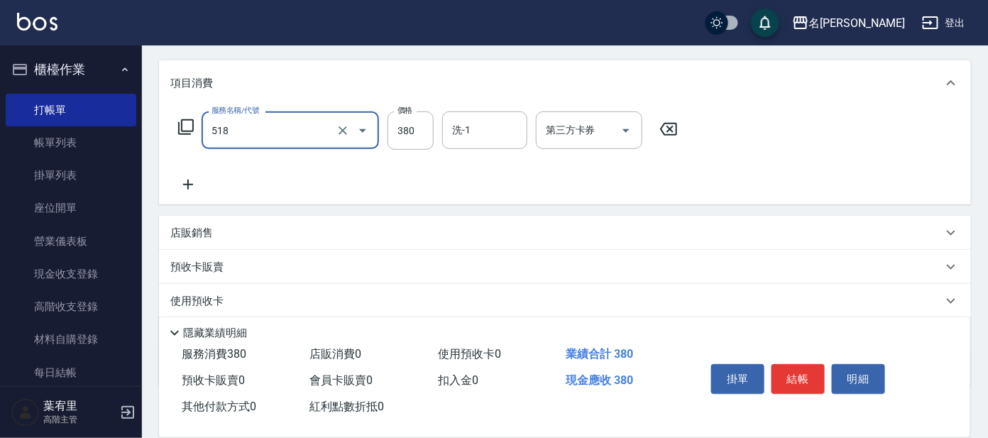
scroll to position [177, 0]
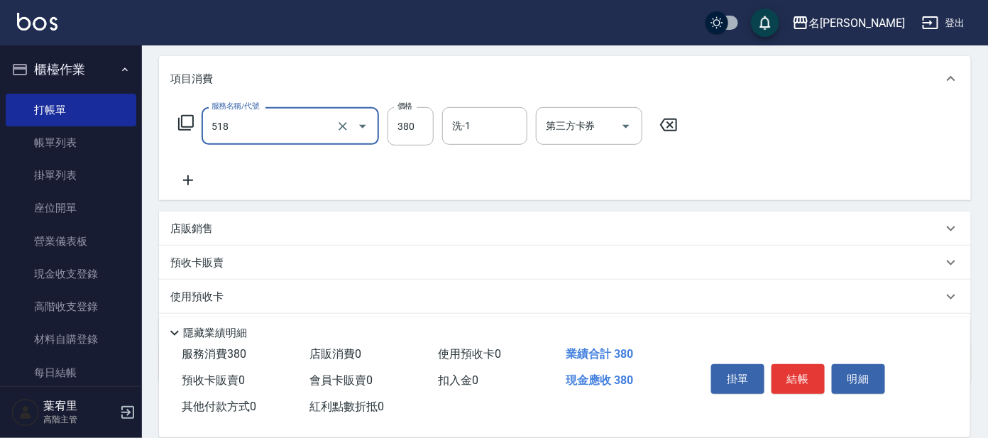
type input "舒壓+洗髮+養髮(518)"
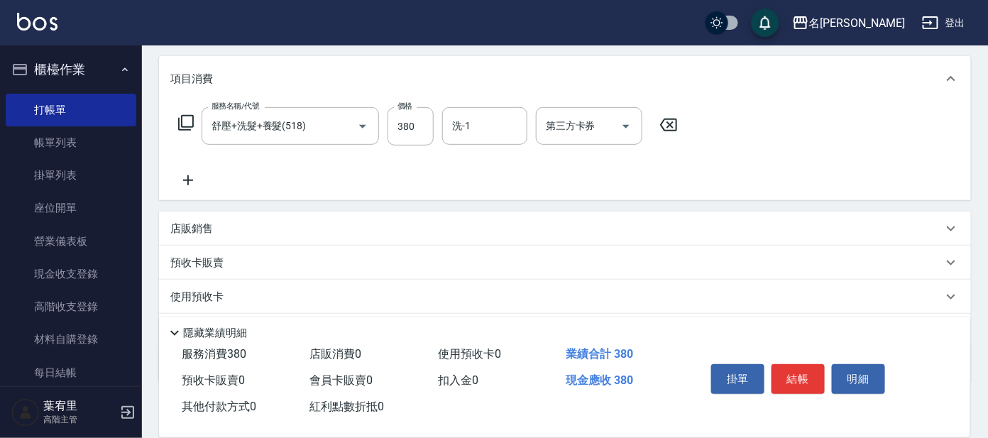
click at [185, 182] on icon at bounding box center [187, 180] width 35 height 17
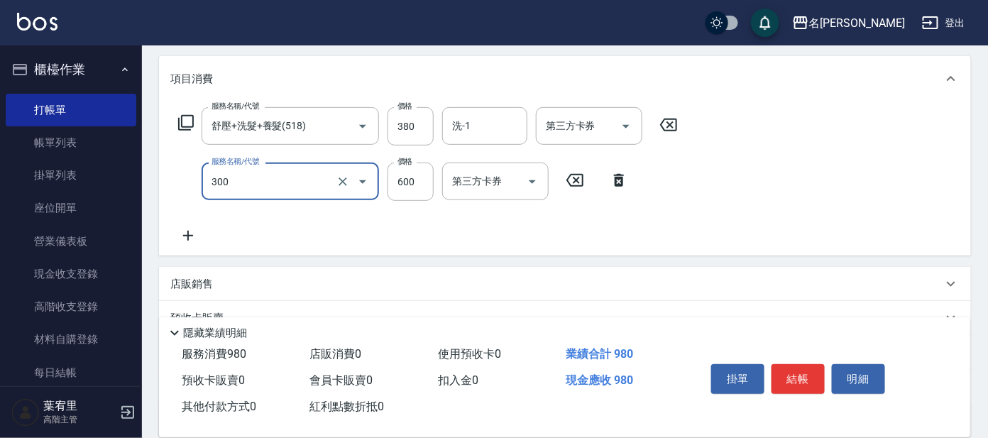
type input "剪髮 講師級設計師(300)"
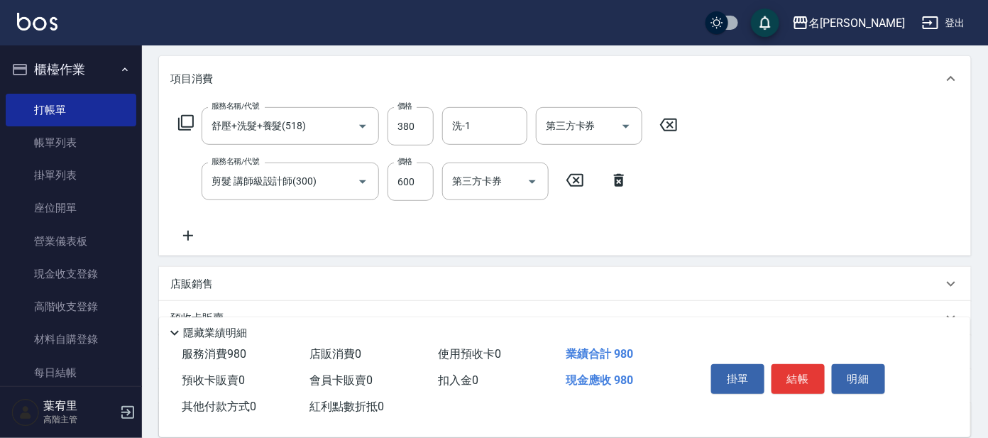
click at [188, 233] on icon at bounding box center [188, 236] width 10 height 10
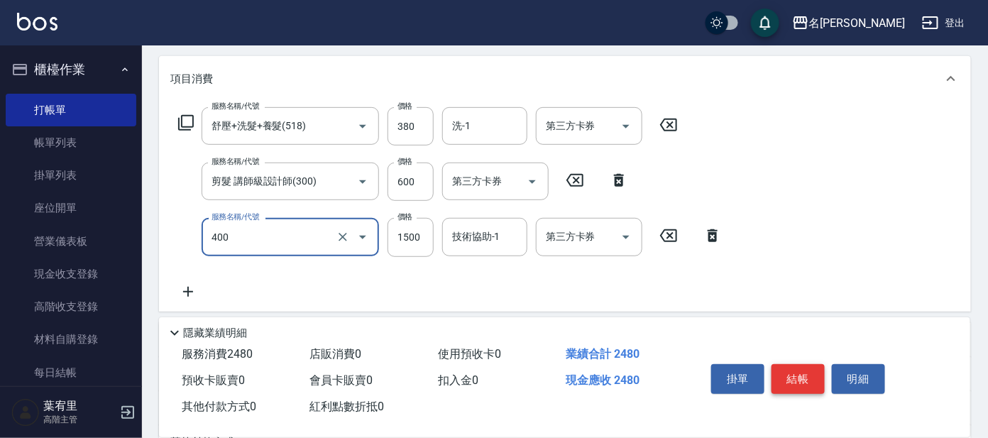
type input "染髮(400)"
click at [796, 376] on button "結帳" at bounding box center [797, 379] width 53 height 30
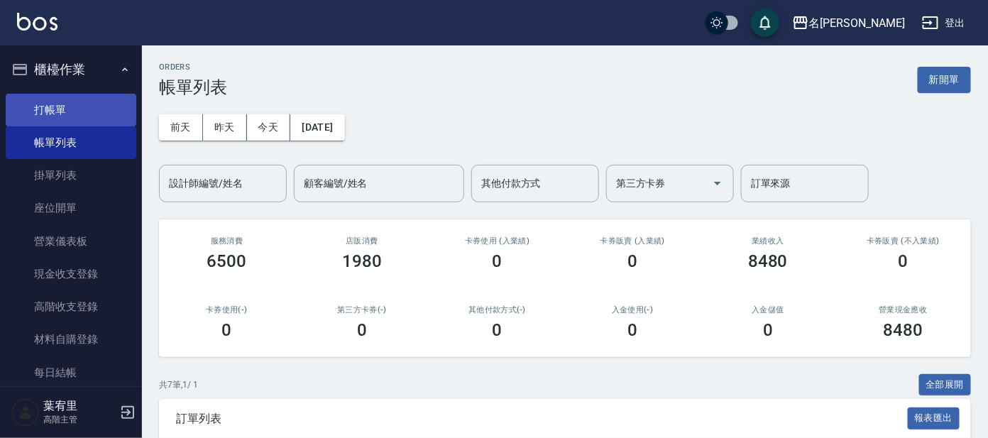
drag, startPoint x: 91, startPoint y: 105, endPoint x: 109, endPoint y: 105, distance: 18.5
click at [91, 105] on link "打帳單" at bounding box center [71, 110] width 131 height 33
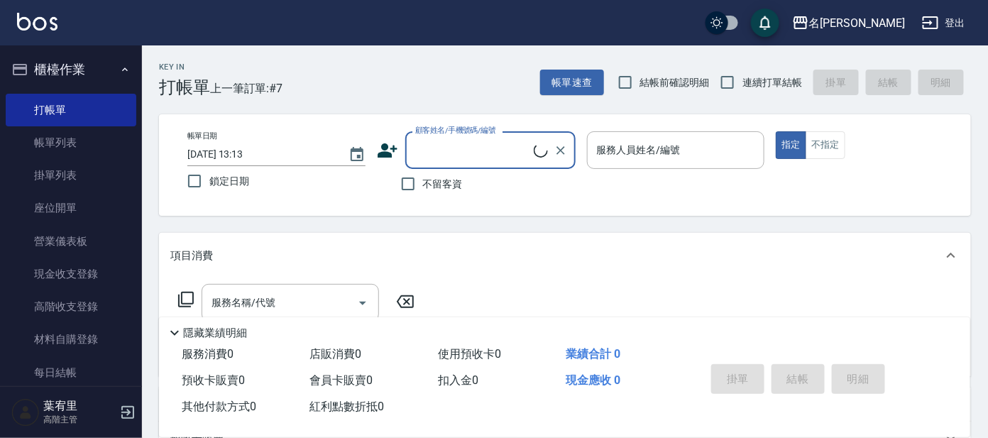
click at [497, 135] on div "顧客姓名/手機號碼/編號" at bounding box center [490, 150] width 170 height 38
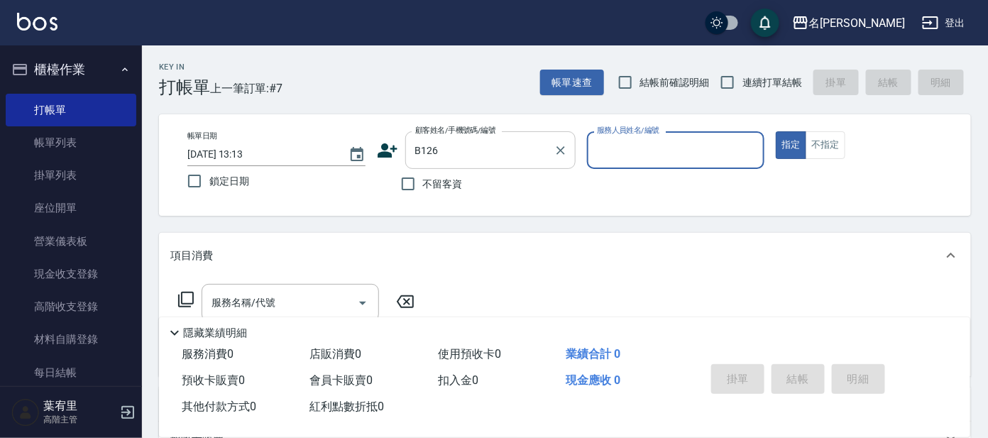
type input "[PERSON_NAME]/0916743957/B126"
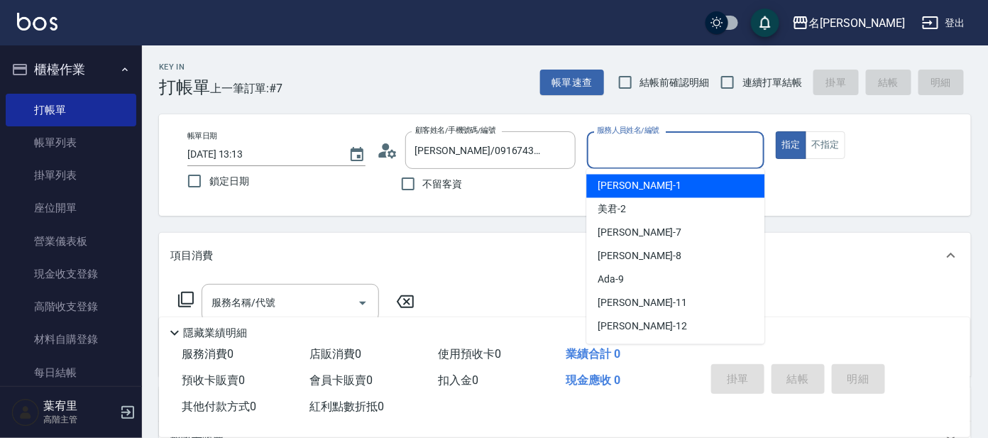
click at [659, 150] on input "服務人員姓名/編號" at bounding box center [675, 150] width 165 height 25
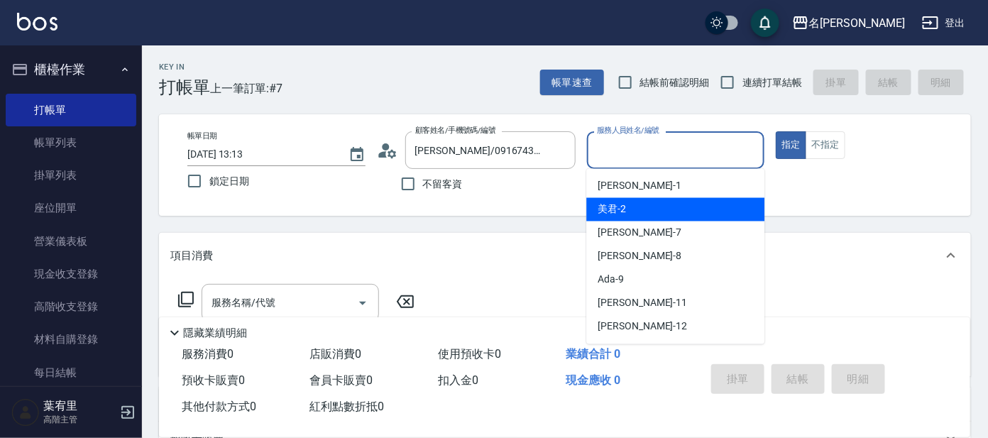
click at [656, 207] on div "美君 -2" at bounding box center [675, 209] width 178 height 23
type input "美君-2"
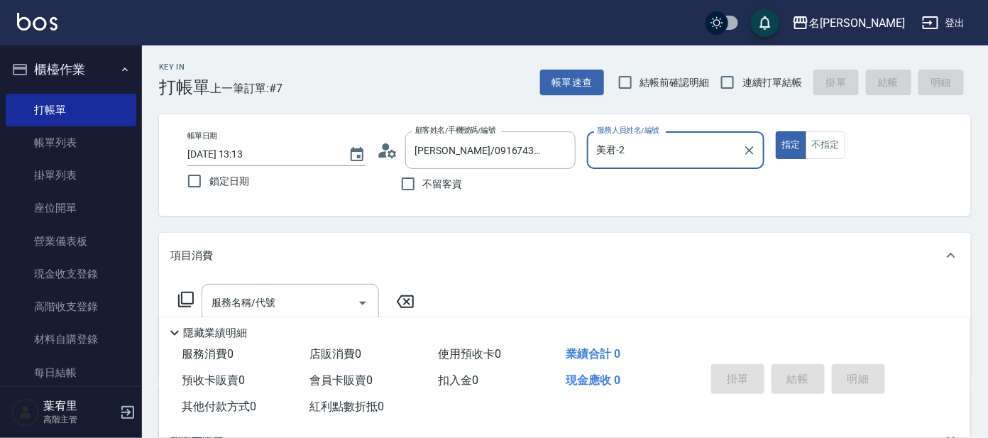
scroll to position [177, 0]
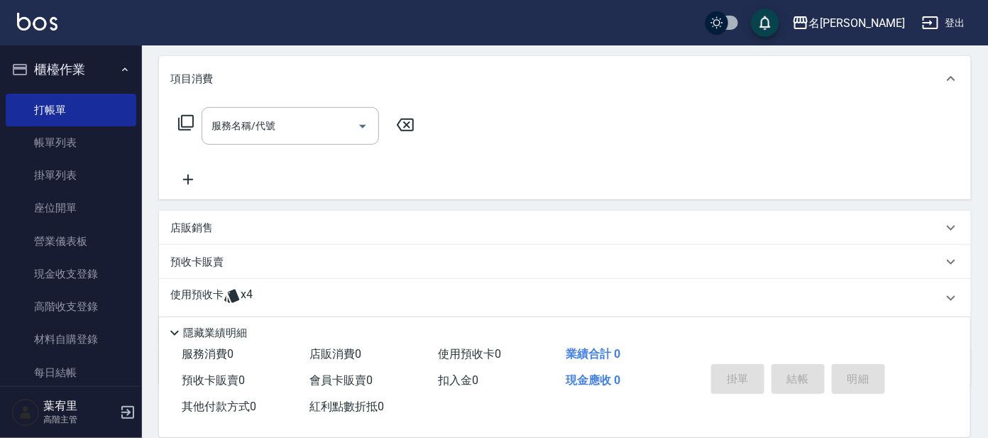
click at [205, 290] on p "使用預收卡" at bounding box center [196, 297] width 53 height 21
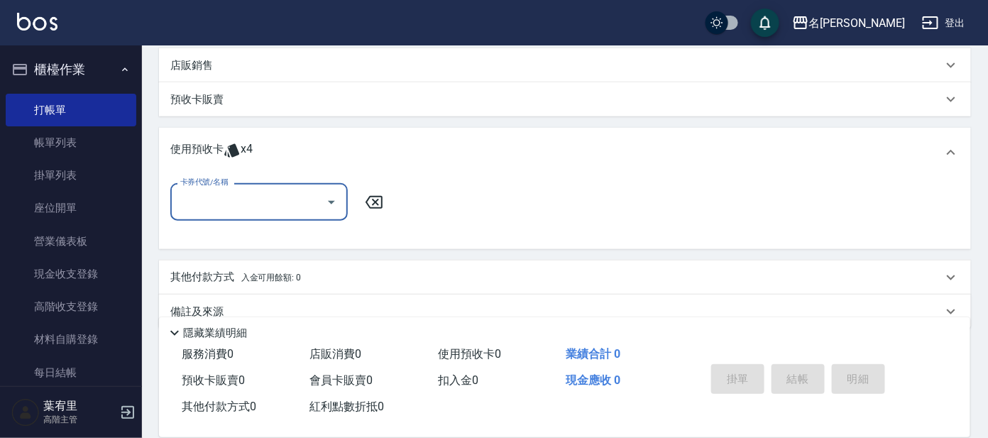
scroll to position [362, 0]
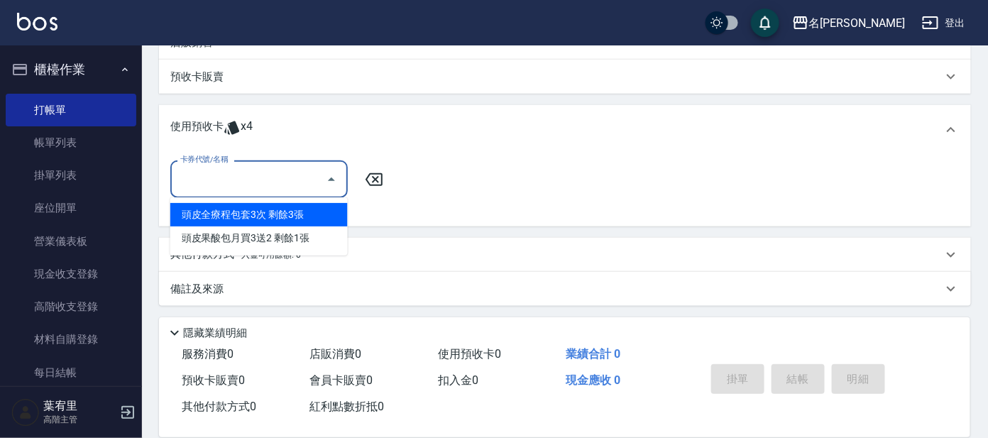
click at [264, 189] on input "卡券代號/名稱" at bounding box center [248, 179] width 143 height 25
click at [261, 209] on div "頭皮全療程包套3次 剩餘3張" at bounding box center [258, 214] width 177 height 23
type input "頭皮全療程包套3次"
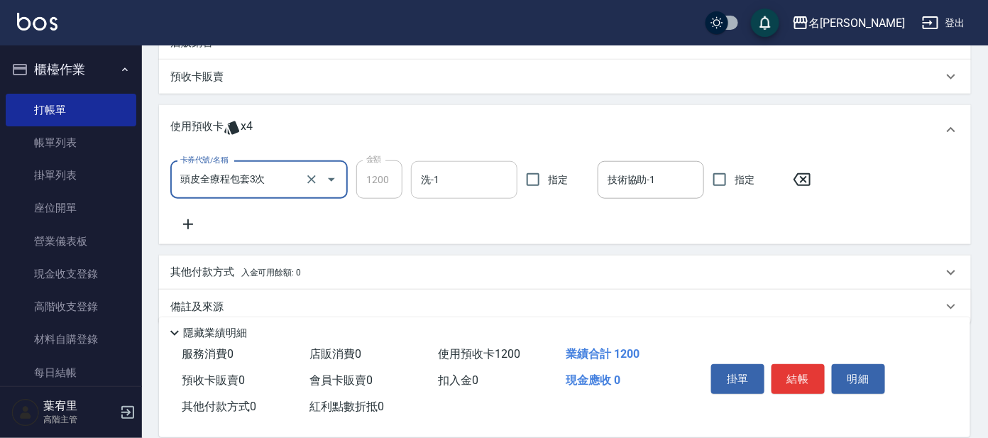
click at [469, 187] on input "洗-1" at bounding box center [464, 179] width 94 height 25
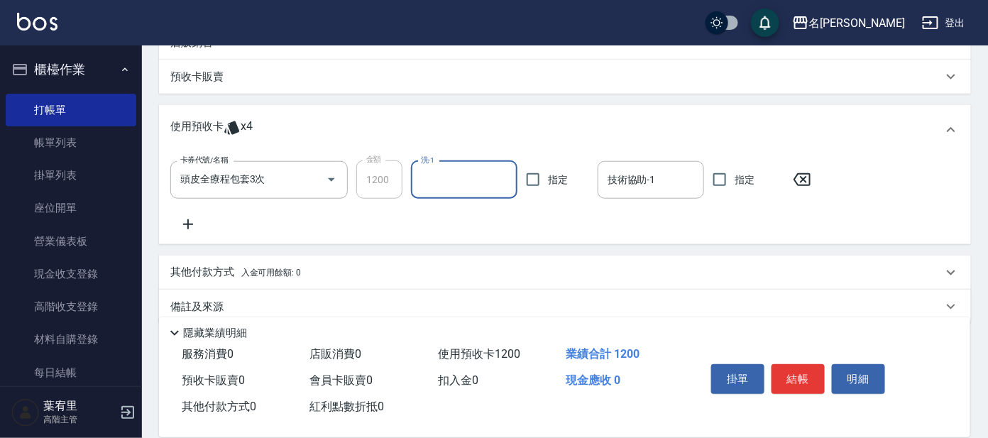
click at [469, 187] on input "洗-1" at bounding box center [464, 179] width 94 height 25
type input "[PERSON_NAME]-13"
click at [649, 193] on div "技術協助-1" at bounding box center [651, 180] width 106 height 38
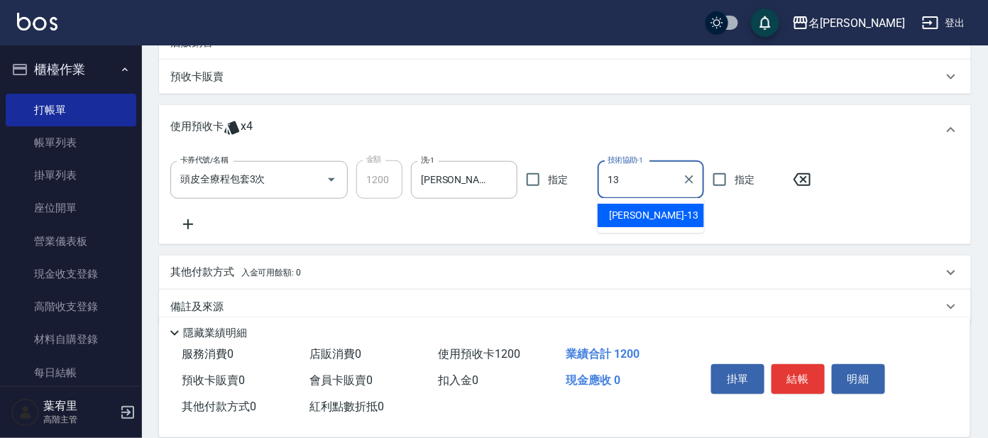
type input "[PERSON_NAME]-13"
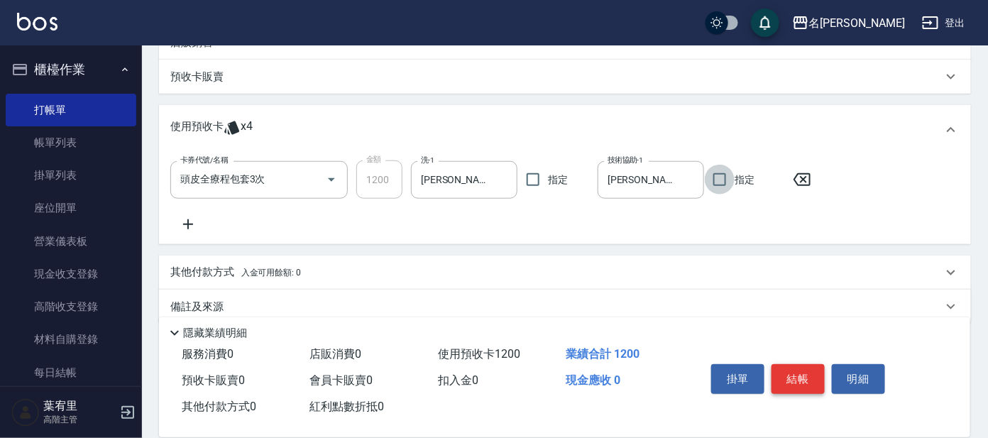
click at [803, 381] on button "結帳" at bounding box center [797, 379] width 53 height 30
